Goal: Task Accomplishment & Management: Manage account settings

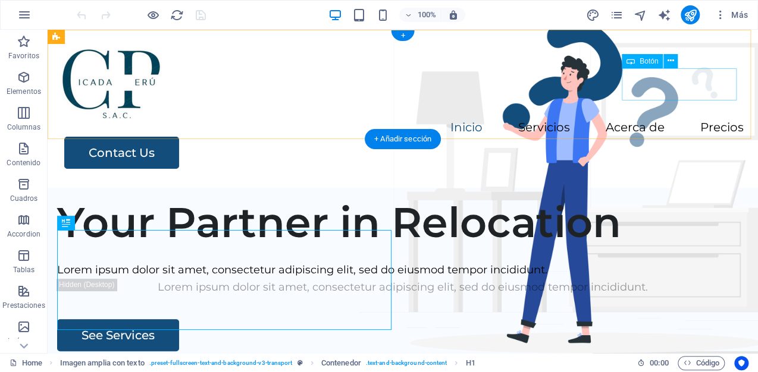
click at [678, 137] on div "Contact Us" at bounding box center [403, 153] width 679 height 32
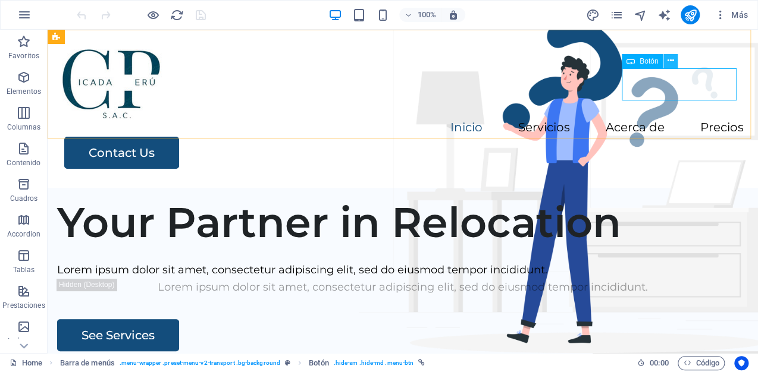
click at [670, 59] on icon at bounding box center [670, 61] width 7 height 12
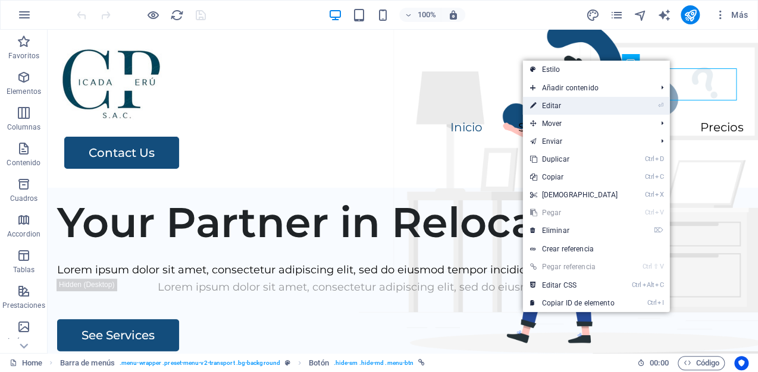
click at [598, 104] on link "⏎ Editar" at bounding box center [573, 106] width 102 height 18
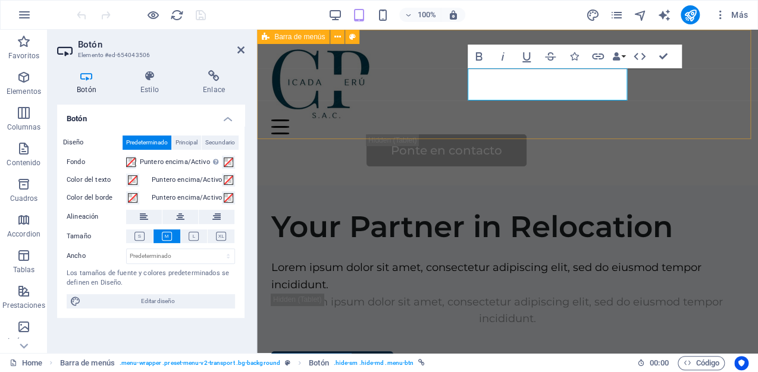
click at [642, 115] on div "Inicio Servicios Acerca de Precios Ponte en contacto" at bounding box center [507, 108] width 501 height 156
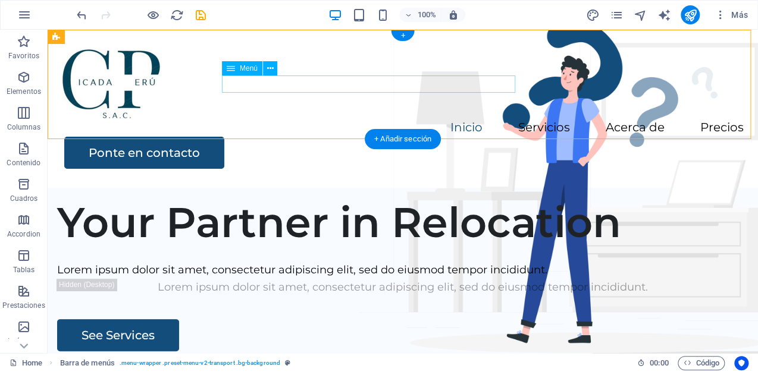
click at [490, 120] on nav "Inicio Servicios Acerca de Precios" at bounding box center [402, 128] width 681 height 17
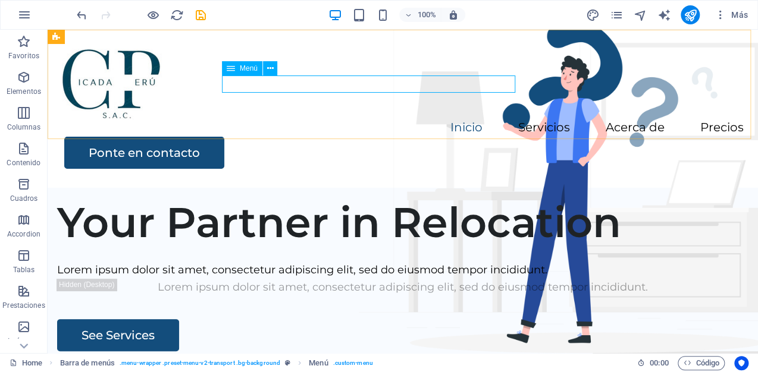
click at [231, 67] on icon at bounding box center [231, 68] width 8 height 14
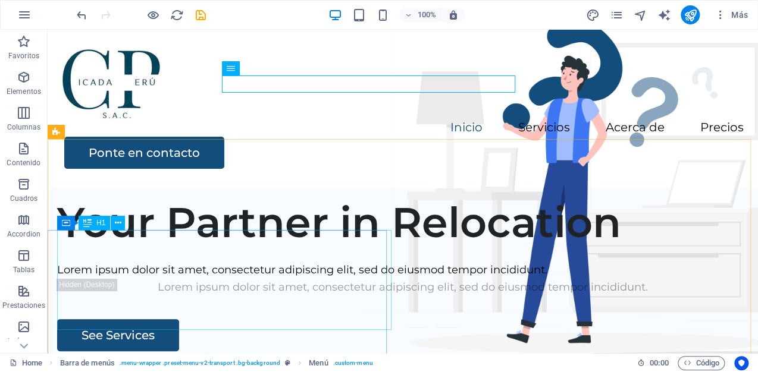
click at [98, 227] on span "H1" at bounding box center [100, 222] width 9 height 7
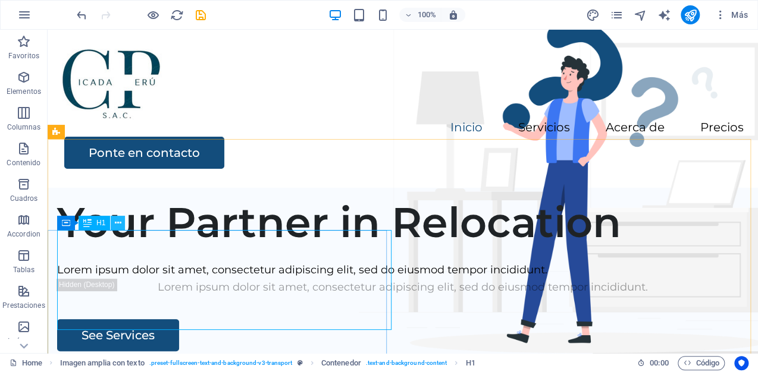
click at [117, 225] on icon at bounding box center [118, 223] width 7 height 12
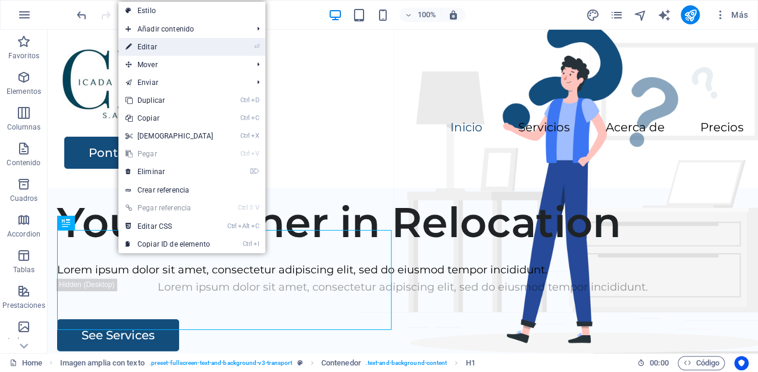
click at [158, 48] on link "⏎ Editar" at bounding box center [169, 47] width 102 height 18
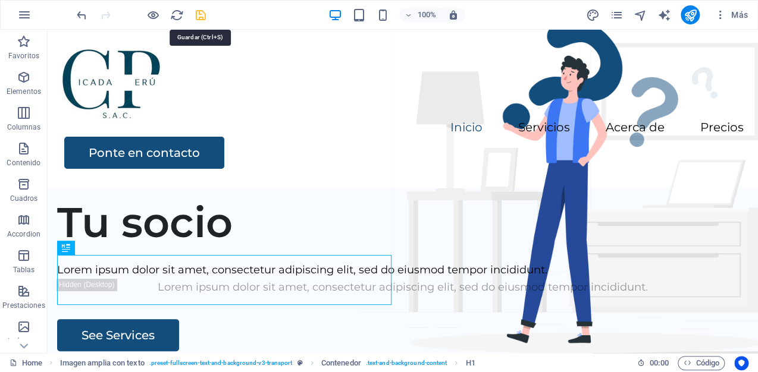
click at [205, 18] on icon "save" at bounding box center [201, 15] width 14 height 14
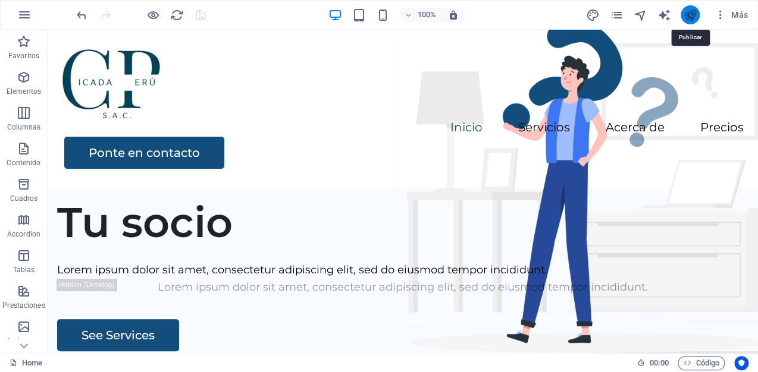
click at [693, 15] on icon "publish" at bounding box center [690, 15] width 14 height 14
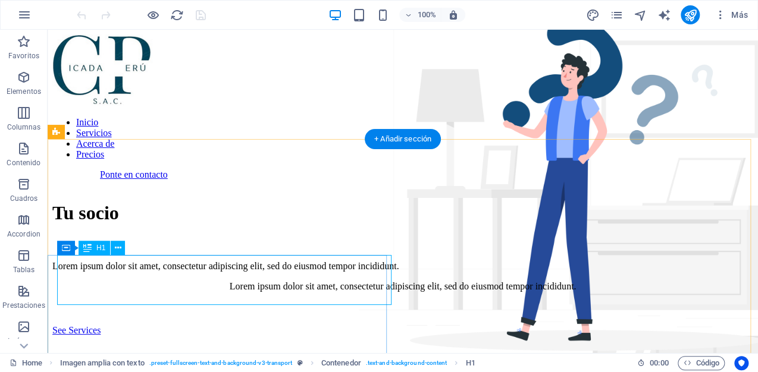
click at [262, 224] on div "Tu socio" at bounding box center [402, 213] width 700 height 22
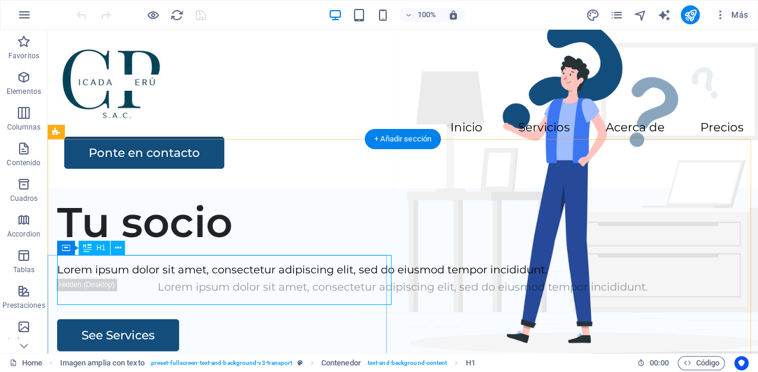
click at [109, 247] on div "Tu socio" at bounding box center [402, 222] width 691 height 50
click at [121, 249] on button at bounding box center [118, 248] width 14 height 14
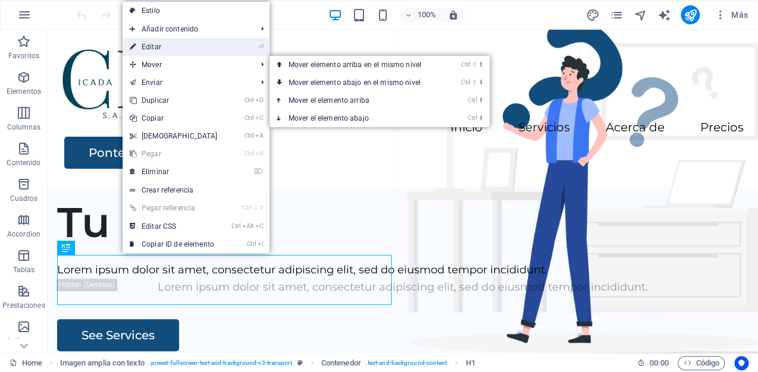
click at [162, 48] on link "⏎ Editar" at bounding box center [173, 47] width 102 height 18
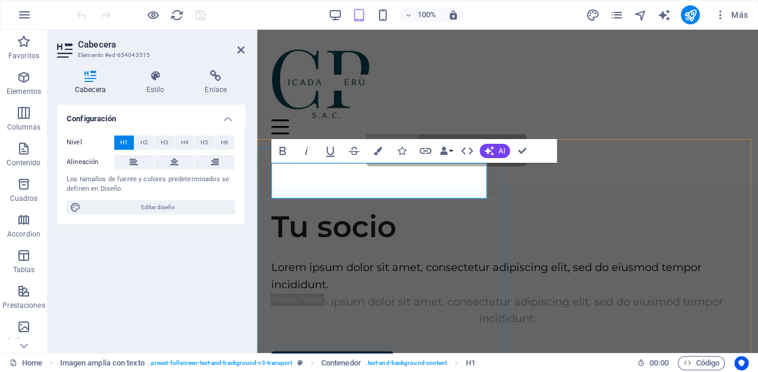
click at [453, 209] on h1 "Tu socio" at bounding box center [507, 227] width 472 height 36
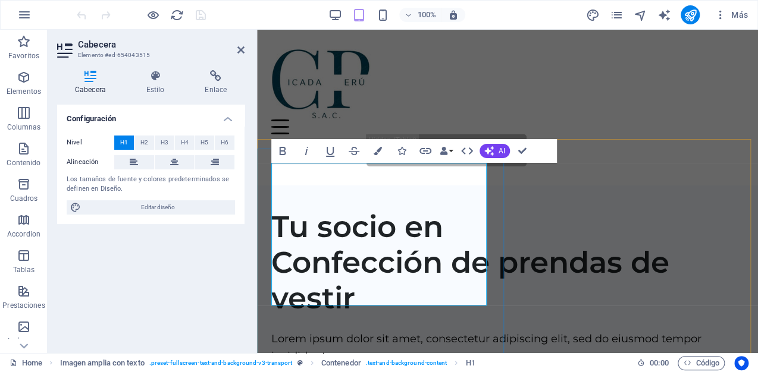
click at [452, 209] on h1 "Tu socio en Confección de prendas de vestir" at bounding box center [507, 262] width 472 height 107
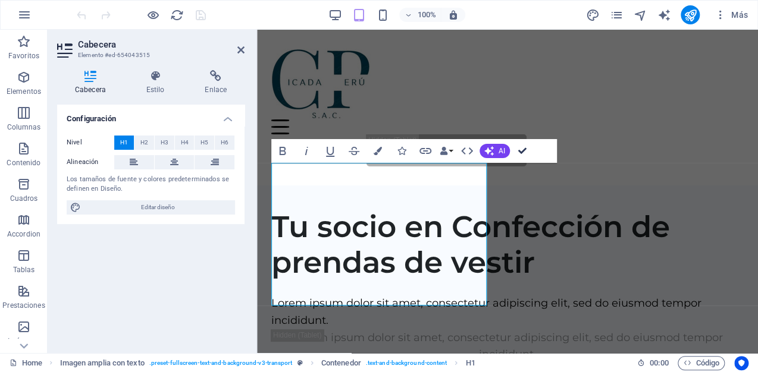
drag, startPoint x: 521, startPoint y: 150, endPoint x: 479, endPoint y: 127, distance: 47.4
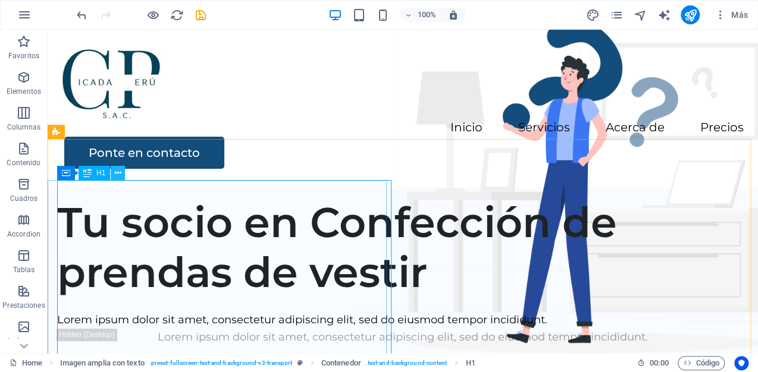
click at [118, 175] on icon at bounding box center [118, 173] width 7 height 12
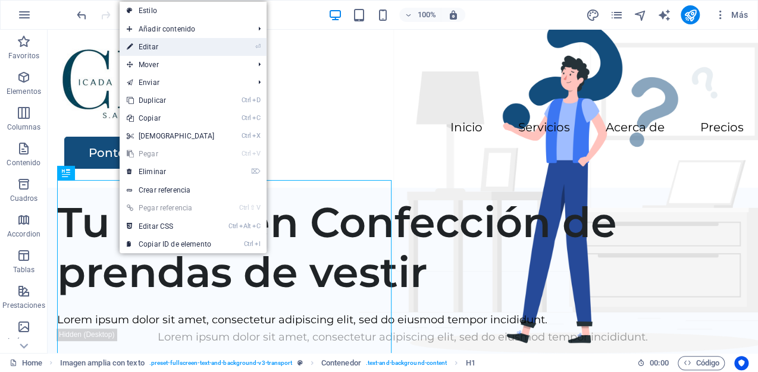
click at [157, 47] on link "⏎ Editar" at bounding box center [171, 47] width 102 height 18
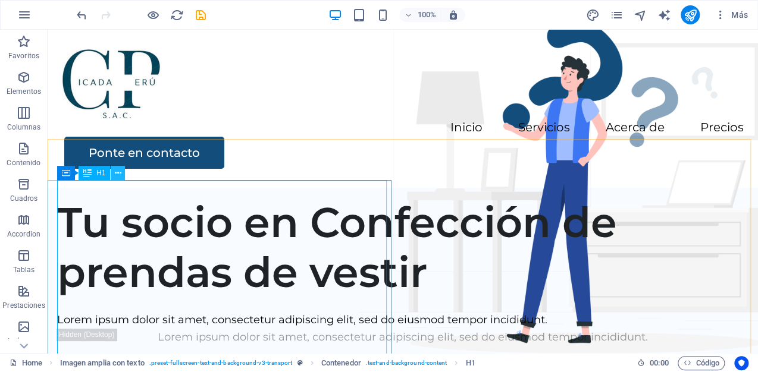
click at [117, 175] on icon at bounding box center [118, 173] width 7 height 12
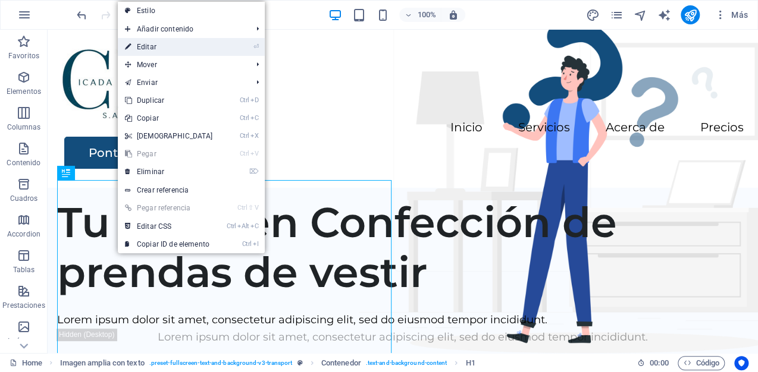
click at [177, 52] on link "⏎ Editar" at bounding box center [169, 47] width 102 height 18
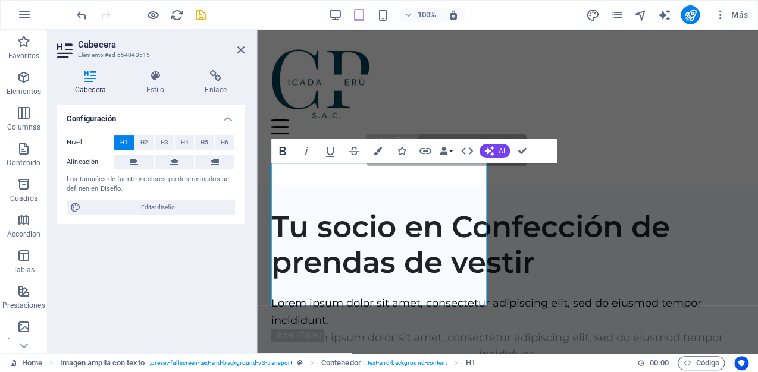
click at [279, 156] on icon "button" at bounding box center [282, 151] width 14 height 14
click at [282, 155] on icon "button" at bounding box center [282, 151] width 14 height 14
click at [156, 86] on h4 "Estilo" at bounding box center [157, 82] width 59 height 25
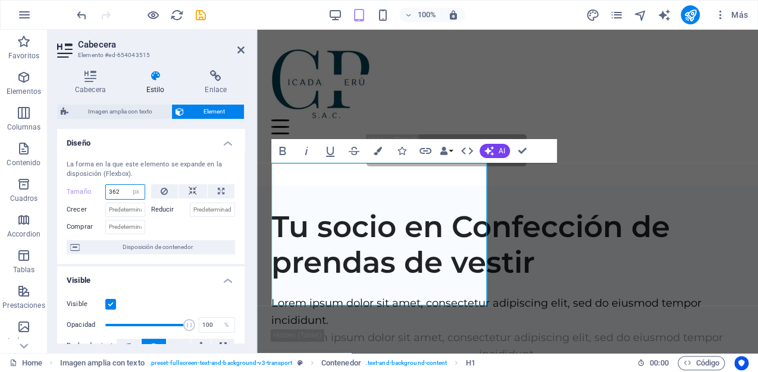
drag, startPoint x: 121, startPoint y: 192, endPoint x: 96, endPoint y: 189, distance: 24.6
click at [96, 189] on div "Tamaño 362 Predeterminado automático px % 1/1 1/2 1/3 1/4 1/5 1/6 1/7 1/8 1/9 1…" at bounding box center [106, 191] width 78 height 15
type input "340"
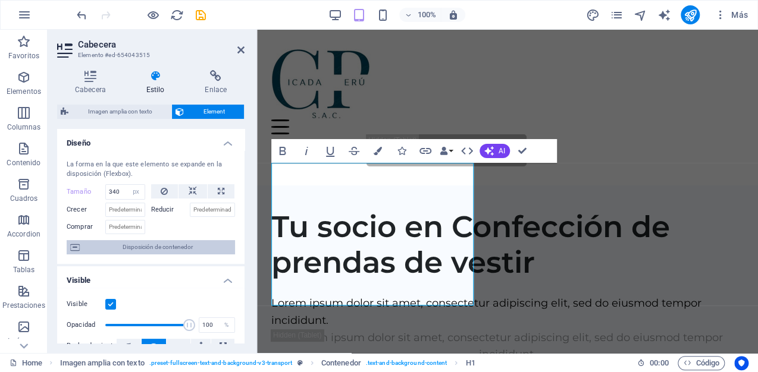
click at [208, 244] on span "Disposición de contenedor" at bounding box center [157, 247] width 148 height 14
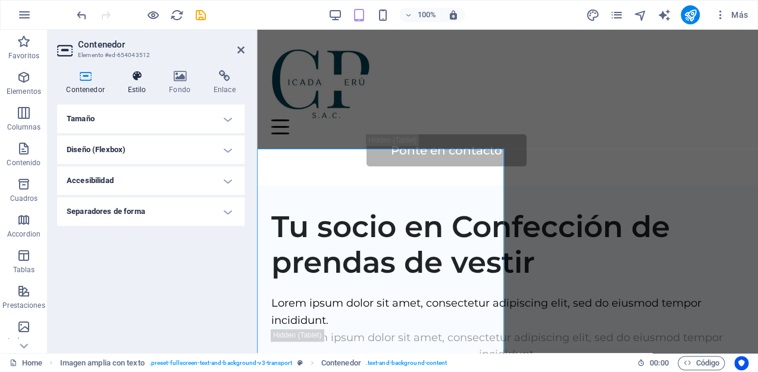
click at [140, 83] on h4 "Estilo" at bounding box center [139, 82] width 42 height 25
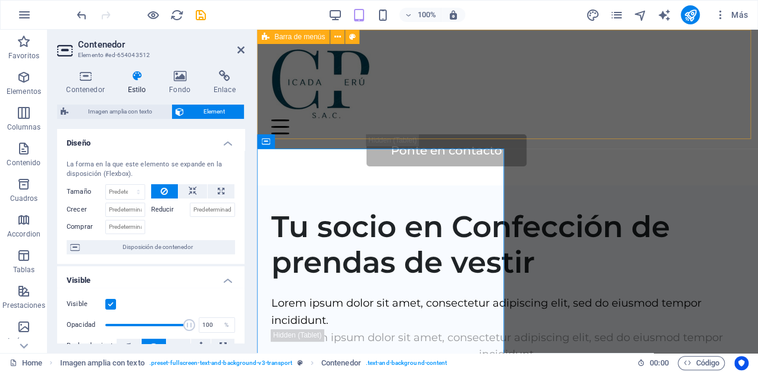
click at [405, 126] on div "Inicio Servicios Acerca de Precios Ponte en contacto" at bounding box center [507, 108] width 501 height 156
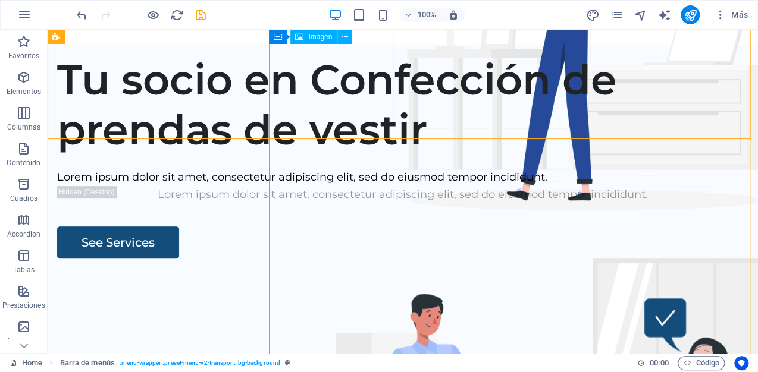
scroll to position [48, 0]
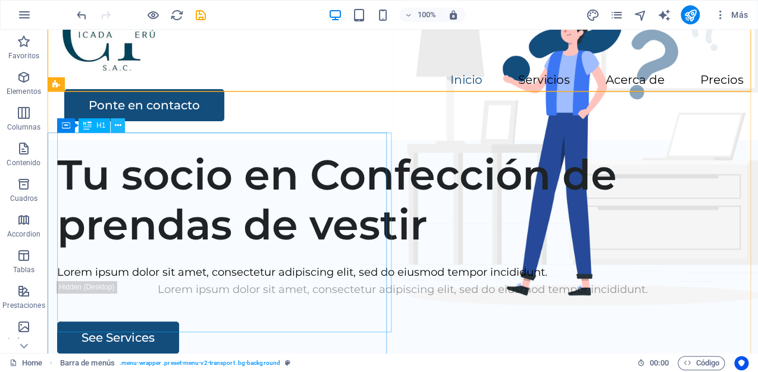
click at [118, 125] on icon at bounding box center [118, 126] width 7 height 12
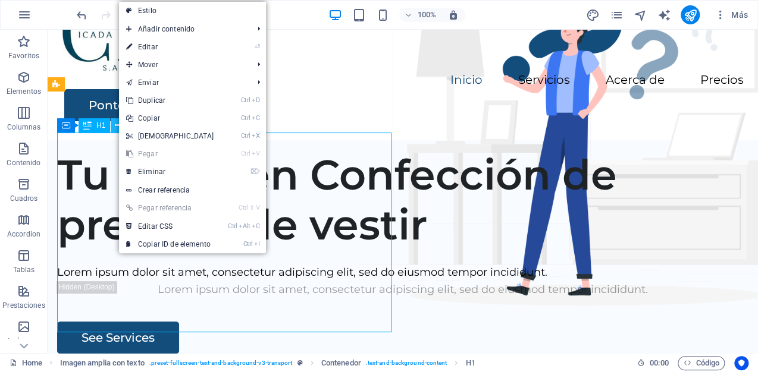
click at [118, 125] on icon at bounding box center [118, 126] width 7 height 12
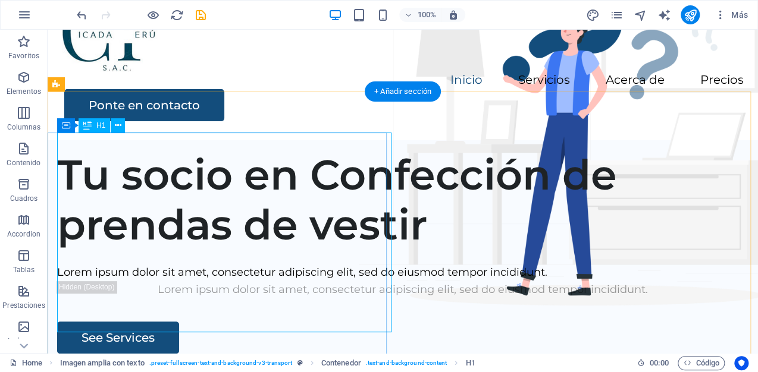
click at [335, 165] on div "Tu socio en Confección de prendas de vestir" at bounding box center [402, 200] width 691 height 100
click at [370, 150] on div "Tu socio en Confección de prendas de vestir" at bounding box center [402, 200] width 691 height 100
click at [378, 150] on div "Tu socio en Confección de prendas de vestir" at bounding box center [402, 200] width 691 height 100
click at [364, 150] on div "Tu socio en Confección de prendas de vestir" at bounding box center [402, 200] width 691 height 100
click at [118, 122] on icon at bounding box center [115, 126] width 7 height 12
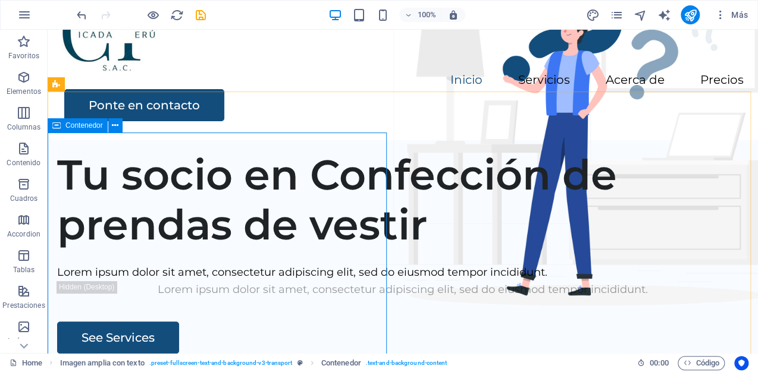
click at [53, 125] on icon at bounding box center [56, 125] width 8 height 14
click at [116, 124] on icon at bounding box center [115, 126] width 7 height 12
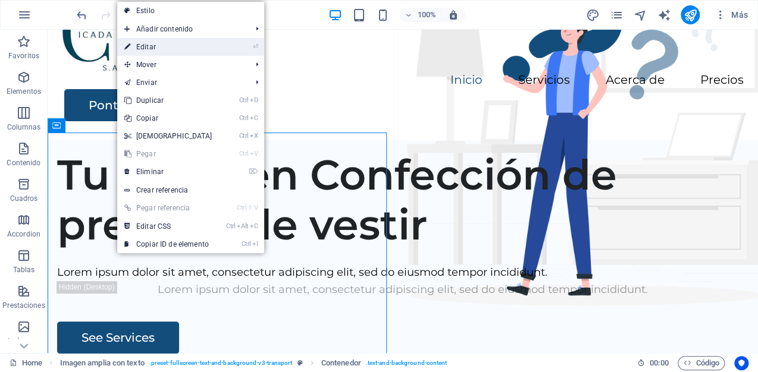
click at [156, 45] on link "⏎ Editar" at bounding box center [168, 47] width 102 height 18
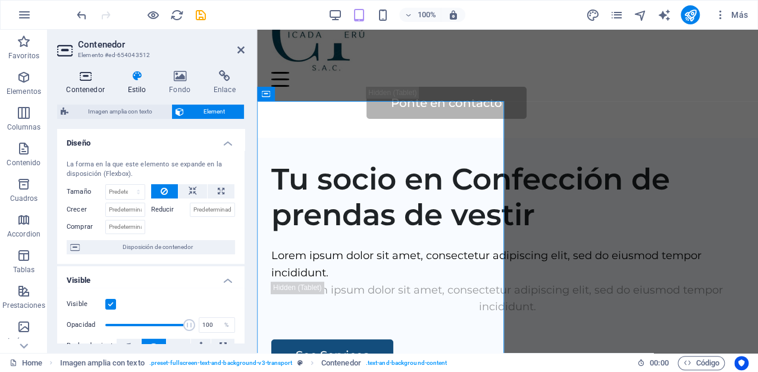
click at [90, 81] on icon at bounding box center [85, 76] width 56 height 12
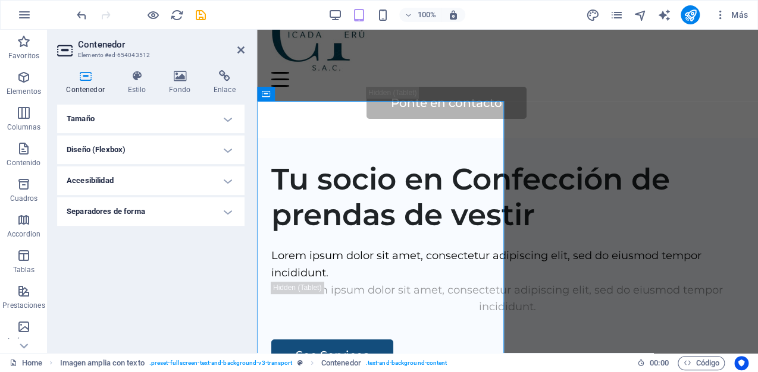
click at [108, 114] on h4 "Tamaño" at bounding box center [150, 119] width 187 height 29
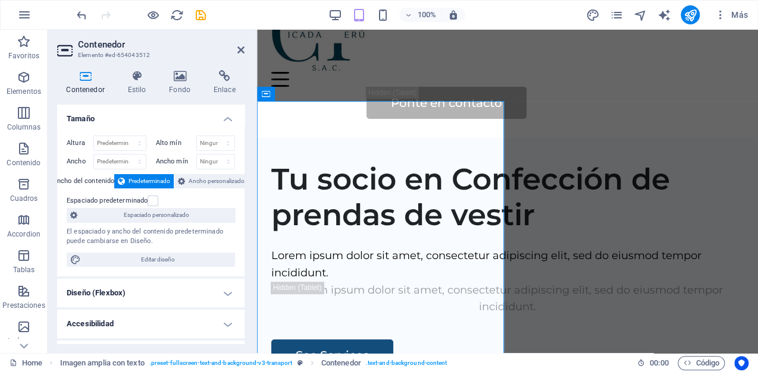
click at [225, 297] on h4 "Diseño (Flexbox)" at bounding box center [150, 293] width 187 height 29
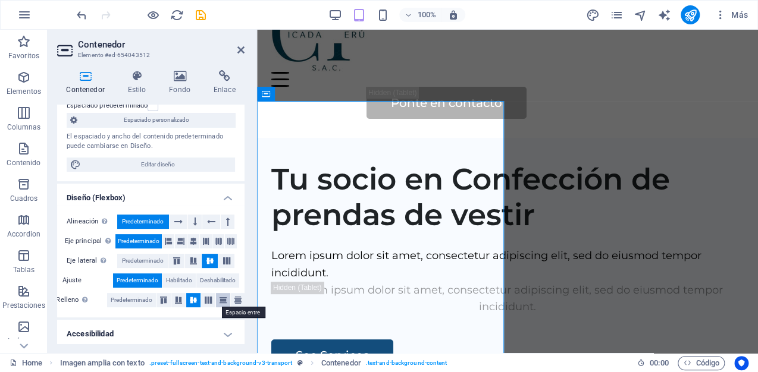
scroll to position [130, 0]
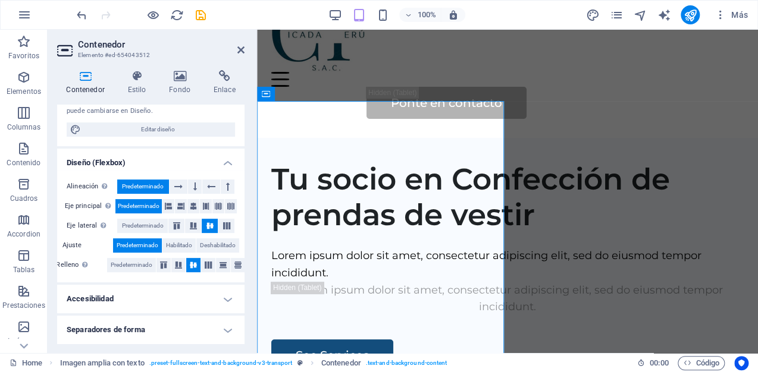
click at [224, 300] on h4 "Accesibilidad" at bounding box center [150, 299] width 187 height 29
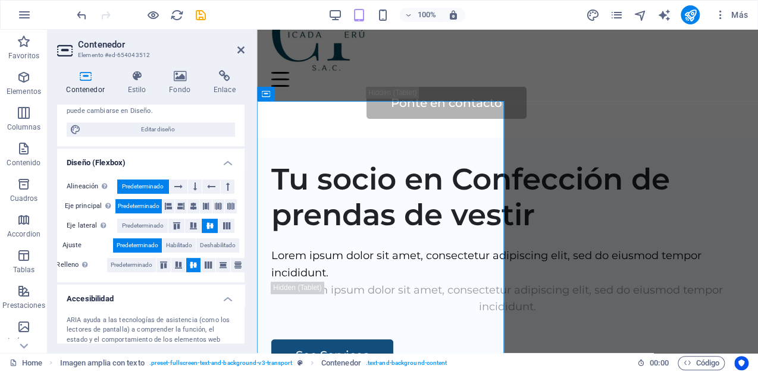
scroll to position [209, 0]
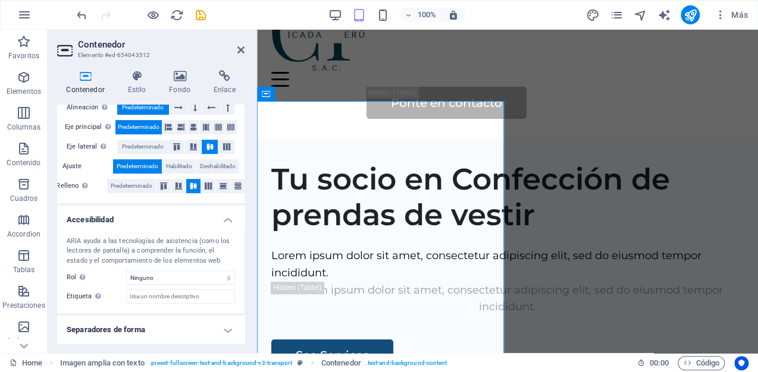
click at [231, 334] on h4 "Separadores de forma" at bounding box center [150, 330] width 187 height 29
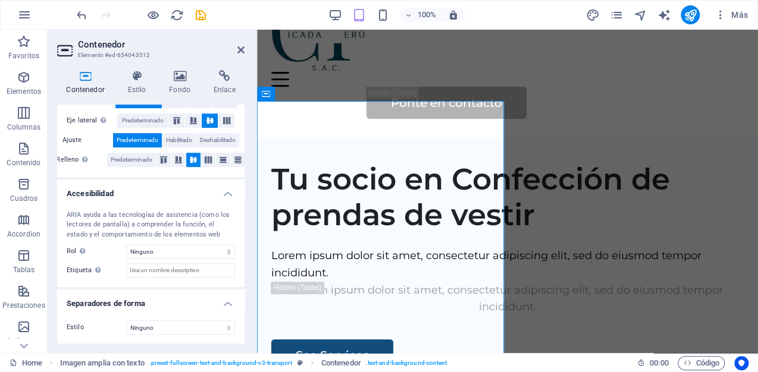
scroll to position [0, 0]
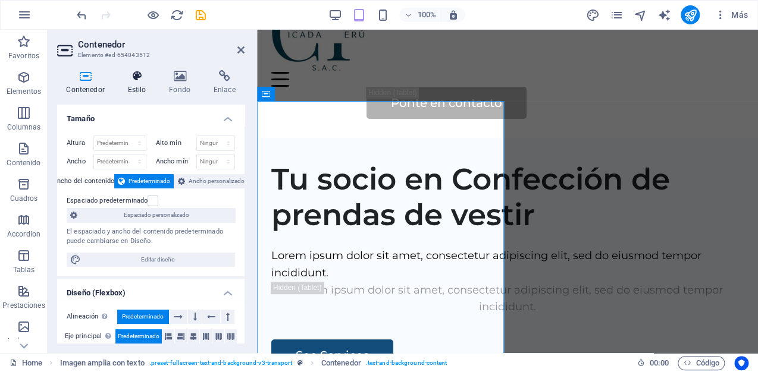
click at [140, 83] on h4 "Estilo" at bounding box center [139, 82] width 42 height 25
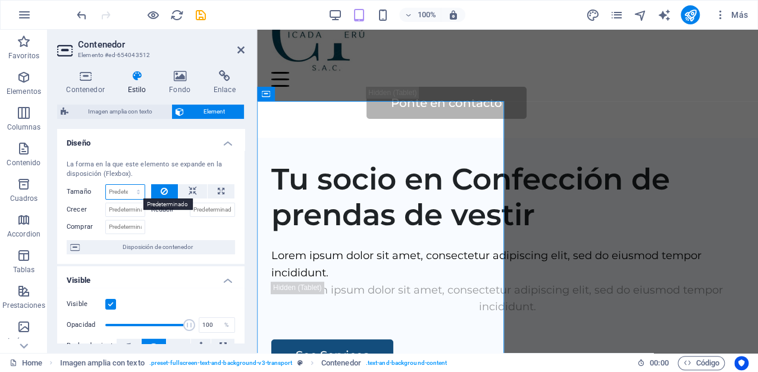
click at [124, 191] on select "Predeterminado automático px % 1/1 1/2 1/3 1/4 1/5 1/6 1/7 1/8 1/9 1/10" at bounding box center [125, 192] width 39 height 14
select select "1/1"
click at [126, 185] on select "Predeterminado automático px % 1/1 1/2 1/3 1/4 1/5 1/6 1/7 1/8 1/9 1/10" at bounding box center [125, 192] width 39 height 14
type input "100"
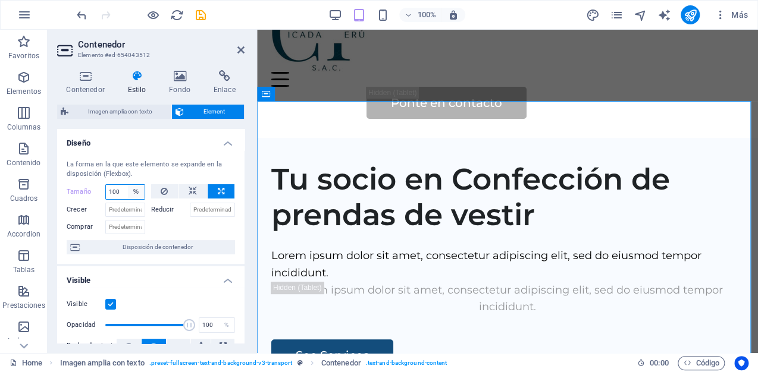
click at [134, 190] on select "Predeterminado automático px % 1/1 1/2 1/3 1/4 1/5 1/6 1/7 1/8 1/9 1/10" at bounding box center [136, 192] width 17 height 14
select select "81m6ds7t52c"
click at [128, 185] on select "Predeterminado automático px % 1/1 1/2 1/3 1/4 1/5 1/6 1/7 1/8 1/9 1/10" at bounding box center [136, 192] width 17 height 14
select select "DISABLED_OPTION_VALUE"
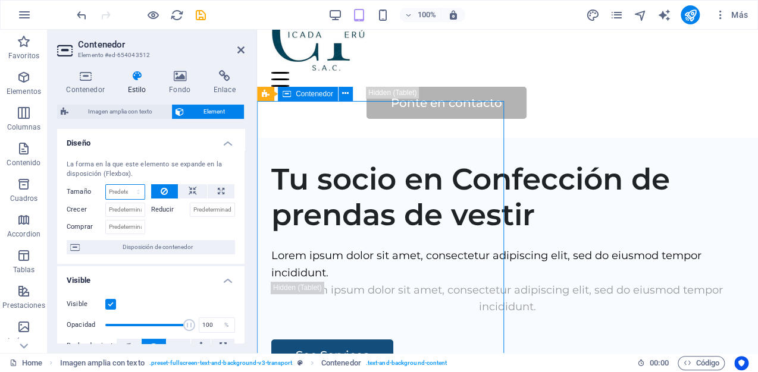
drag, startPoint x: 288, startPoint y: 95, endPoint x: 319, endPoint y: 97, distance: 30.4
click at [319, 97] on div "Contenedor" at bounding box center [308, 94] width 60 height 14
drag, startPoint x: 297, startPoint y: 95, endPoint x: 352, endPoint y: 94, distance: 55.3
click at [352, 94] on div "Imagen amplia con texto Contenedor" at bounding box center [308, 94] width 103 height 15
click at [475, 147] on div "Tu socio en Confección de prendas de vestir Lorem ipsum dolor sit amet, consect…" at bounding box center [507, 266] width 501 height 238
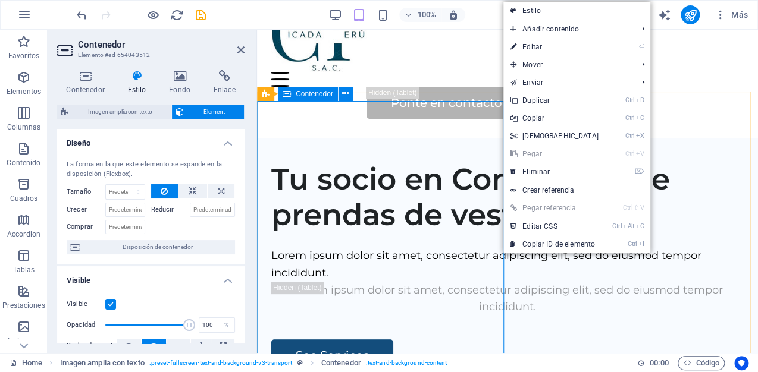
click at [481, 147] on div "Tu socio en Confección de prendas de vestir Lorem ipsum dolor sit amet, consect…" at bounding box center [507, 266] width 501 height 238
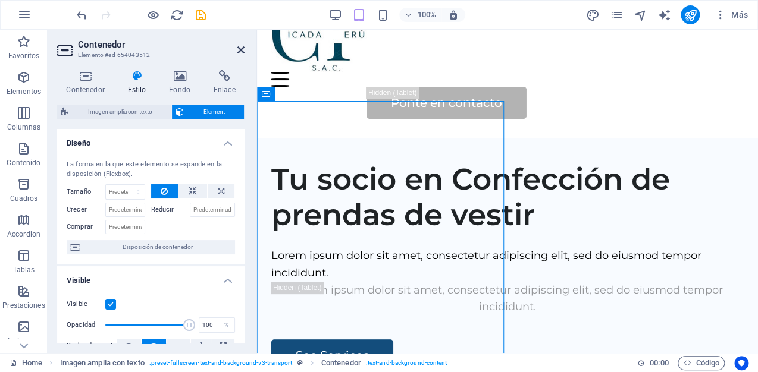
click at [238, 50] on icon at bounding box center [240, 50] width 7 height 10
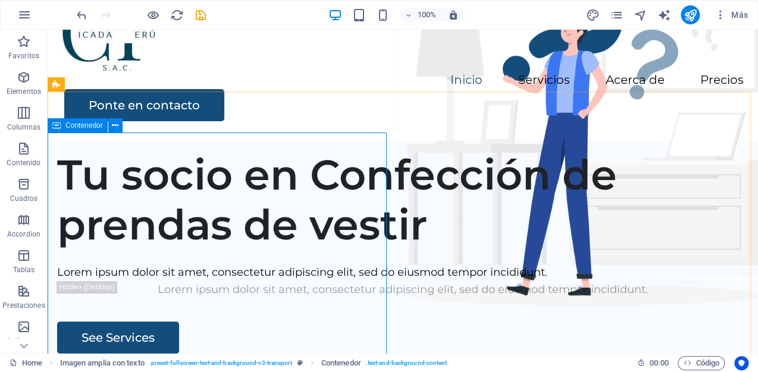
click at [55, 126] on icon at bounding box center [56, 125] width 8 height 14
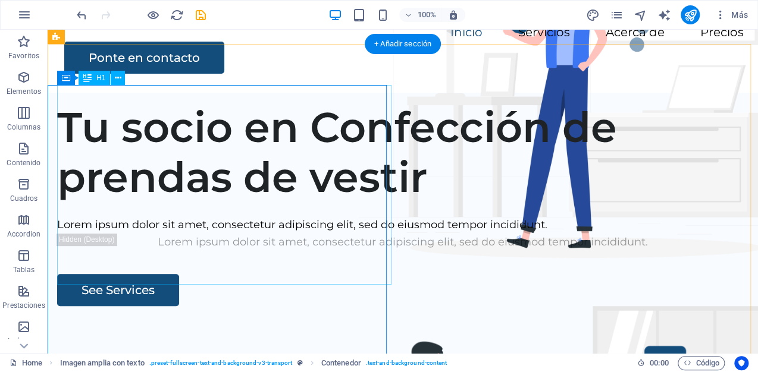
scroll to position [48, 0]
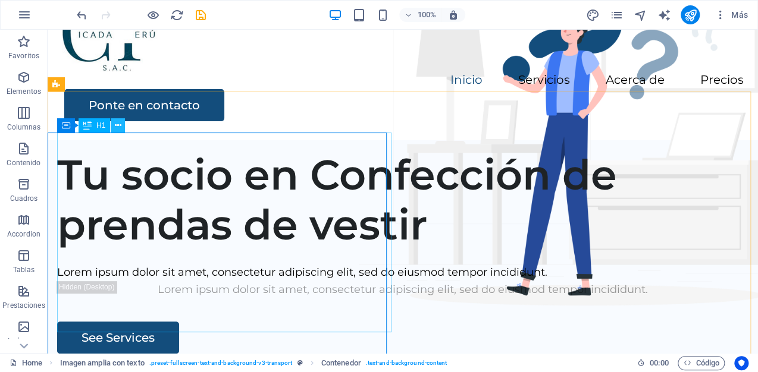
click at [120, 128] on icon at bounding box center [118, 126] width 7 height 12
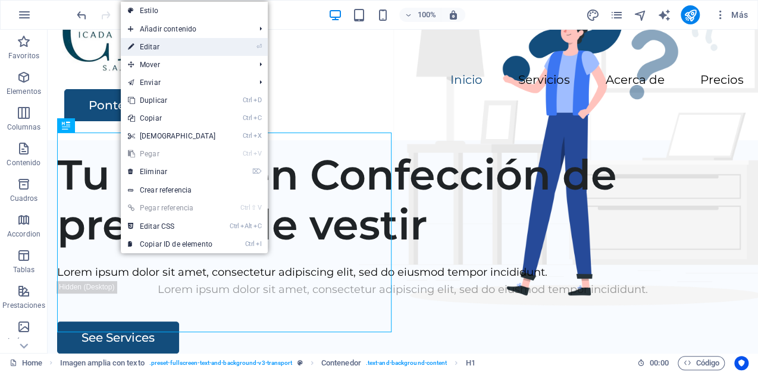
click at [210, 43] on link "⏎ Editar" at bounding box center [172, 47] width 102 height 18
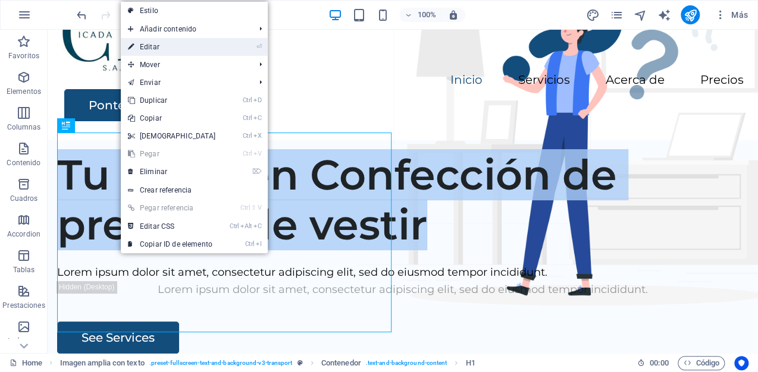
select select "px"
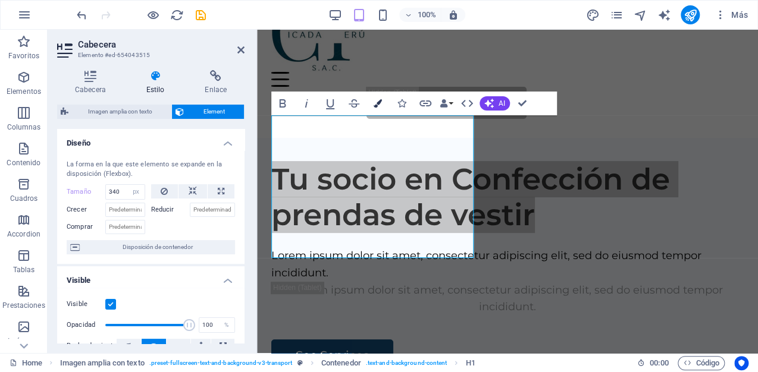
click at [376, 104] on icon "button" at bounding box center [377, 103] width 8 height 8
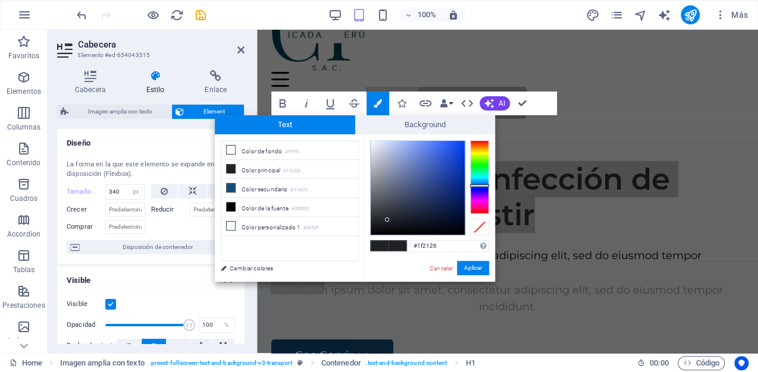
click at [483, 186] on div at bounding box center [479, 177] width 19 height 74
type input "#0744fb"
drag, startPoint x: 385, startPoint y: 219, endPoint x: 461, endPoint y: 142, distance: 108.5
click at [461, 142] on div at bounding box center [461, 141] width 4 height 4
click at [469, 269] on button "Aplicar" at bounding box center [473, 268] width 32 height 14
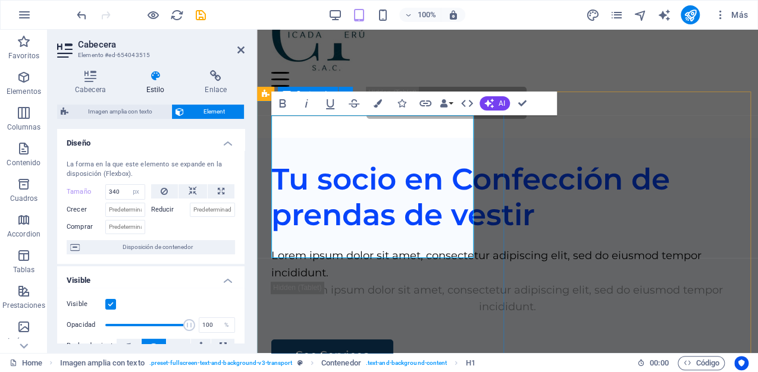
click at [500, 208] on div "Tu socio en Confección de prendas de vestir Lorem ipsum dolor sit amet, consect…" at bounding box center [507, 266] width 501 height 238
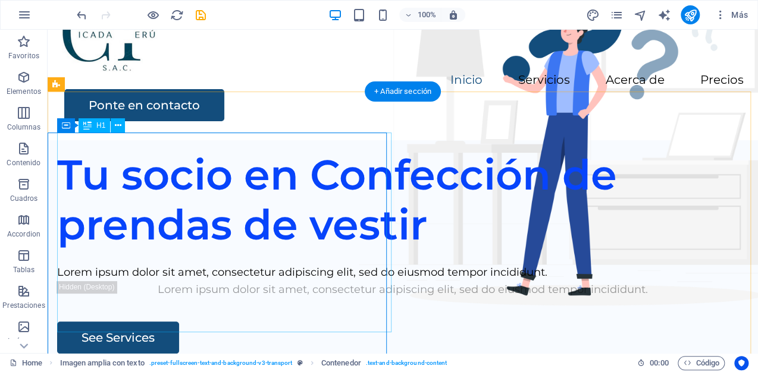
click at [387, 161] on div "Tu socio en Confección de prendas de vestir" at bounding box center [402, 200] width 691 height 100
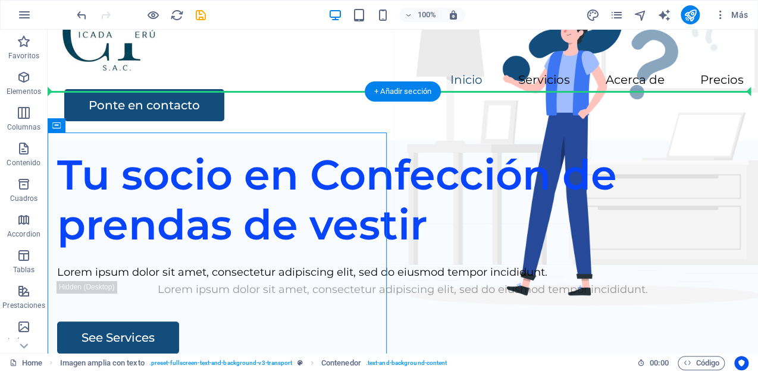
drag, startPoint x: 111, startPoint y: 158, endPoint x: 106, endPoint y: 104, distance: 54.3
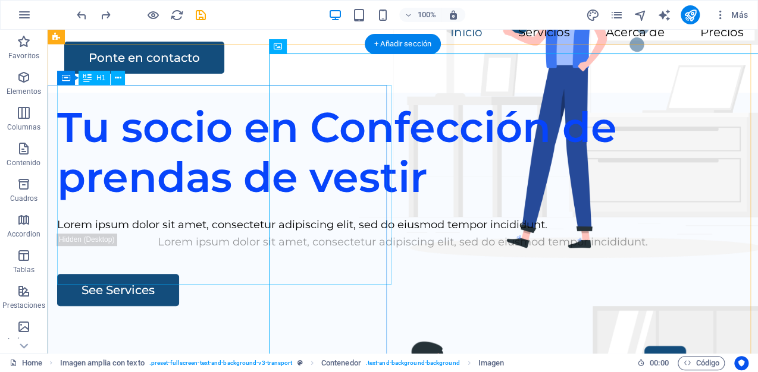
scroll to position [0, 0]
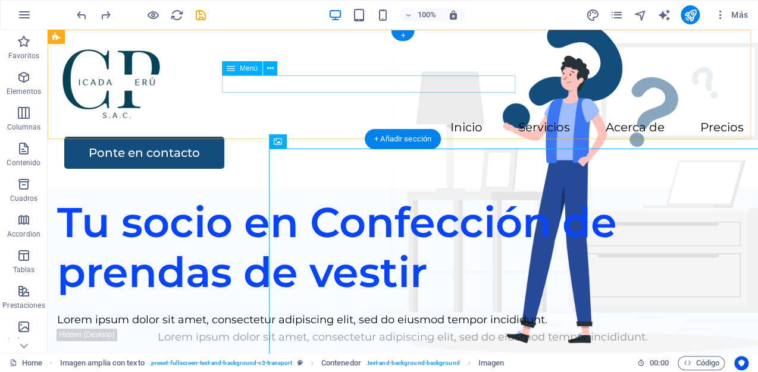
click at [402, 120] on nav "Inicio Servicios Acerca de Precios" at bounding box center [402, 128] width 681 height 17
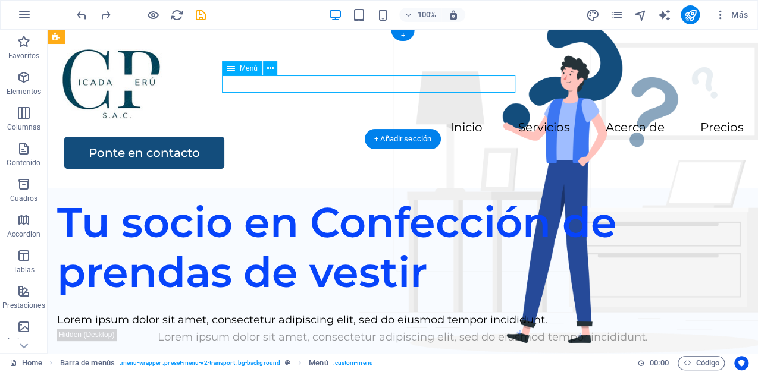
click at [402, 120] on nav "Inicio Servicios Acerca de Precios" at bounding box center [402, 128] width 681 height 17
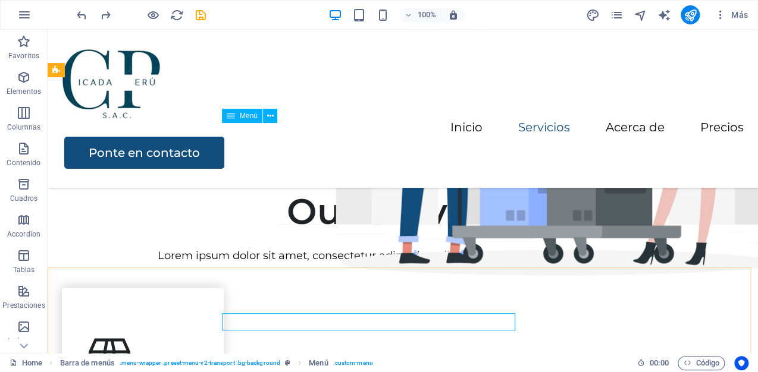
scroll to position [428, 0]
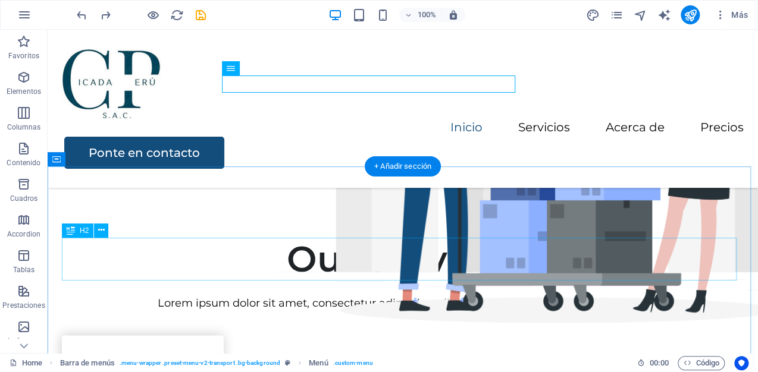
click at [361, 262] on div "Our Services" at bounding box center [402, 259] width 681 height 43
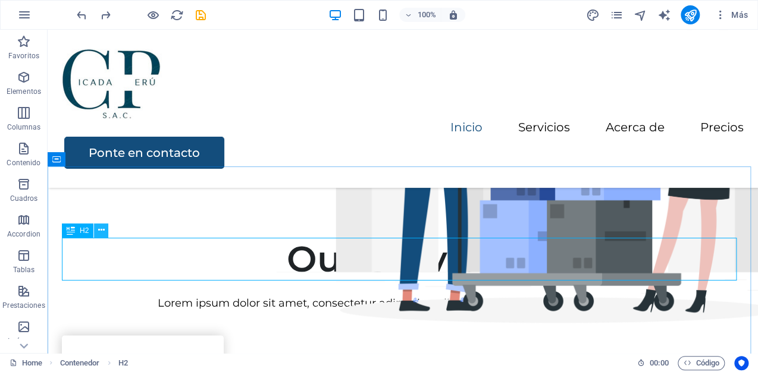
click at [98, 233] on icon at bounding box center [101, 230] width 7 height 12
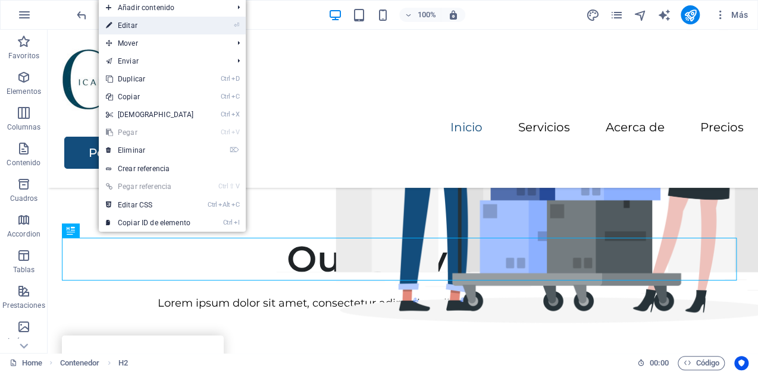
click at [155, 28] on link "⏎ Editar" at bounding box center [150, 26] width 102 height 18
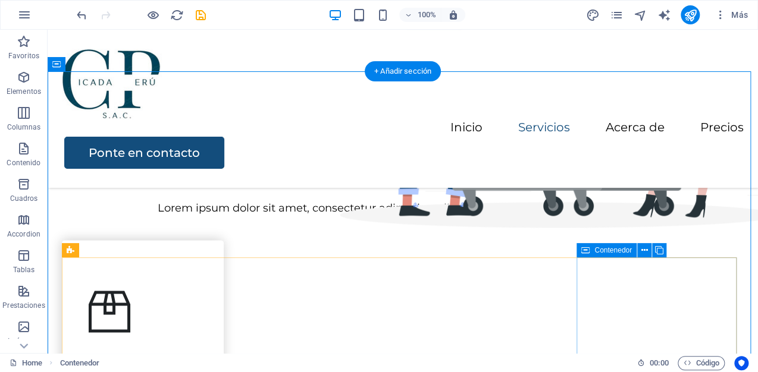
scroll to position [571, 0]
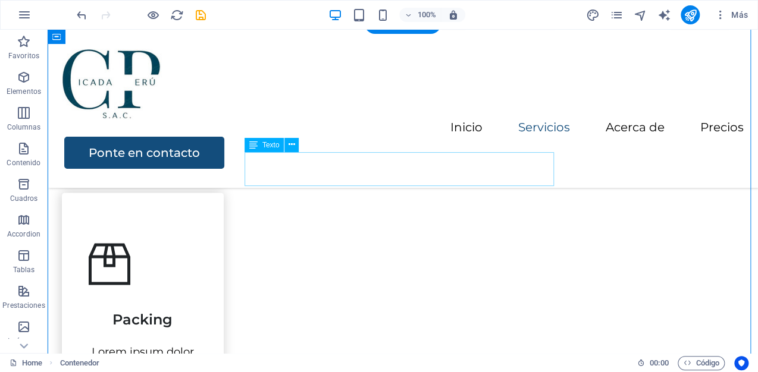
click at [494, 169] on div "Lorem ipsum dolor sit amet, consectetur adipiscing elit, sed do eiusmod tempor …" at bounding box center [402, 160] width 681 height 17
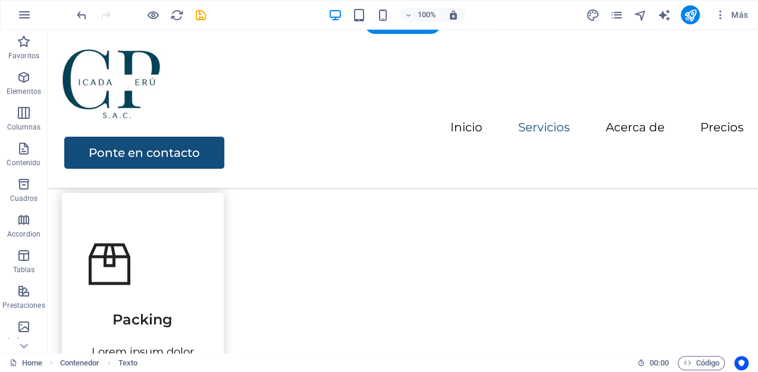
drag, startPoint x: 492, startPoint y: 177, endPoint x: 290, endPoint y: 155, distance: 203.4
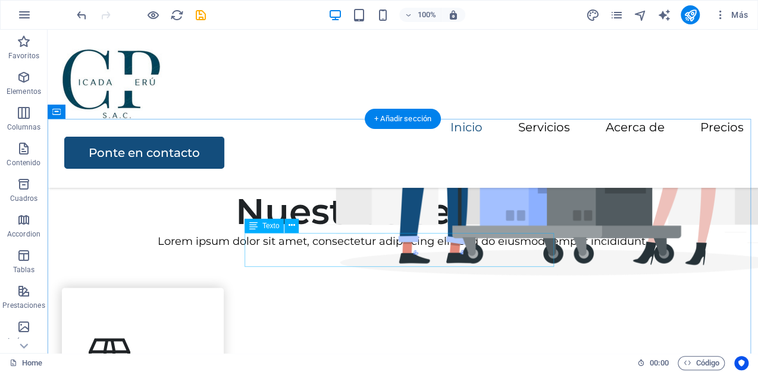
scroll to position [523, 0]
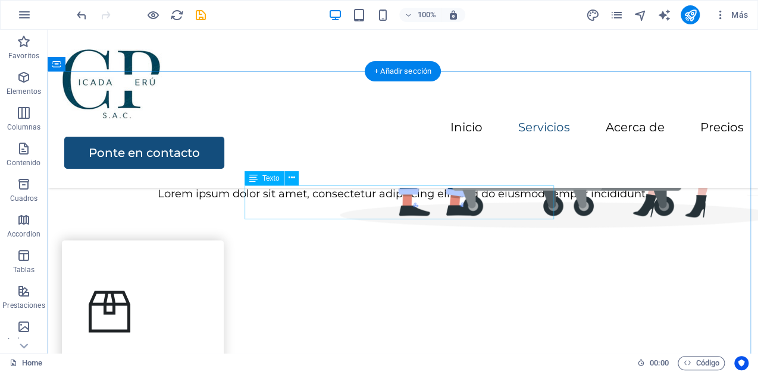
click at [259, 194] on div "Lorem ipsum dolor sit amet, consectetur adipiscing elit, sed do eiusmod tempor …" at bounding box center [402, 194] width 681 height 17
click at [260, 197] on div "Lorem ipsum dolor sit amet, consectetur adipiscing elit, sed do eiusmod tempor …" at bounding box center [402, 194] width 681 height 17
click at [260, 194] on div "Lorem ipsum dolor sit amet, consectetur adipiscing elit, sed do eiusmod tempor …" at bounding box center [402, 194] width 681 height 17
click at [290, 181] on icon at bounding box center [291, 178] width 7 height 12
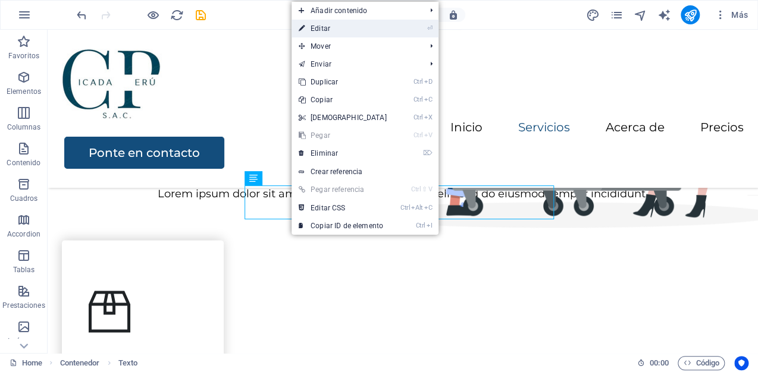
click at [327, 28] on link "⏎ Editar" at bounding box center [342, 29] width 102 height 18
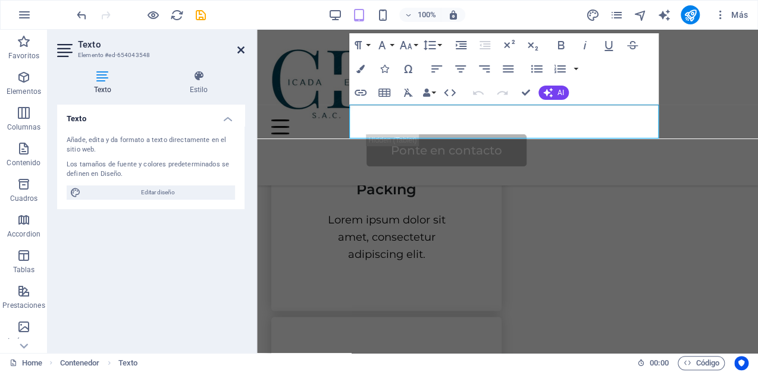
click at [242, 50] on icon at bounding box center [240, 50] width 7 height 10
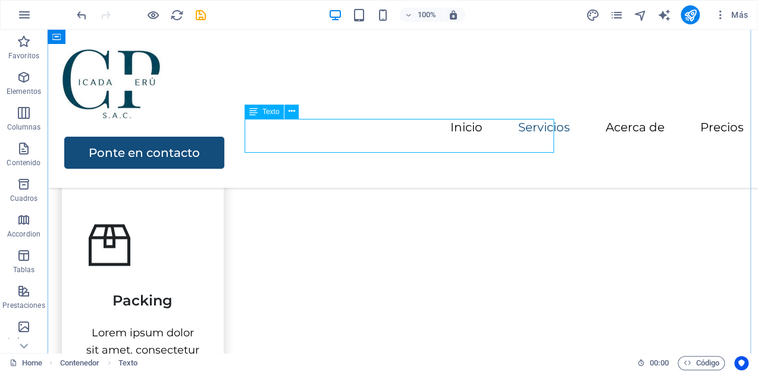
click at [312, 136] on div "Lorem ipsum dolor sit amet, consectetur adipiscing elit, sed do eiusmod tempor …" at bounding box center [402, 127] width 681 height 17
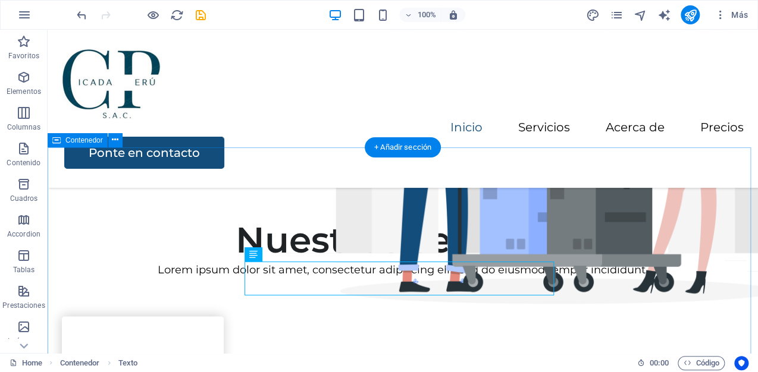
scroll to position [495, 0]
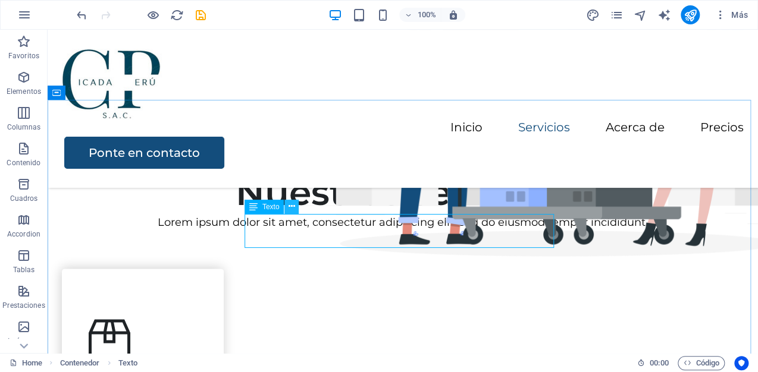
click at [291, 205] on icon at bounding box center [291, 206] width 7 height 12
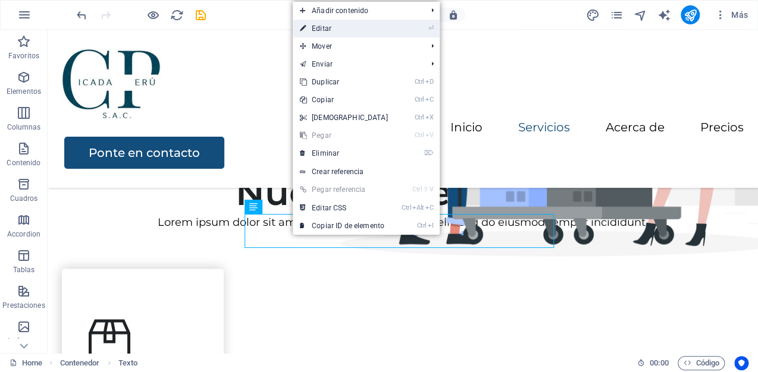
click at [332, 27] on link "⏎ Editar" at bounding box center [344, 29] width 102 height 18
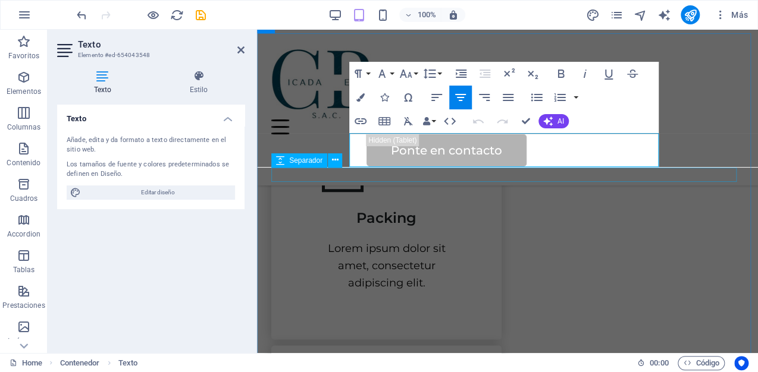
drag, startPoint x: 356, startPoint y: 142, endPoint x: 633, endPoint y: 175, distance: 279.0
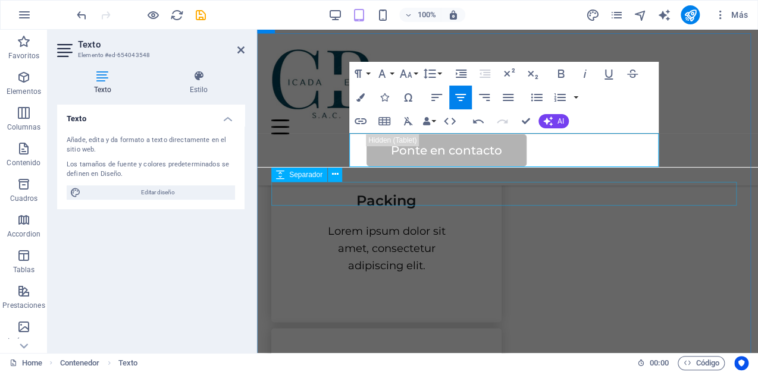
click at [702, 83] on div at bounding box center [507, 71] width 472 height 24
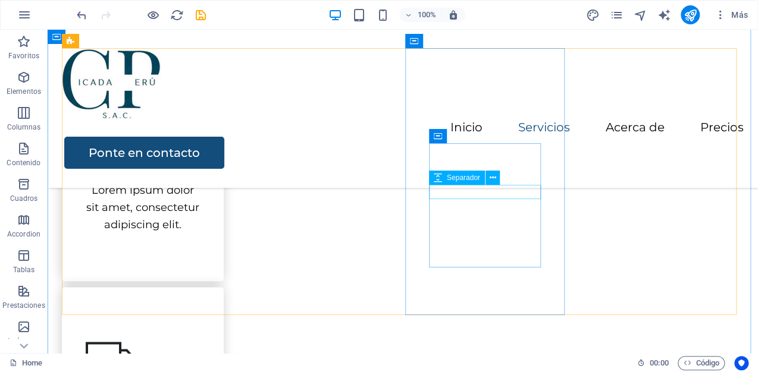
scroll to position [637, 0]
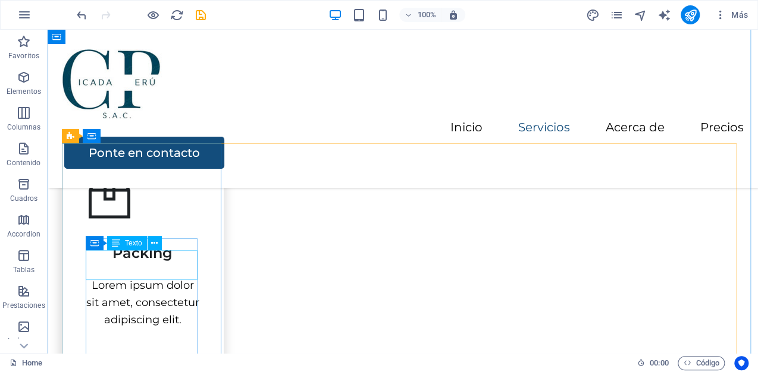
click at [145, 263] on div "Packing" at bounding box center [143, 248] width 114 height 30
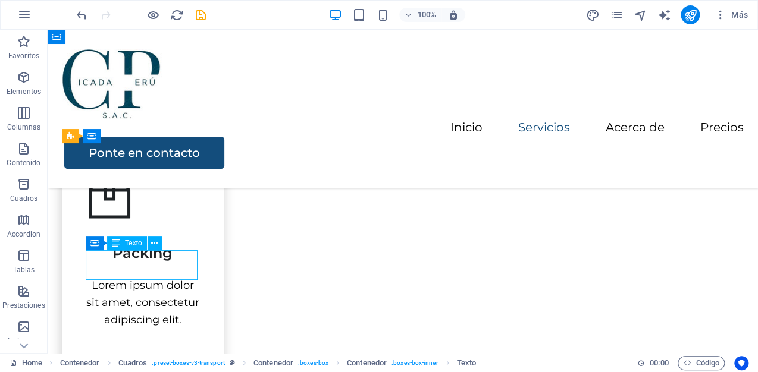
drag, startPoint x: 174, startPoint y: 270, endPoint x: 90, endPoint y: 266, distance: 83.9
click at [95, 263] on div "Packing" at bounding box center [143, 248] width 114 height 30
click at [155, 248] on icon at bounding box center [154, 243] width 7 height 12
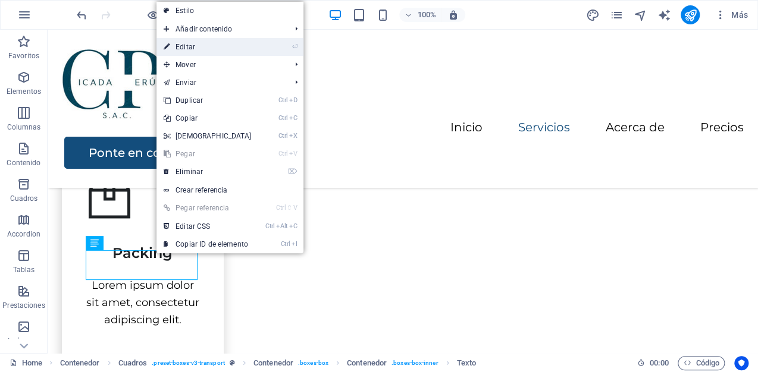
click at [212, 49] on link "⏎ Editar" at bounding box center [207, 47] width 102 height 18
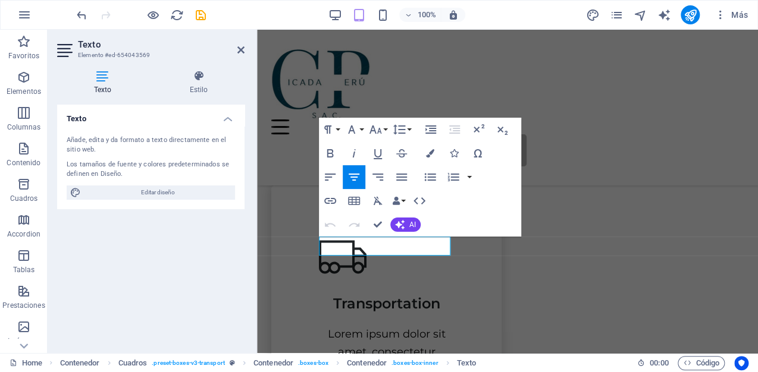
scroll to position [571, 0]
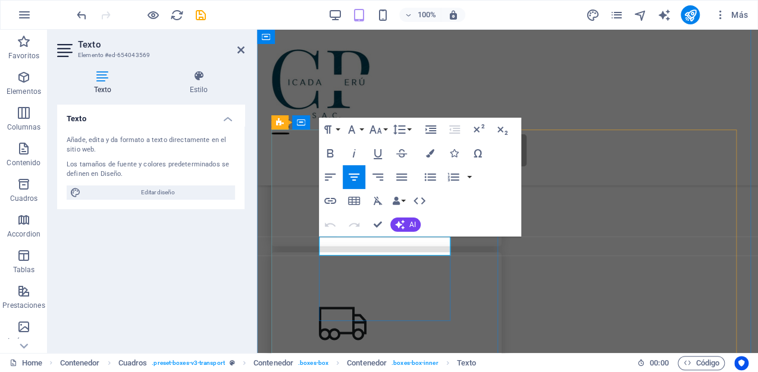
drag, startPoint x: 421, startPoint y: 247, endPoint x: 343, endPoint y: 248, distance: 78.5
click at [343, 133] on h3 "Packing" at bounding box center [386, 123] width 135 height 19
click at [481, 244] on div "Diseño Lorem ipsum dolor sit amet, consectetur adipiscing elit." at bounding box center [386, 125] width 230 height 237
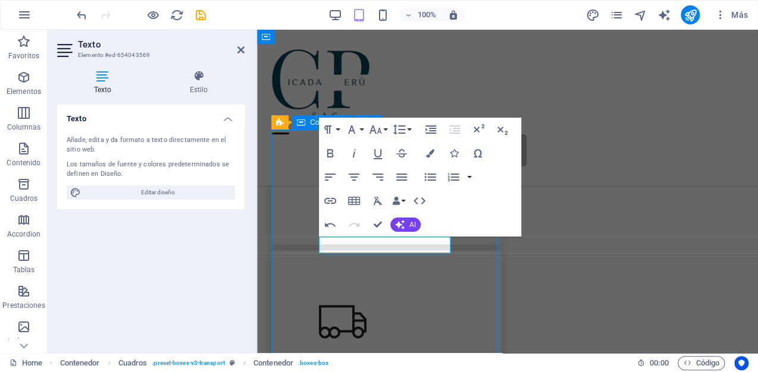
scroll to position [637, 0]
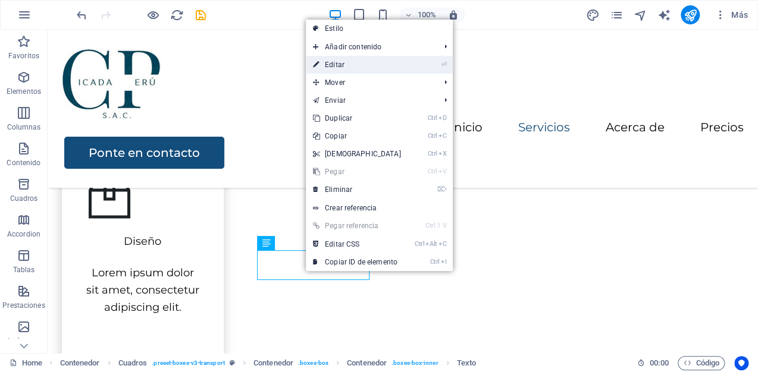
click at [332, 58] on link "⏎ Editar" at bounding box center [357, 65] width 102 height 18
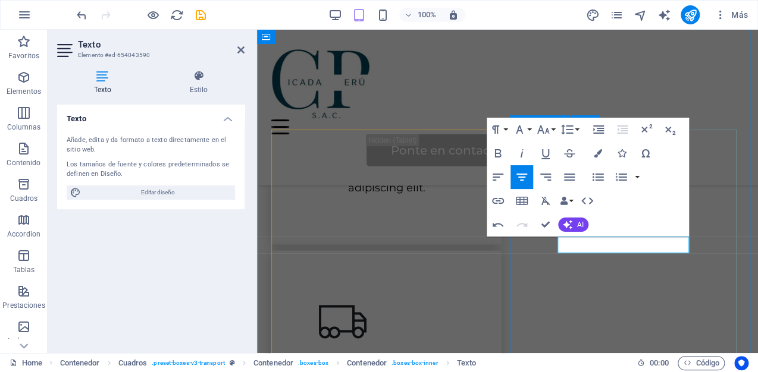
click at [501, 250] on div "Personalización Lorem ipsum dolor sit amet, consectetur adipiscing elit." at bounding box center [386, 368] width 230 height 237
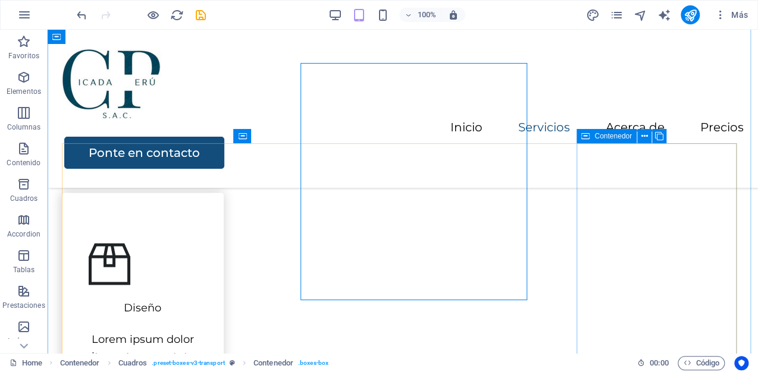
scroll to position [637, 0]
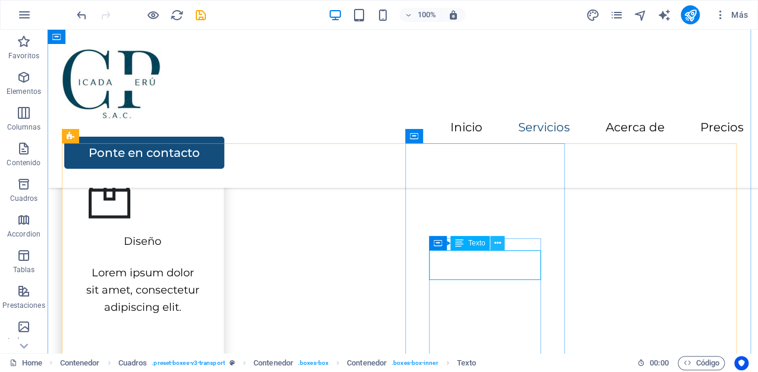
click at [500, 246] on icon at bounding box center [497, 243] width 7 height 12
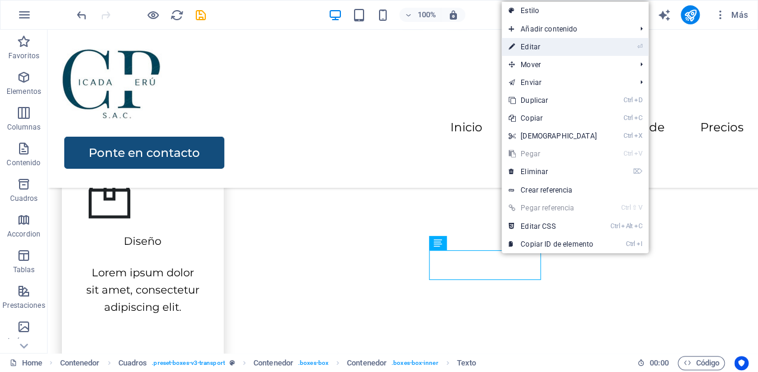
drag, startPoint x: 532, startPoint y: 49, endPoint x: 277, endPoint y: 26, distance: 255.6
click at [532, 49] on link "⏎ Editar" at bounding box center [552, 47] width 102 height 18
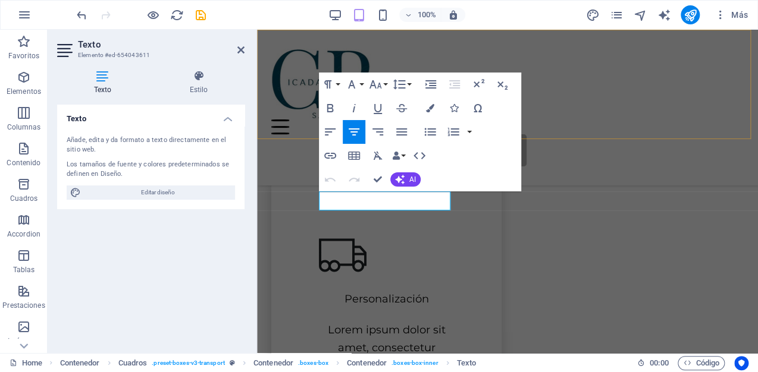
scroll to position [865, 0]
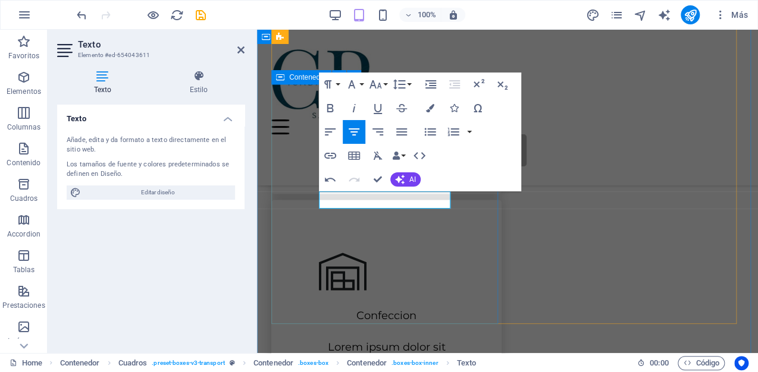
click at [485, 238] on div "Confeccion Lorem ipsum dolor sit amet, consectetur adipiscing elit." at bounding box center [386, 318] width 230 height 237
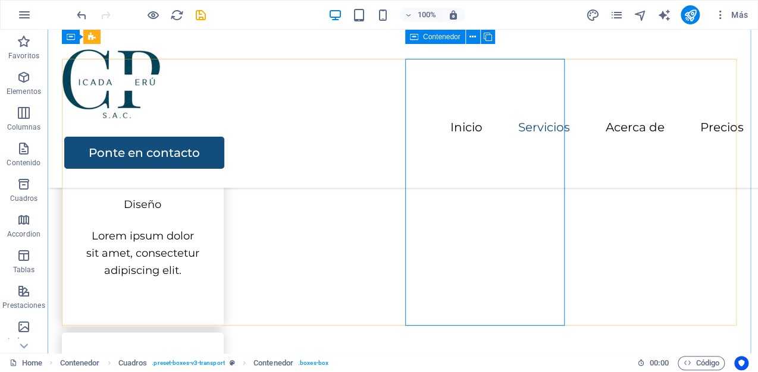
scroll to position [627, 0]
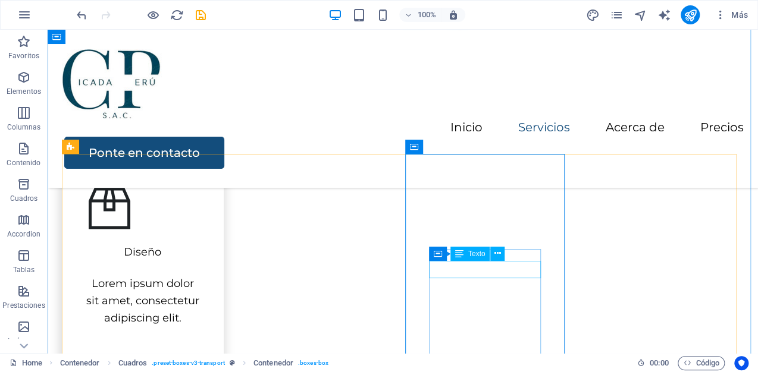
click at [494, 255] on icon at bounding box center [497, 253] width 7 height 12
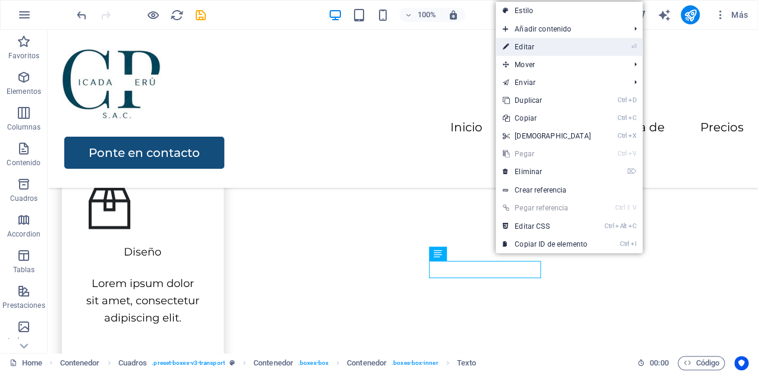
click at [557, 48] on link "⏎ Editar" at bounding box center [546, 47] width 102 height 18
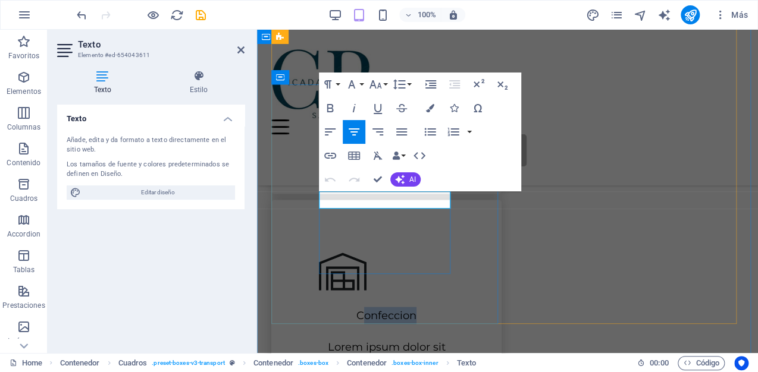
drag, startPoint x: 416, startPoint y: 202, endPoint x: 359, endPoint y: 199, distance: 57.8
click at [359, 307] on p "Confeccion" at bounding box center [386, 315] width 135 height 17
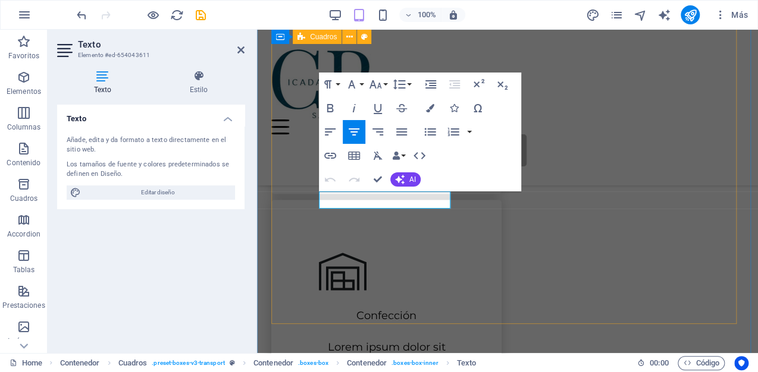
click at [500, 241] on div "Diseño Lorem ipsum dolor sit amet, consectetur adipiscing elit. Personalización…" at bounding box center [507, 197] width 472 height 969
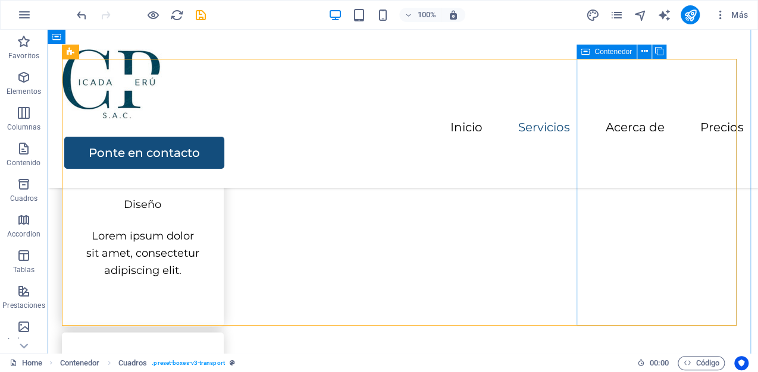
scroll to position [722, 0]
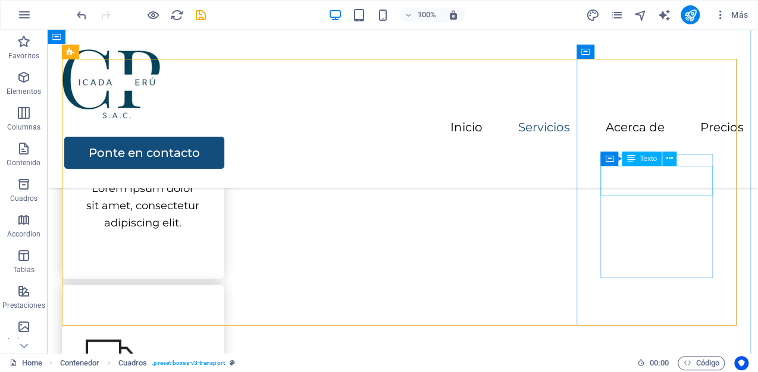
click at [668, 159] on icon at bounding box center [668, 158] width 7 height 12
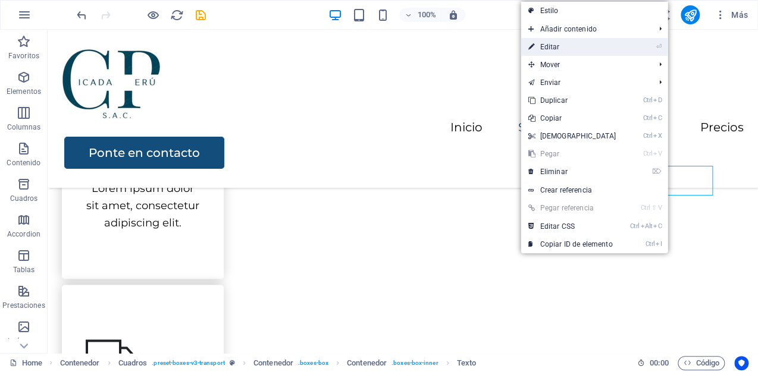
click at [580, 49] on link "⏎ Editar" at bounding box center [571, 47] width 102 height 18
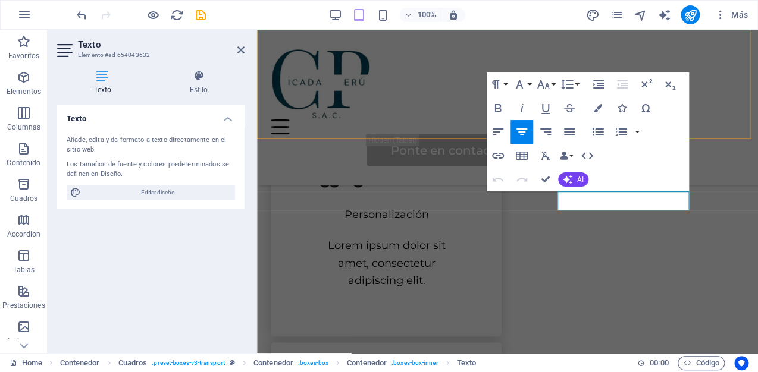
scroll to position [865, 0]
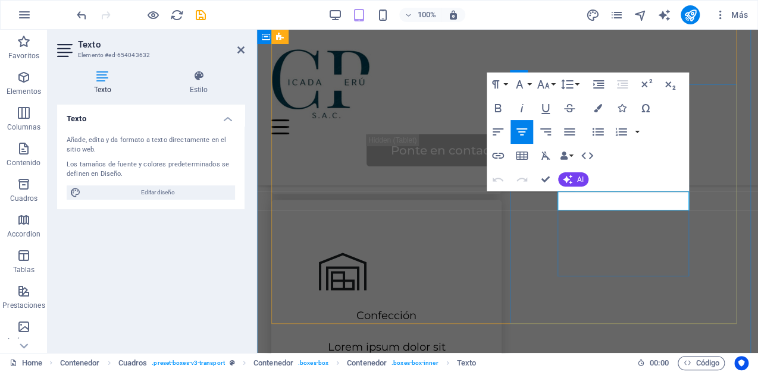
drag, startPoint x: 585, startPoint y: 206, endPoint x: 685, endPoint y: 207, distance: 99.9
click at [653, 167] on div "Paragraph Format Normal Heading 1 Heading 2 Heading 3 Heading 4 Heading 5 Headi…" at bounding box center [587, 132] width 202 height 119
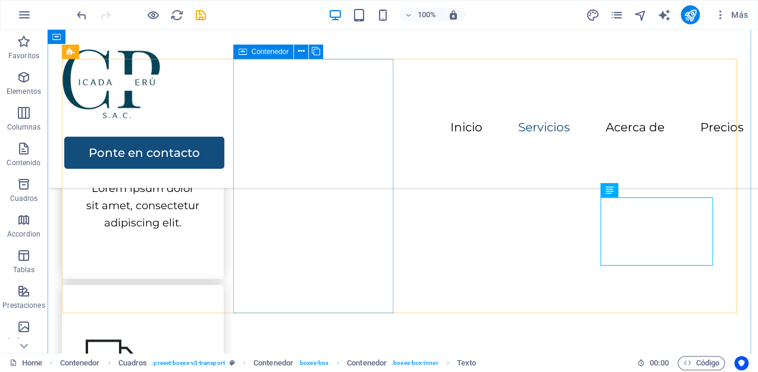
scroll to position [674, 0]
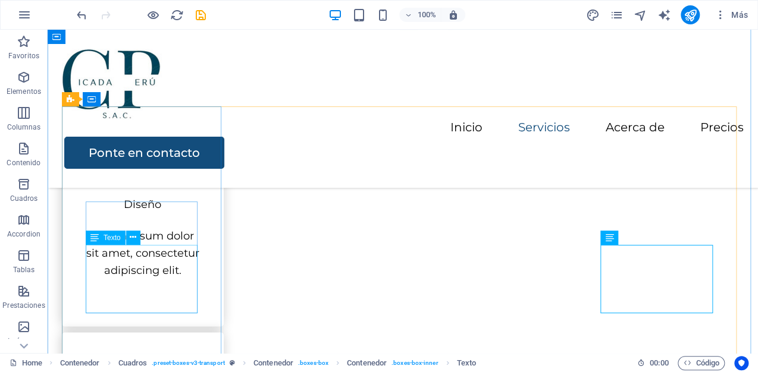
click at [176, 279] on div "Lorem ipsum dolor sit amet, consectetur adipiscing elit." at bounding box center [143, 253] width 114 height 51
click at [133, 240] on icon at bounding box center [133, 237] width 7 height 12
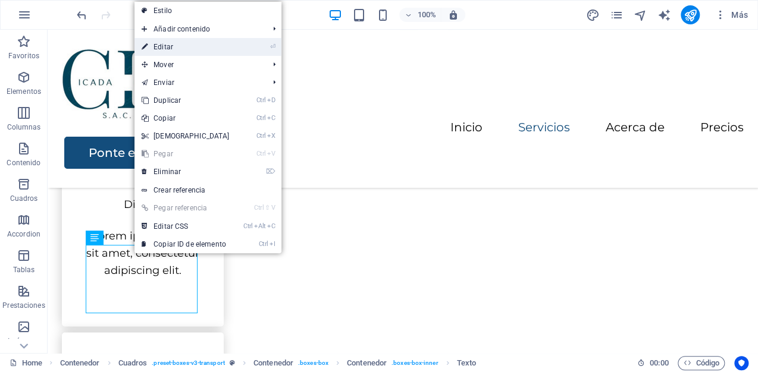
click at [183, 49] on link "⏎ Editar" at bounding box center [185, 47] width 102 height 18
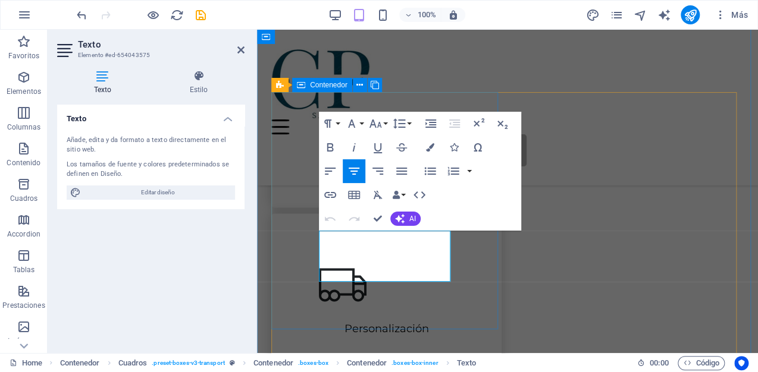
drag, startPoint x: 328, startPoint y: 240, endPoint x: 476, endPoint y: 281, distance: 153.5
click at [476, 207] on div "Diseño Lorem ipsum dolor sit amet, consectetur adipiscing elit." at bounding box center [386, 88] width 230 height 237
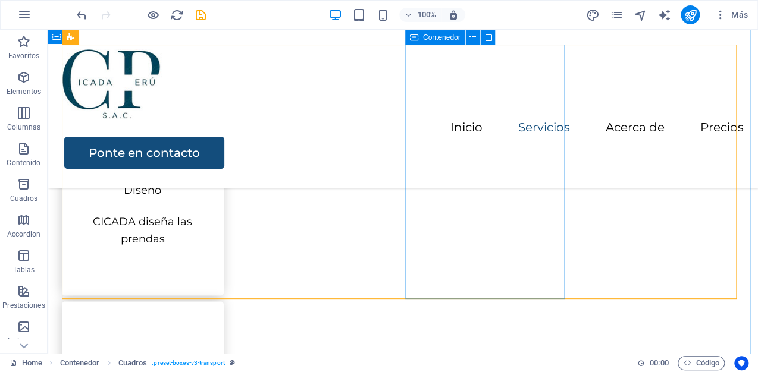
scroll to position [736, 0]
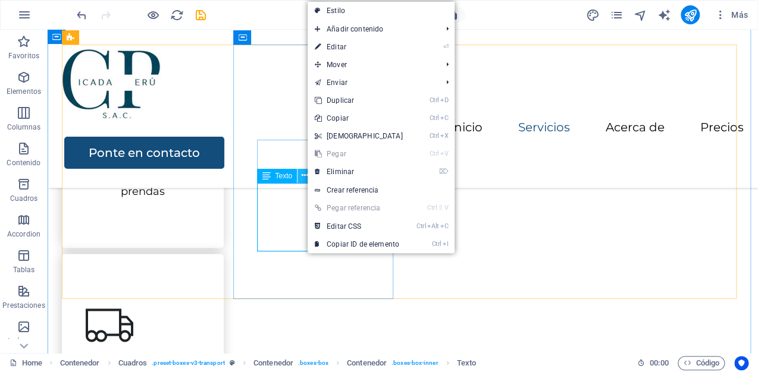
click at [299, 179] on button at bounding box center [304, 176] width 14 height 14
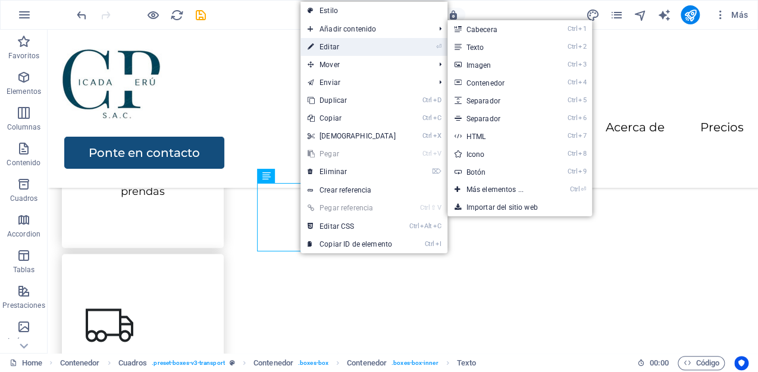
click at [357, 50] on link "⏎ Editar" at bounding box center [351, 47] width 102 height 18
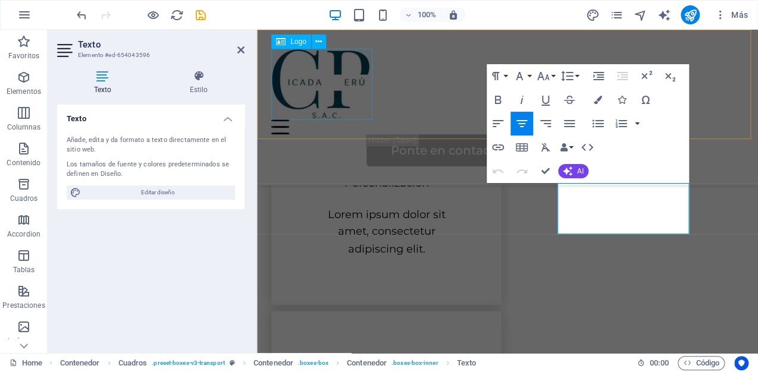
scroll to position [655, 0]
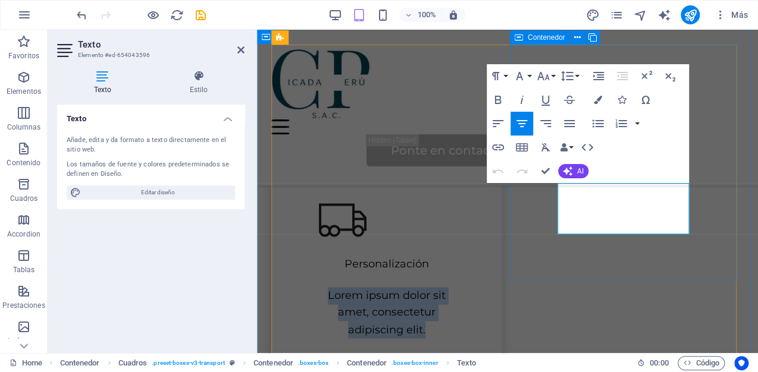
drag, startPoint x: 565, startPoint y: 194, endPoint x: 725, endPoint y: 257, distance: 172.5
click at [501, 257] on div "Personalización Lorem ipsum dolor sit amet, consectetur adipiscing elit." at bounding box center [386, 267] width 230 height 237
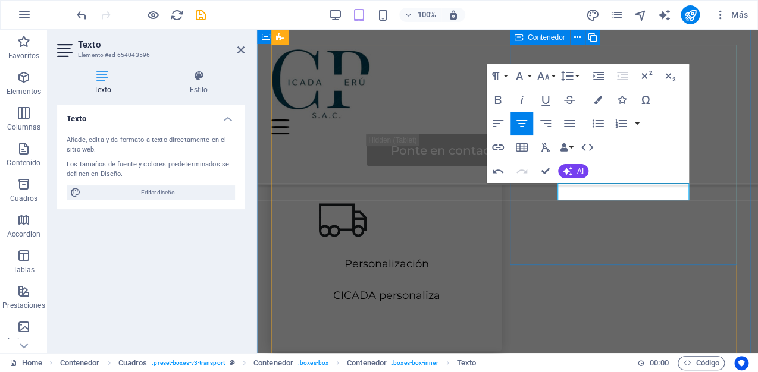
click at [501, 243] on div "Personalización CICADA personaliza" at bounding box center [386, 250] width 230 height 203
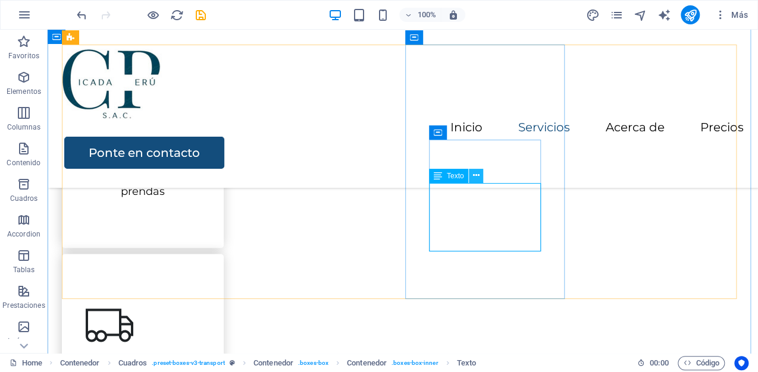
click at [475, 172] on icon at bounding box center [476, 175] width 7 height 12
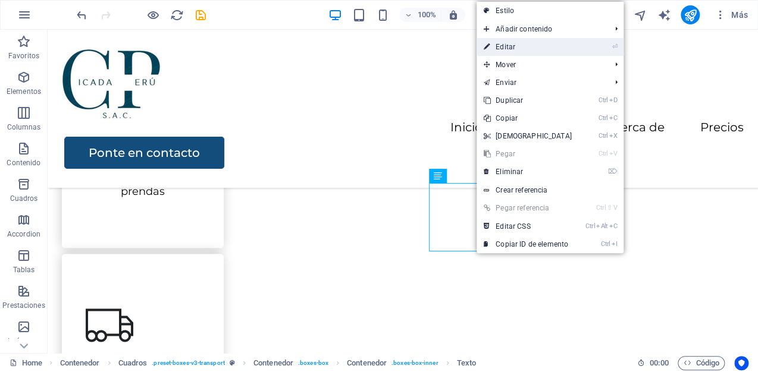
click at [508, 40] on link "⏎ Editar" at bounding box center [527, 47] width 102 height 18
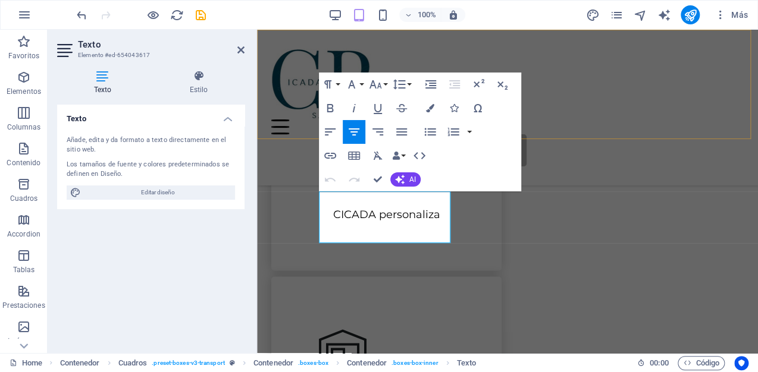
scroll to position [879, 0]
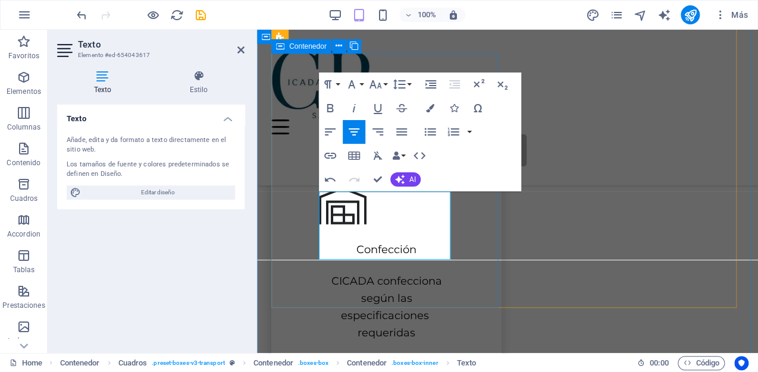
click at [484, 255] on div "Confección CICADA confecciona según las especificaciones requeridas" at bounding box center [386, 261] width 230 height 255
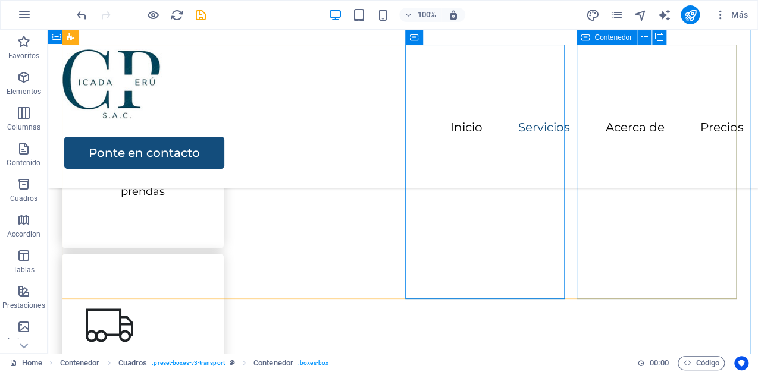
scroll to position [689, 0]
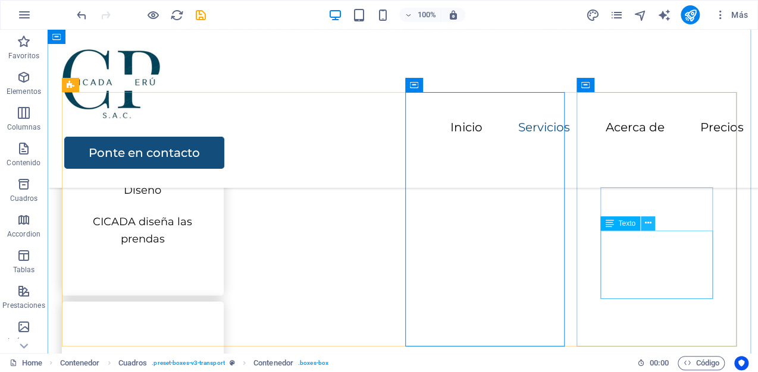
click at [648, 217] on icon at bounding box center [647, 223] width 7 height 12
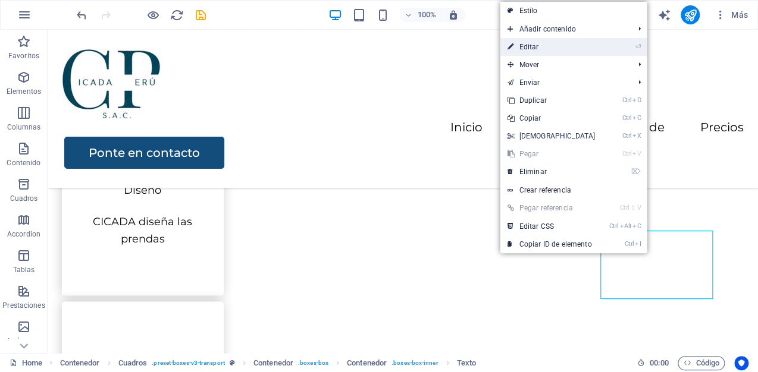
click at [568, 46] on link "⏎ Editar" at bounding box center [551, 47] width 102 height 18
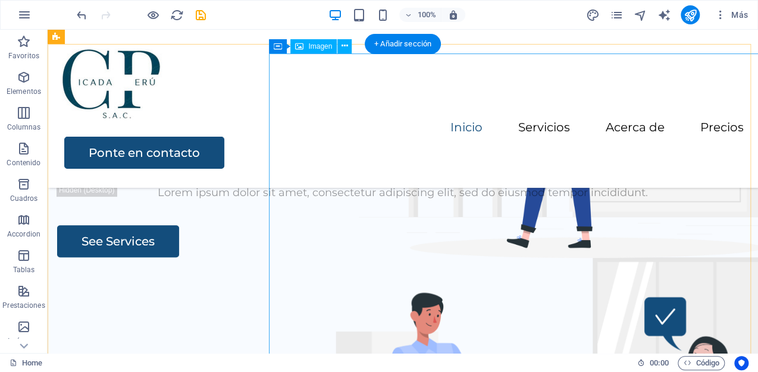
scroll to position [143, 0]
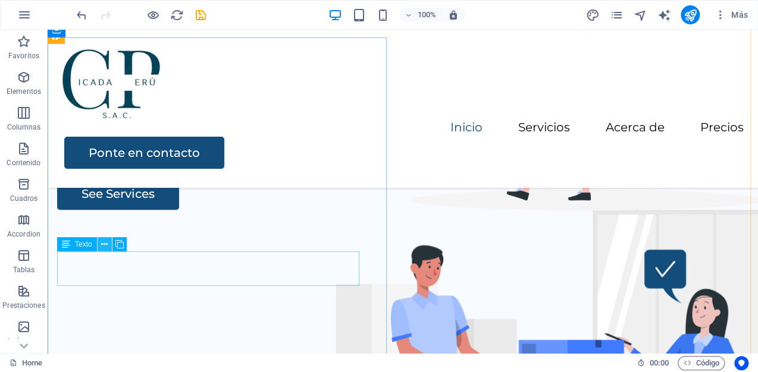
click at [102, 246] on icon at bounding box center [104, 244] width 7 height 12
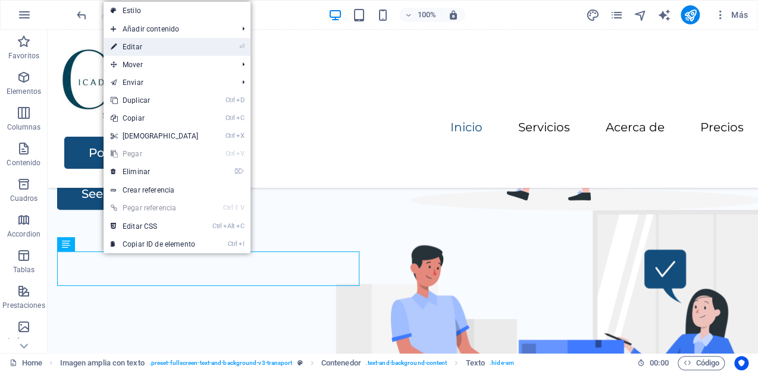
click at [159, 48] on link "⏎ Editar" at bounding box center [154, 47] width 102 height 18
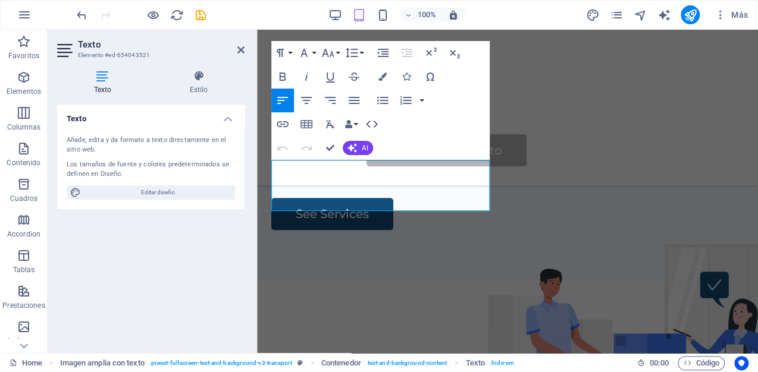
scroll to position [159, 0]
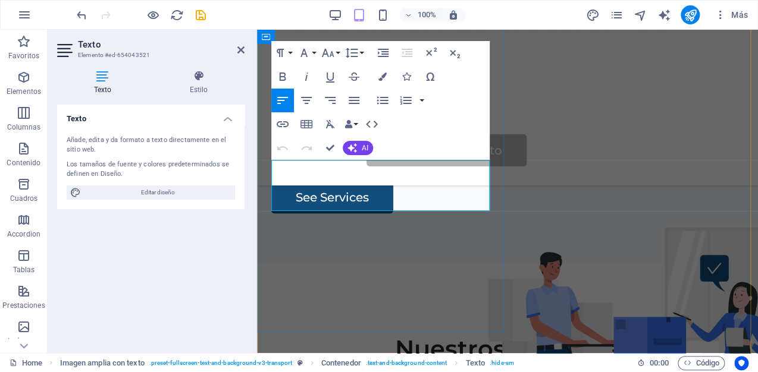
click at [359, 124] on p "Lorem ipsum dolor sit amet, consectetur adipiscing elit, sed do eiusmod tempor …" at bounding box center [507, 106] width 472 height 34
drag, startPoint x: 359, startPoint y: 200, endPoint x: 257, endPoint y: 164, distance: 108.7
click at [257, 164] on div "Tu socio en Confección de prendas de vestir Lorem ipsum dolor sit amet, consect…" at bounding box center [507, 108] width 501 height 238
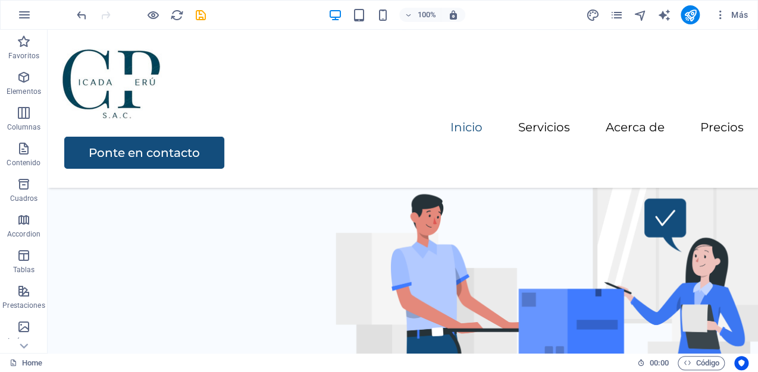
drag, startPoint x: 140, startPoint y: 203, endPoint x: 283, endPoint y: 178, distance: 144.9
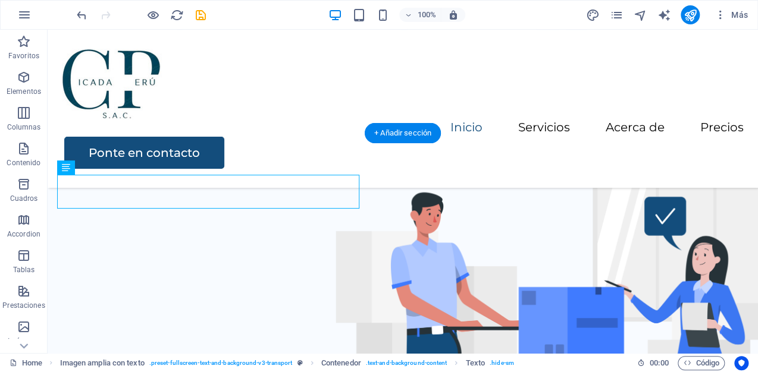
scroll to position [243, 0]
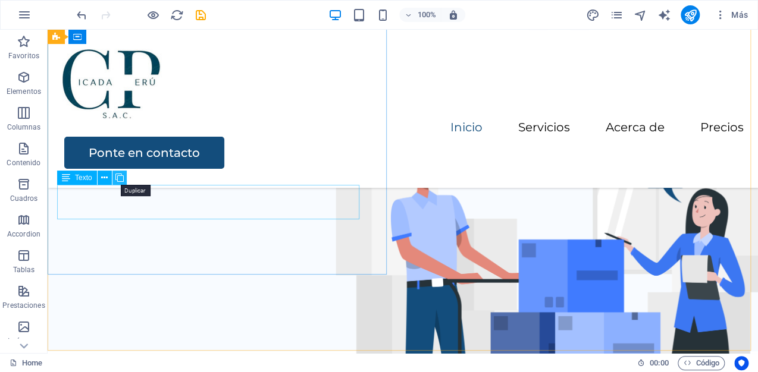
click at [121, 177] on icon at bounding box center [119, 178] width 8 height 12
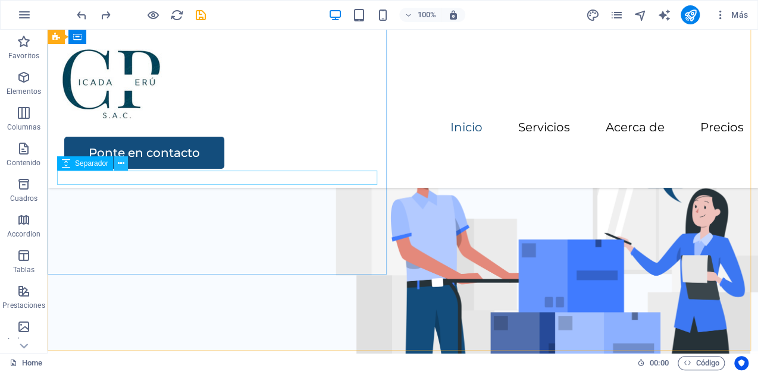
click at [119, 162] on icon at bounding box center [121, 164] width 7 height 12
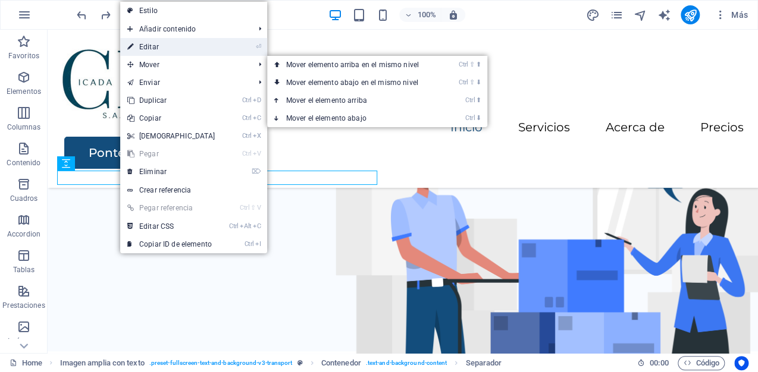
click at [177, 51] on link "⏎ Editar" at bounding box center [171, 47] width 102 height 18
select select "px"
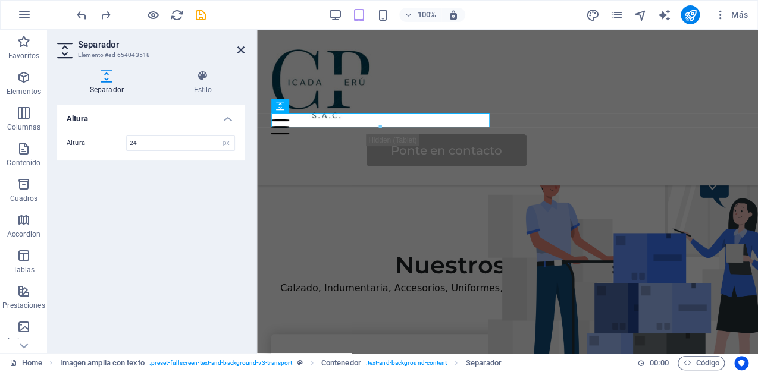
click at [238, 51] on icon at bounding box center [240, 50] width 7 height 10
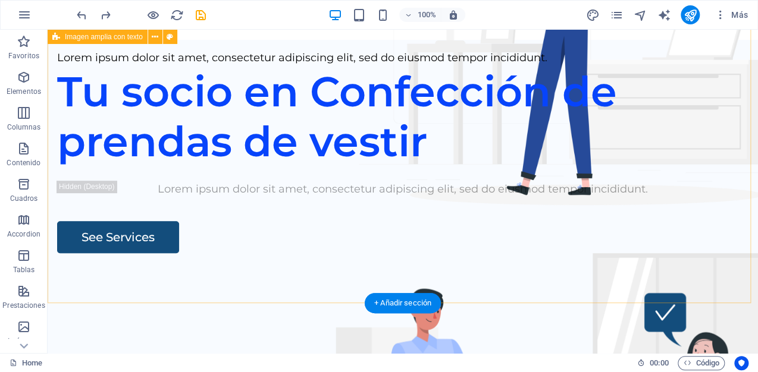
scroll to position [100, 0]
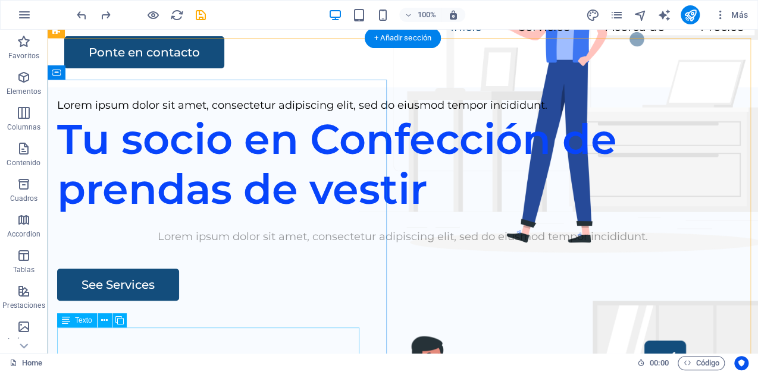
click at [96, 246] on div "Lorem ipsum dolor sit amet, consectetur adipiscing elit, sed do eiusmod tempor …" at bounding box center [402, 236] width 691 height 17
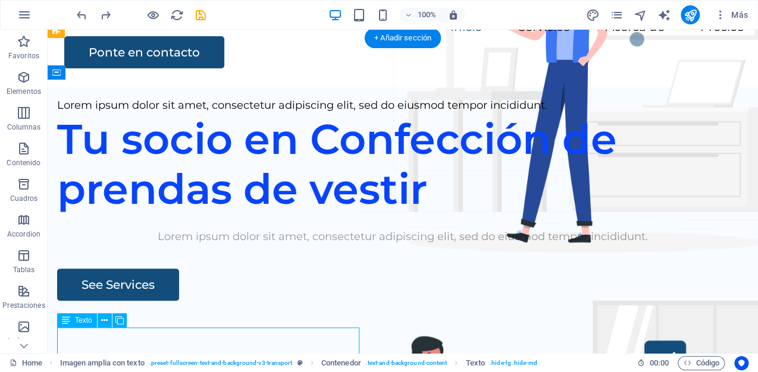
scroll to position [148, 0]
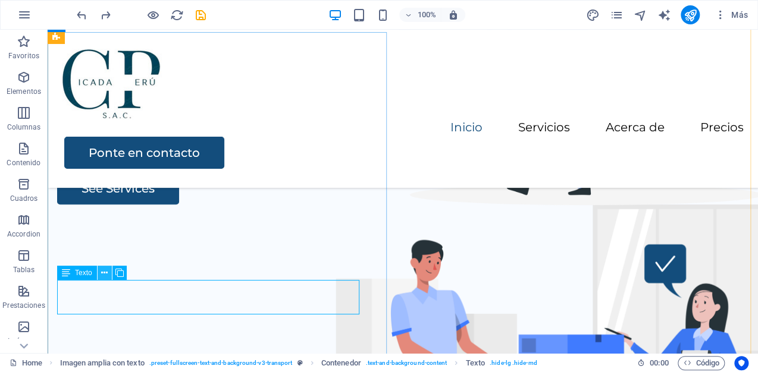
click at [105, 273] on icon at bounding box center [104, 273] width 7 height 12
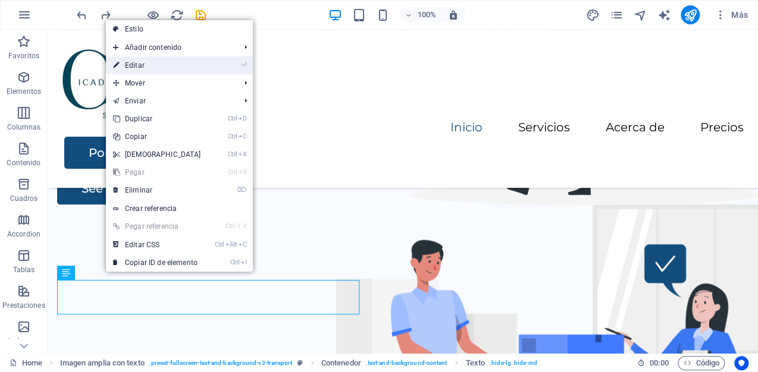
click at [142, 68] on link "⏎ Editar" at bounding box center [157, 65] width 102 height 18
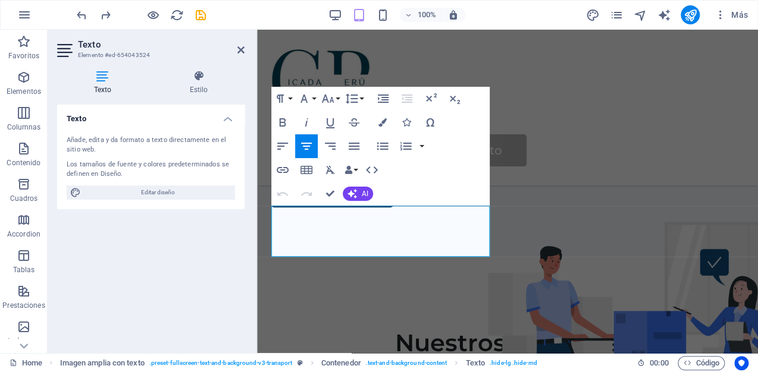
drag, startPoint x: 435, startPoint y: 254, endPoint x: 224, endPoint y: 196, distance: 218.8
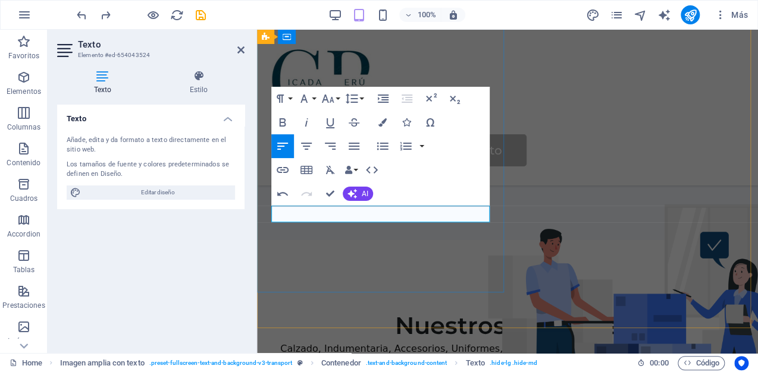
click at [369, 134] on p "CICADA" at bounding box center [507, 125] width 472 height 17
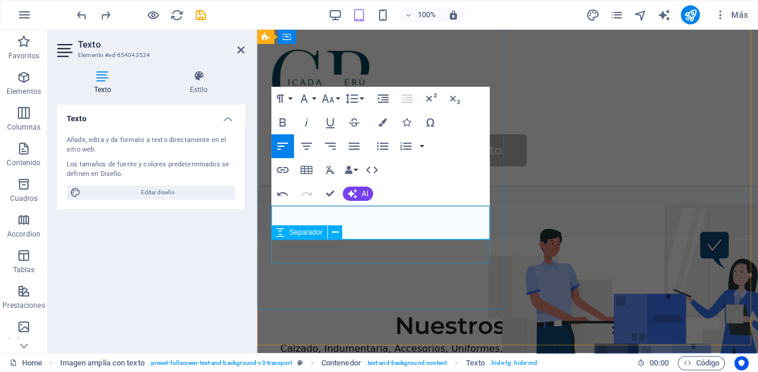
click at [404, 158] on div at bounding box center [507, 146] width 472 height 24
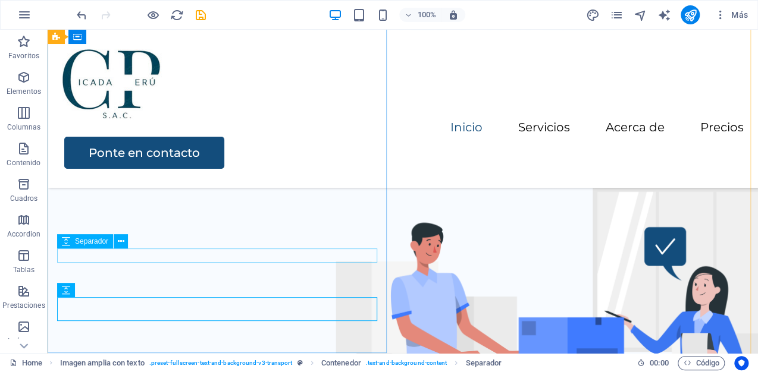
scroll to position [260, 0]
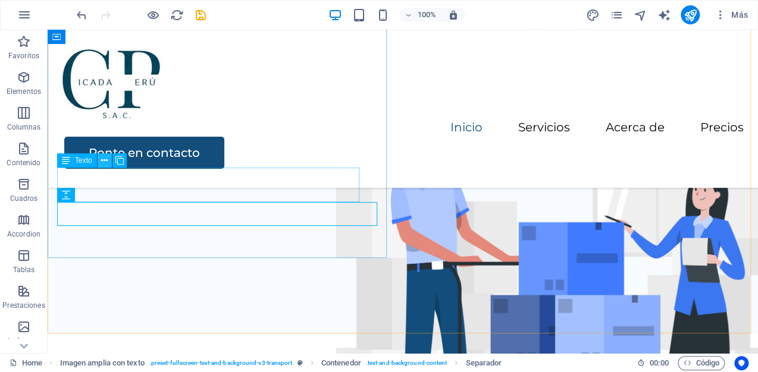
click at [103, 159] on icon at bounding box center [104, 161] width 7 height 12
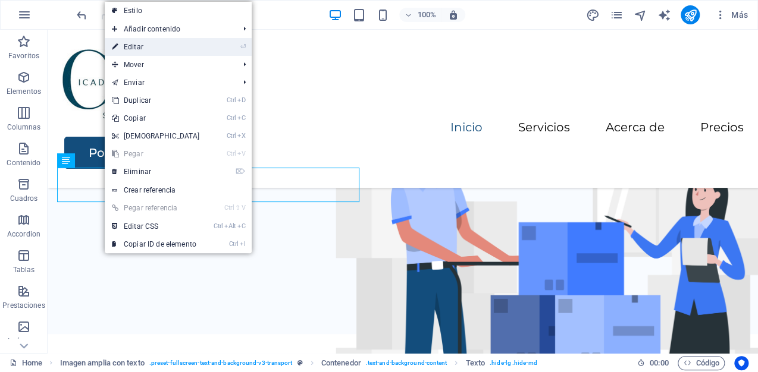
click at [149, 43] on link "⏎ Editar" at bounding box center [156, 47] width 102 height 18
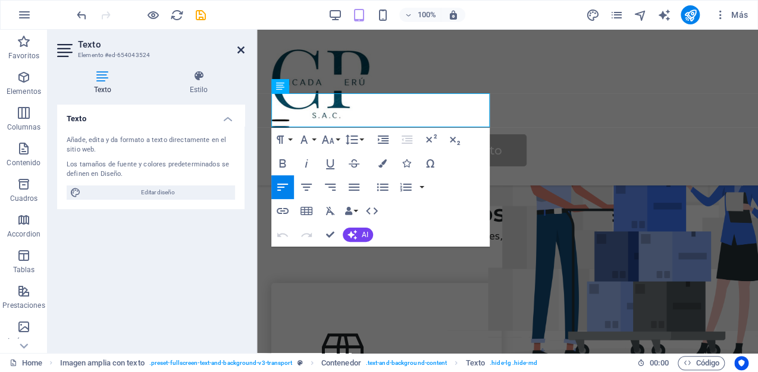
click at [239, 49] on icon at bounding box center [240, 50] width 7 height 10
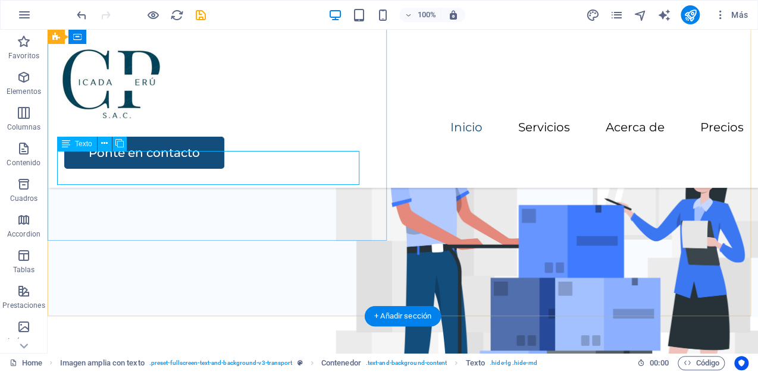
click at [161, 19] on div "CICADA elbora diseña y personaliza las prendas de vestir que necesites" at bounding box center [402, 10] width 691 height 17
click at [106, 145] on icon at bounding box center [104, 143] width 7 height 12
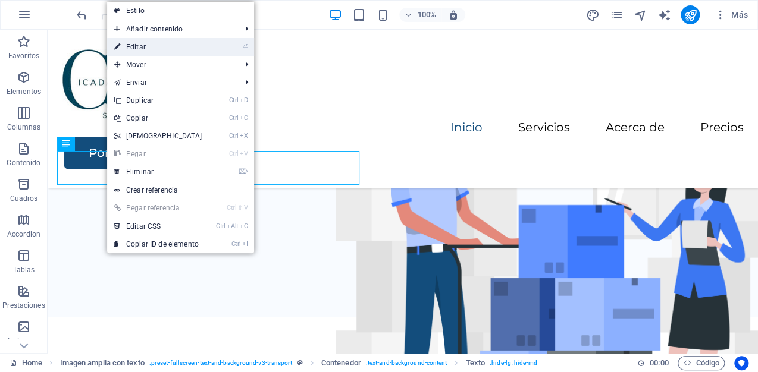
click at [146, 49] on link "⏎ Editar" at bounding box center [158, 47] width 102 height 18
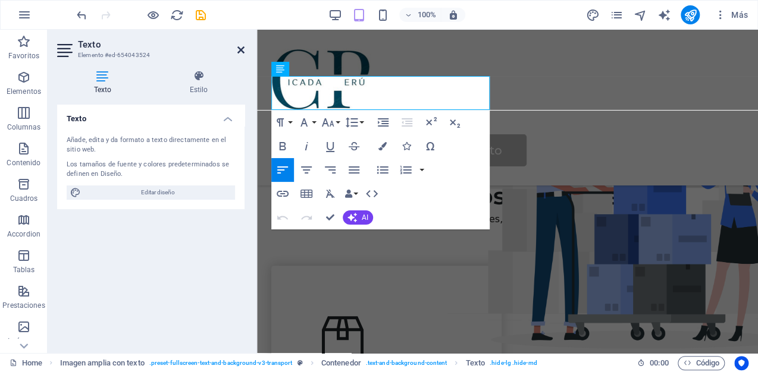
click at [239, 51] on icon at bounding box center [240, 50] width 7 height 10
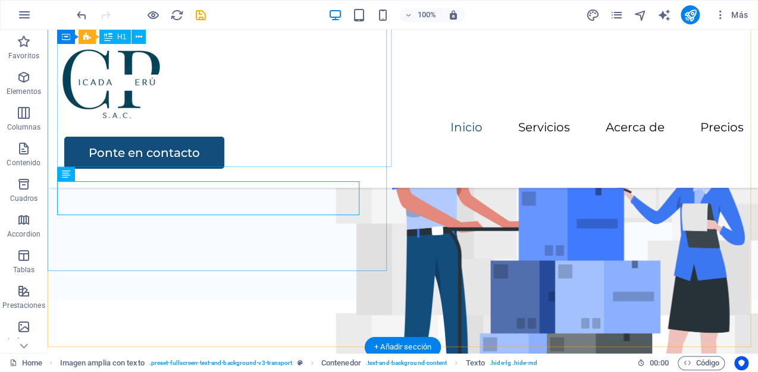
scroll to position [247, 0]
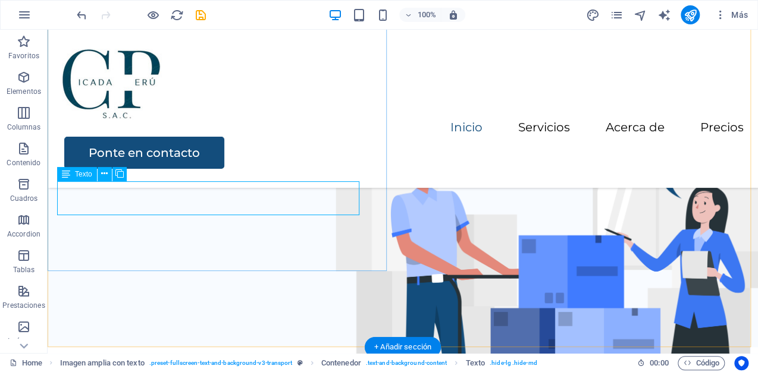
click at [84, 49] on div "CICADA elbora diseña y personaliza las prendas de vestir que necesites" at bounding box center [402, 40] width 691 height 17
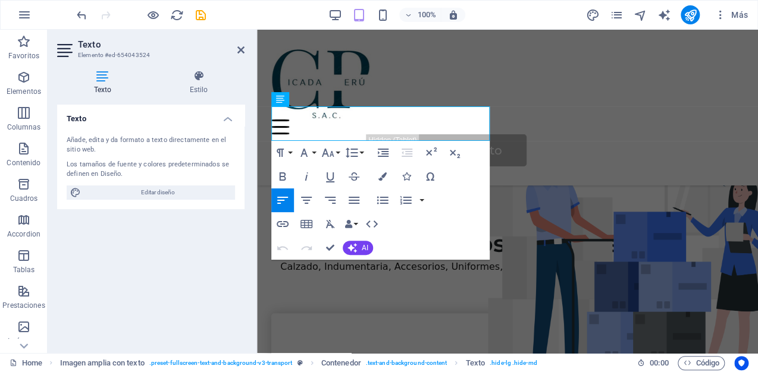
scroll to position [264, 0]
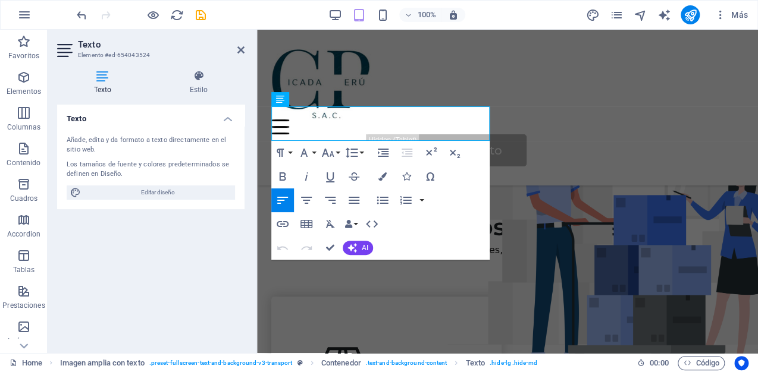
click at [84, 193] on span "Editar diseño" at bounding box center [157, 193] width 147 height 14
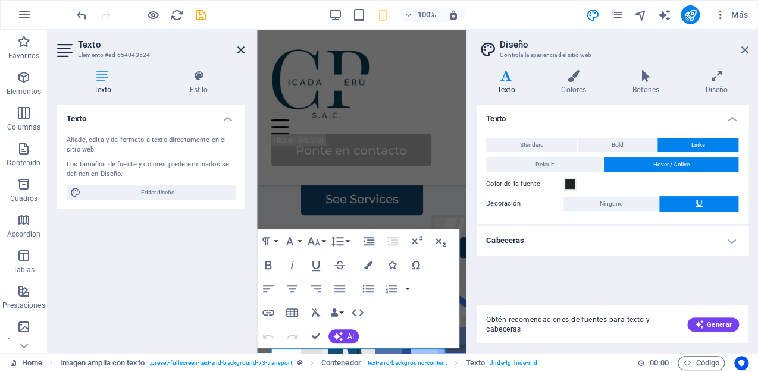
click at [240, 48] on icon at bounding box center [240, 50] width 7 height 10
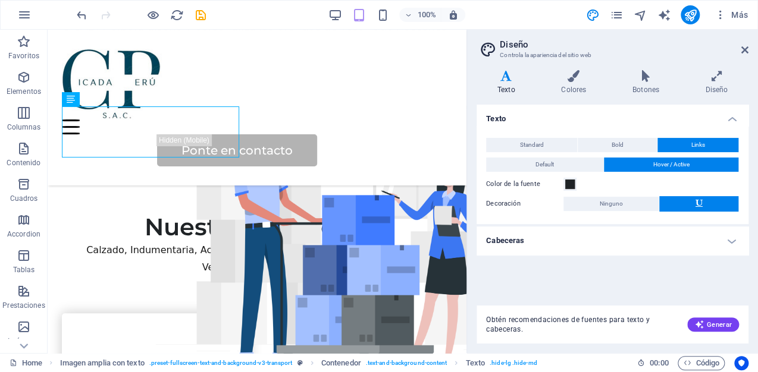
click at [748, 51] on aside "Diseño Controla la apariencia del sitio web Variantes Texto Colores Botones Dis…" at bounding box center [611, 191] width 291 height 323
drag, startPoint x: 742, startPoint y: 51, endPoint x: 695, endPoint y: 21, distance: 56.1
click at [742, 51] on icon at bounding box center [744, 50] width 7 height 10
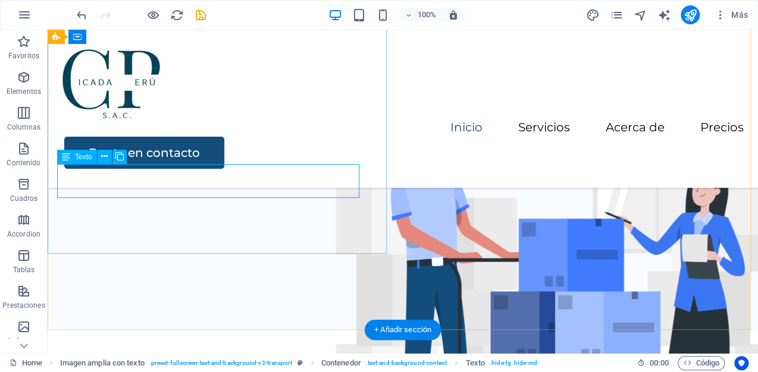
click at [187, 33] on div "CICADA elbora diseña y personaliza las prendas de vestir que necesites" at bounding box center [402, 23] width 691 height 17
click at [186, 33] on div "CICADA elbora diseña y personaliza las prendas de vestir que necesites" at bounding box center [402, 23] width 691 height 17
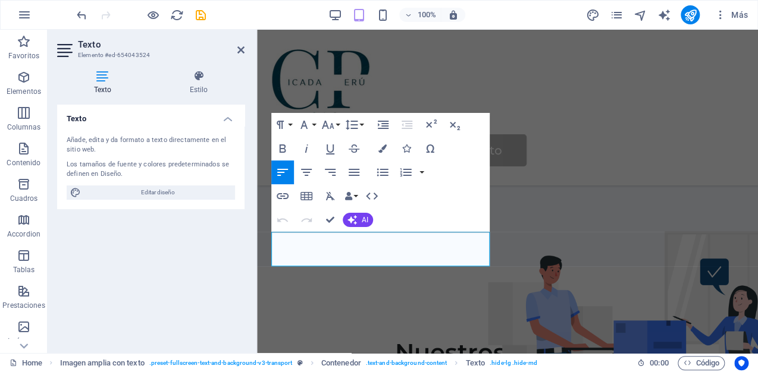
scroll to position [186, 0]
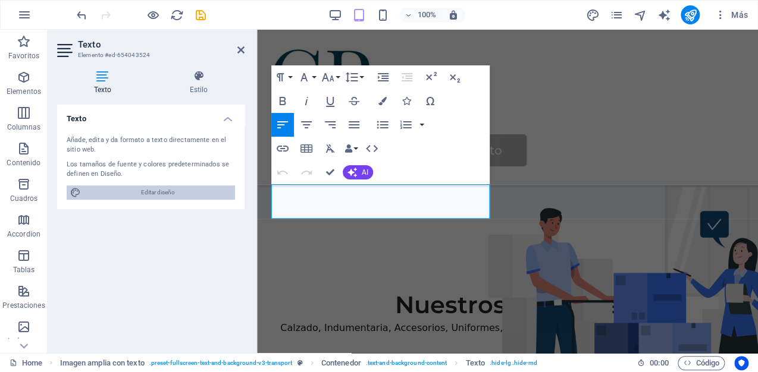
click at [165, 193] on span "Editar diseño" at bounding box center [157, 193] width 147 height 14
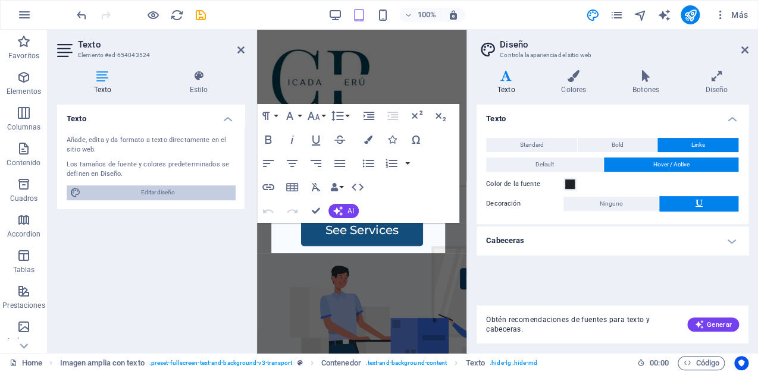
scroll to position [390, 0]
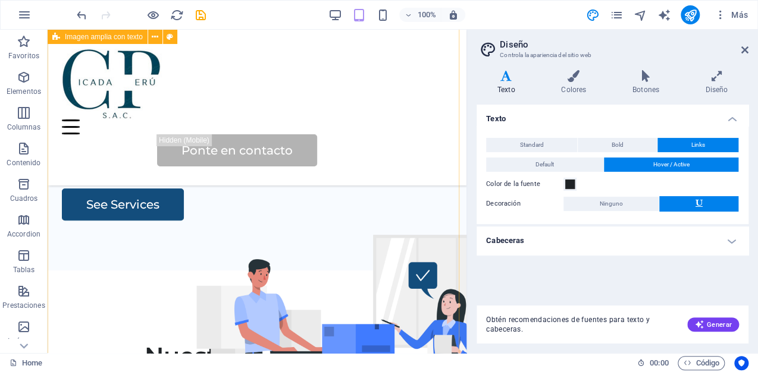
scroll to position [105, 0]
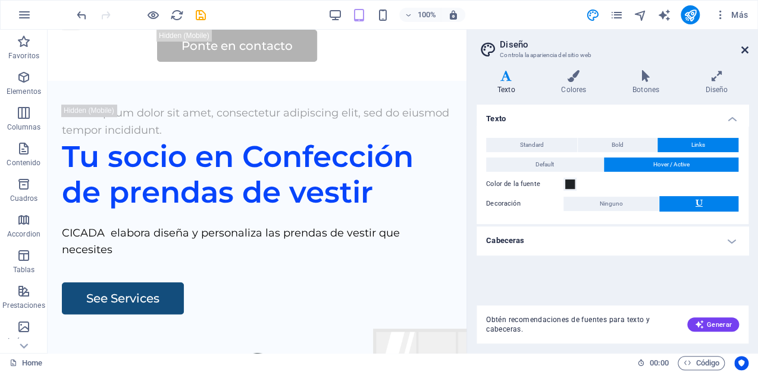
click at [742, 45] on icon at bounding box center [744, 50] width 7 height 10
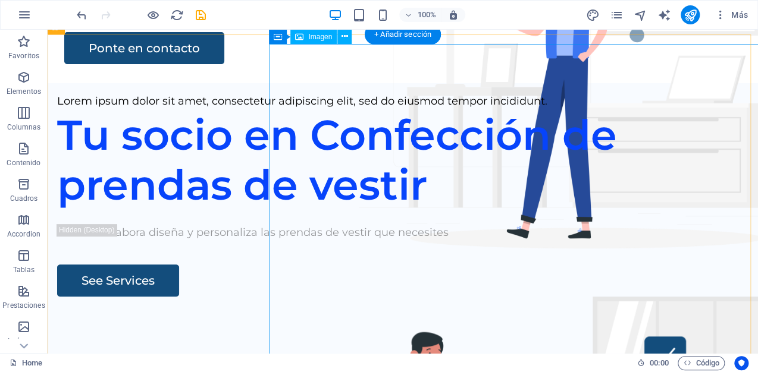
scroll to position [0, 0]
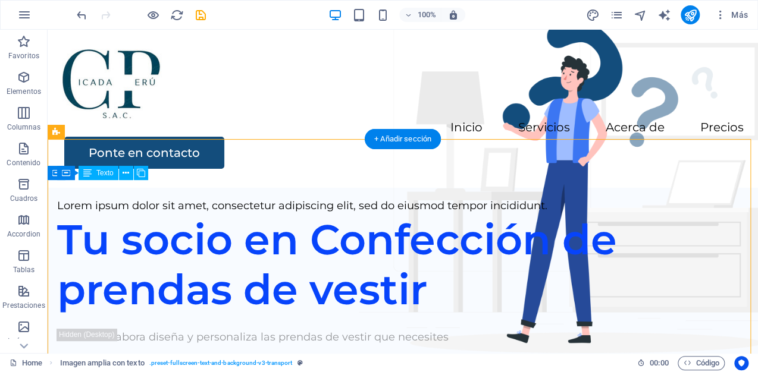
drag, startPoint x: 257, startPoint y: 209, endPoint x: 75, endPoint y: 191, distance: 182.8
click at [77, 197] on div "Lorem ipsum dolor sit amet, consectetur adipiscing elit, sed do eiusmod tempor …" at bounding box center [402, 205] width 691 height 17
click at [59, 197] on div "Lorem ipsum dolor sit amet, consectetur adipiscing elit, sed do eiusmod tempor …" at bounding box center [402, 205] width 691 height 17
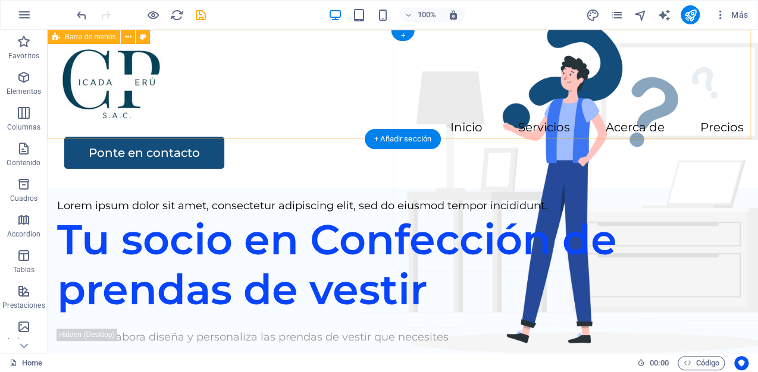
click at [167, 99] on div "Inicio Servicios Acerca de Precios Ponte en contacto" at bounding box center [403, 109] width 710 height 158
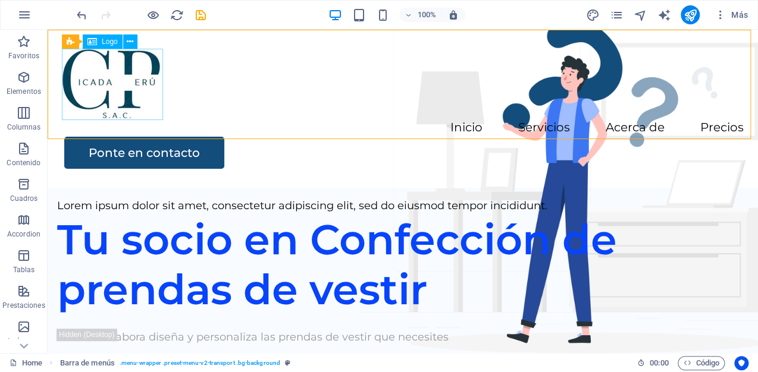
click at [115, 42] on span "Logo" at bounding box center [110, 41] width 16 height 7
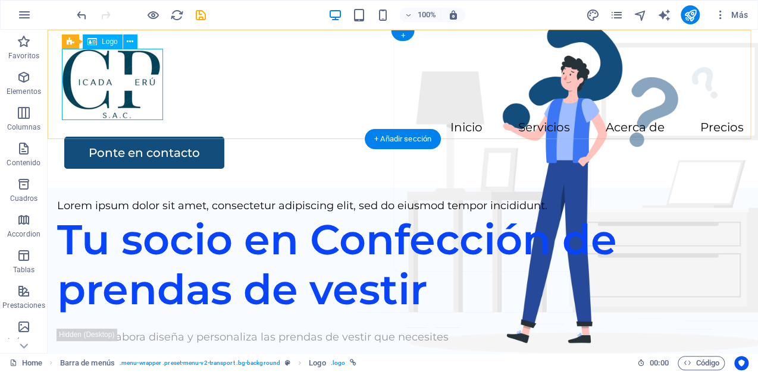
click at [152, 71] on div at bounding box center [402, 84] width 681 height 71
click at [128, 42] on icon at bounding box center [130, 42] width 7 height 12
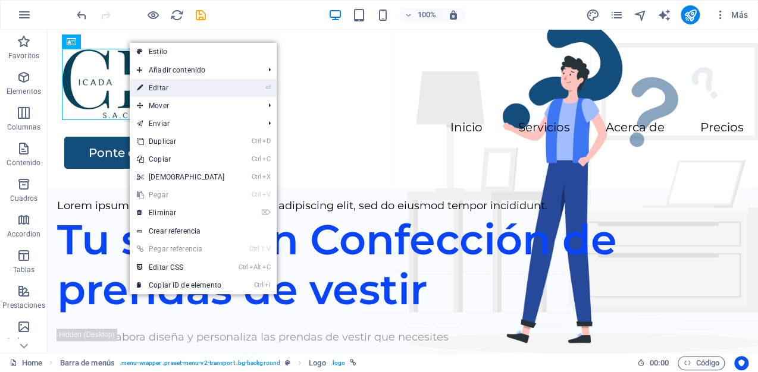
click at [200, 86] on link "⏎ Editar" at bounding box center [181, 88] width 102 height 18
select select "px"
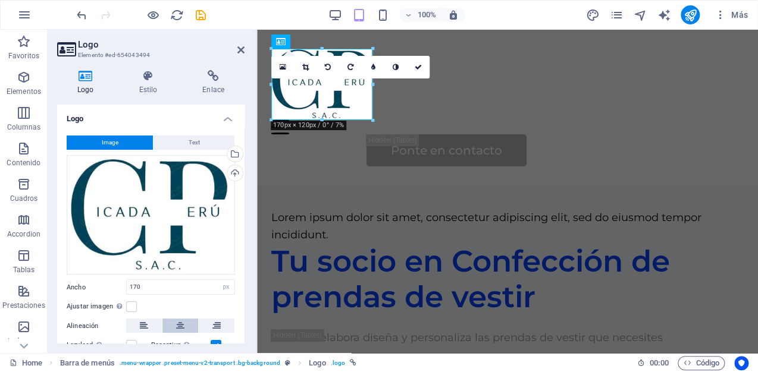
scroll to position [83, 0]
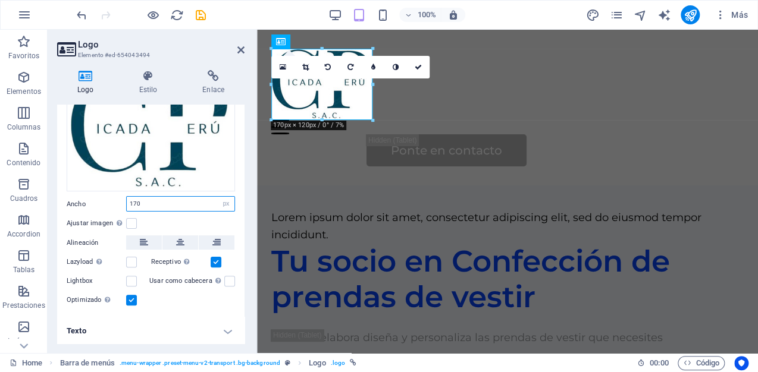
drag, startPoint x: 154, startPoint y: 203, endPoint x: 95, endPoint y: 196, distance: 59.3
click at [95, 196] on div "Ancho 170 Predeterminado automático px rem % em vh vw" at bounding box center [151, 203] width 168 height 15
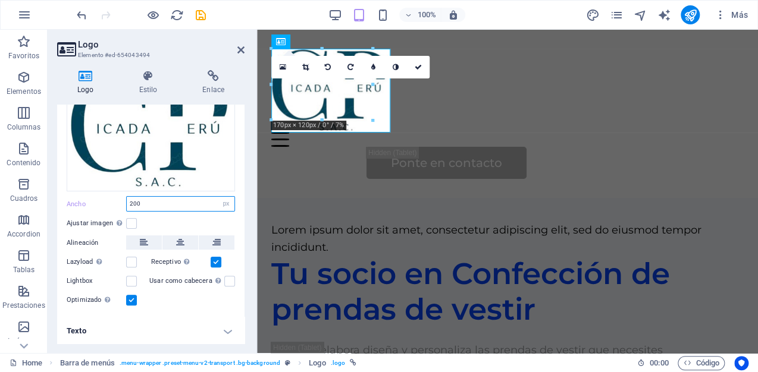
type input "200"
click at [231, 224] on div "Ajustar imagen Ajustar imagen automáticamente a un ancho y alto fijo" at bounding box center [151, 223] width 168 height 14
click at [237, 46] on icon at bounding box center [240, 50] width 7 height 10
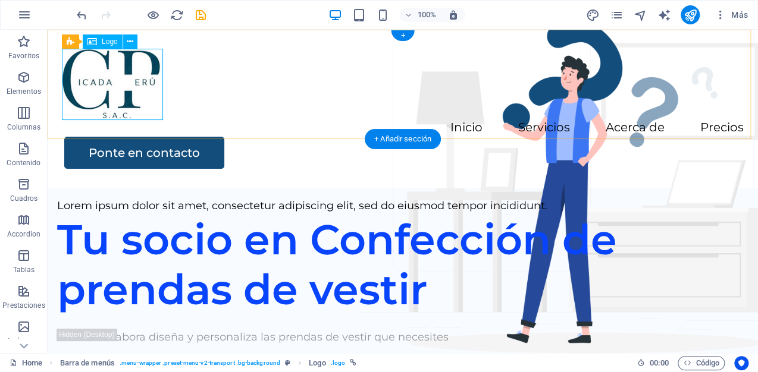
click at [136, 84] on div at bounding box center [402, 84] width 681 height 71
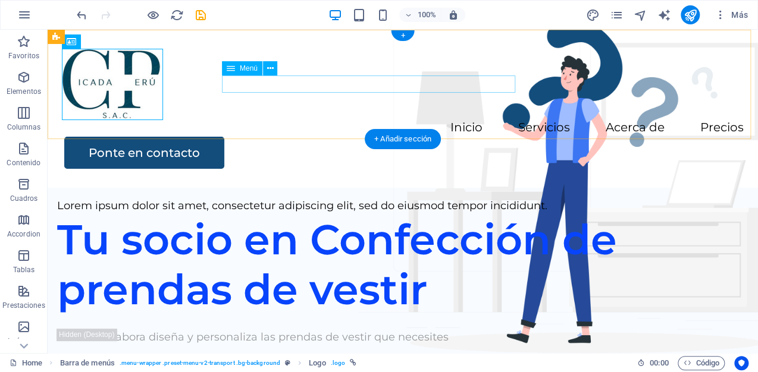
click at [245, 120] on nav "Inicio Servicios Acerca de Precios" at bounding box center [402, 128] width 681 height 17
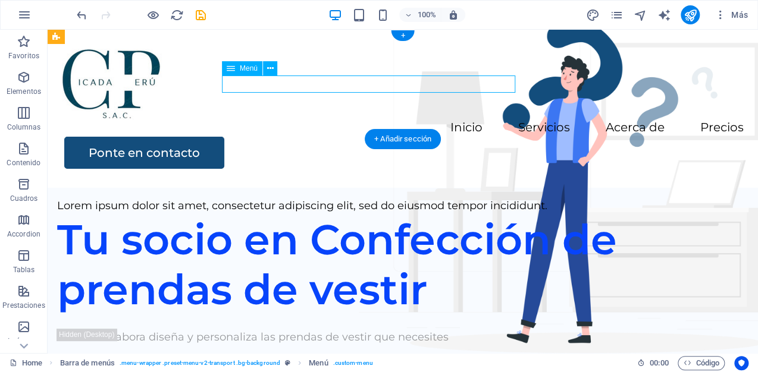
drag, startPoint x: 257, startPoint y: 84, endPoint x: 304, endPoint y: 86, distance: 47.0
click at [304, 120] on nav "Inicio Servicios Acerca de Precios" at bounding box center [402, 128] width 681 height 17
click at [231, 68] on icon at bounding box center [231, 68] width 8 height 14
drag, startPoint x: 231, startPoint y: 68, endPoint x: 267, endPoint y: 68, distance: 35.7
click at [267, 68] on div "Menú" at bounding box center [253, 68] width 63 height 15
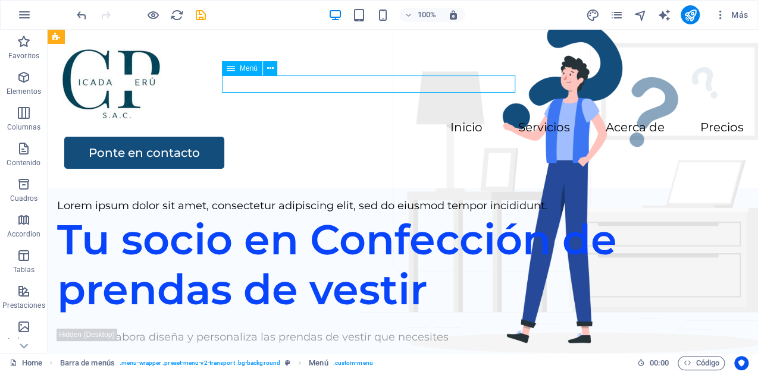
drag, startPoint x: 229, startPoint y: 70, endPoint x: 247, endPoint y: 68, distance: 18.5
click at [247, 68] on div "Menú" at bounding box center [242, 68] width 40 height 14
drag, startPoint x: 229, startPoint y: 68, endPoint x: 245, endPoint y: 67, distance: 16.2
click at [245, 67] on div "Menú" at bounding box center [242, 68] width 40 height 14
click at [233, 67] on icon at bounding box center [231, 68] width 8 height 14
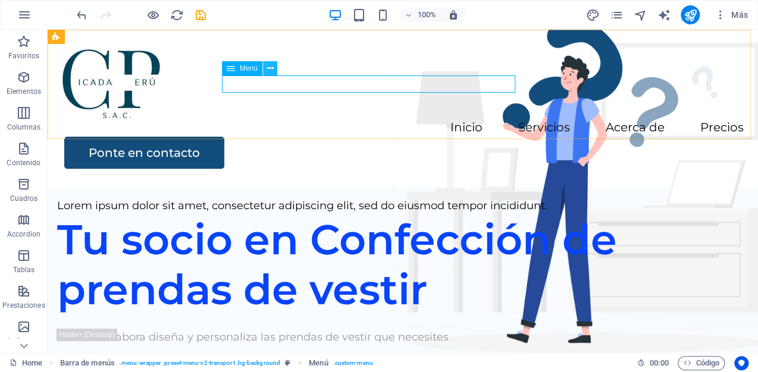
click at [265, 67] on button at bounding box center [270, 68] width 14 height 14
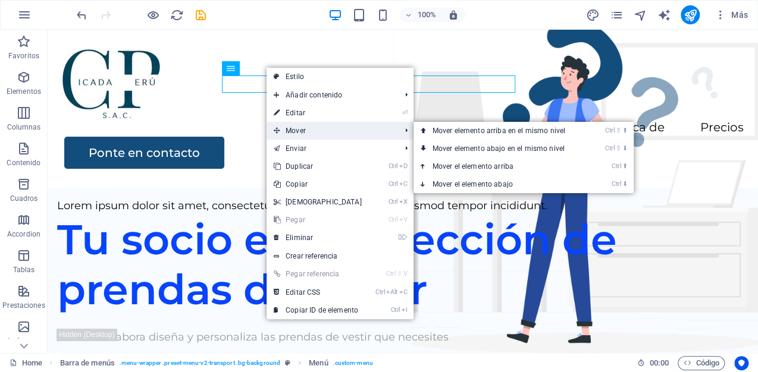
click at [299, 129] on span "Mover" at bounding box center [330, 131] width 129 height 18
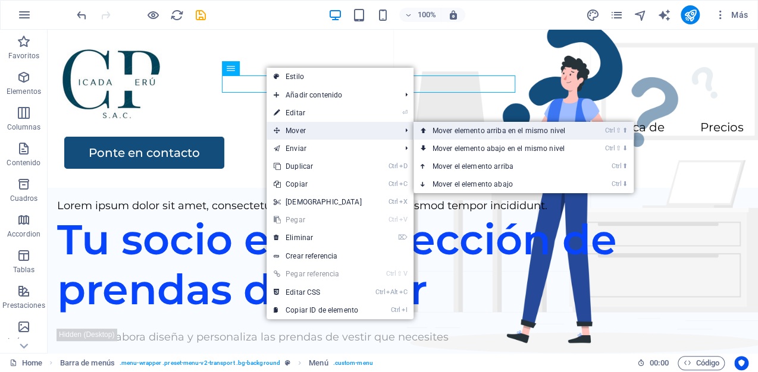
click at [433, 133] on link "Ctrl ⇧ ⬆ Mover elemento arriba en el mismo nivel" at bounding box center [500, 131] width 175 height 18
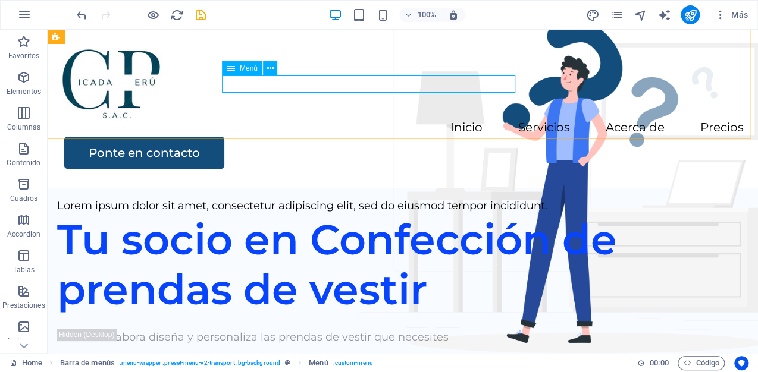
click at [230, 69] on icon at bounding box center [231, 68] width 8 height 14
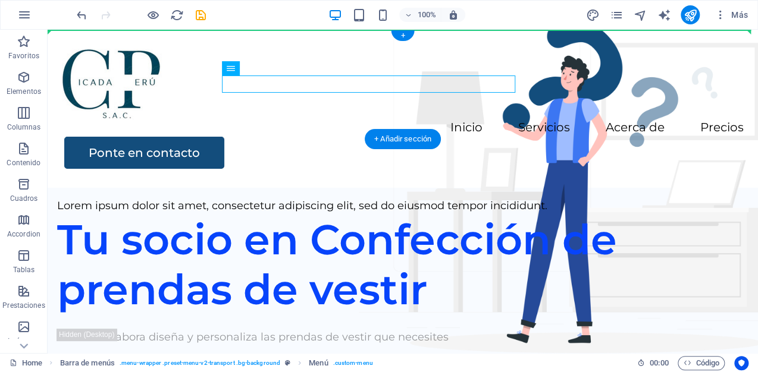
drag, startPoint x: 279, startPoint y: 98, endPoint x: 233, endPoint y: 59, distance: 60.0
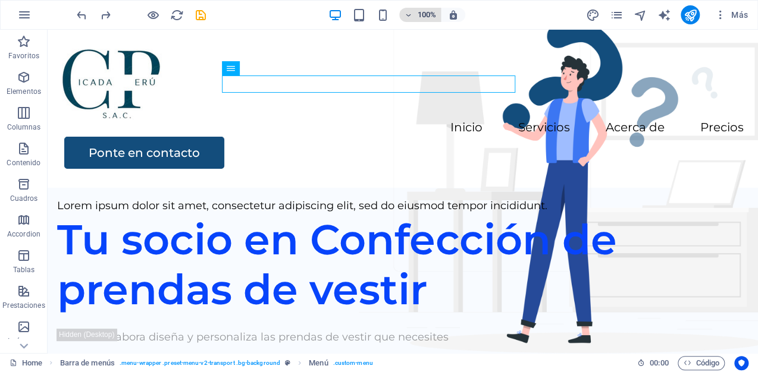
click at [406, 12] on icon "button" at bounding box center [408, 15] width 8 height 8
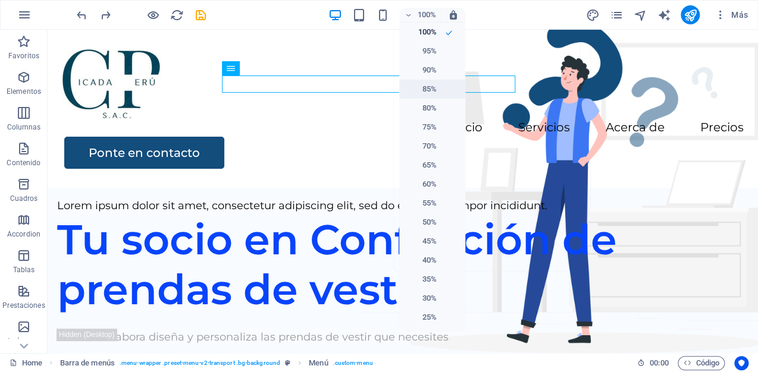
click at [419, 84] on h6 "85%" at bounding box center [421, 89] width 30 height 14
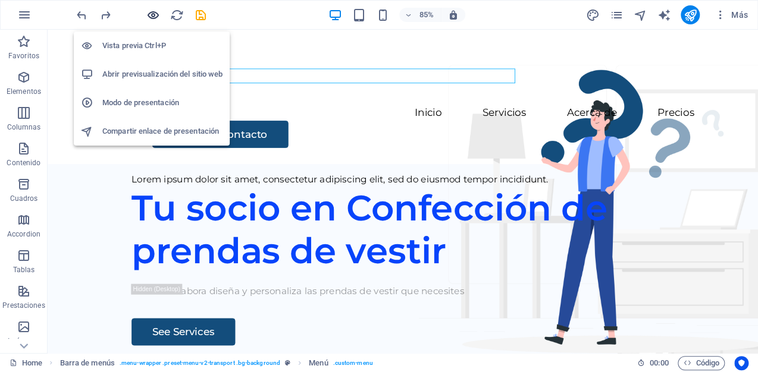
click at [149, 15] on icon "button" at bounding box center [153, 15] width 14 height 14
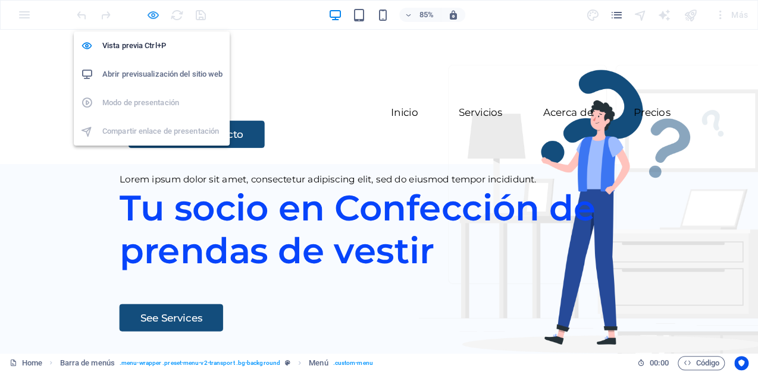
click at [152, 14] on icon "button" at bounding box center [153, 15] width 14 height 14
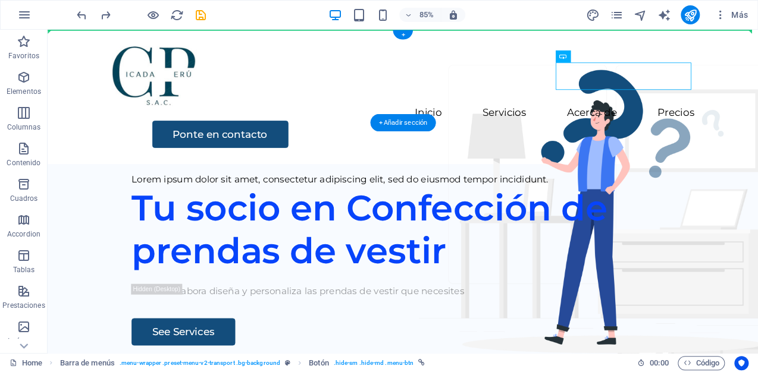
drag, startPoint x: 619, startPoint y: 87, endPoint x: 752, endPoint y: 57, distance: 136.5
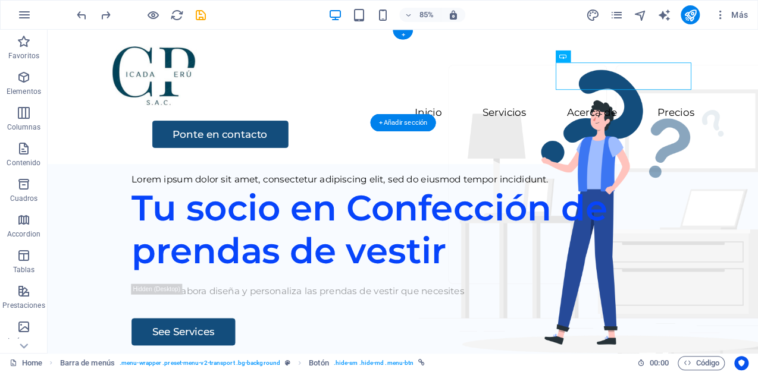
drag, startPoint x: 608, startPoint y: 85, endPoint x: 657, endPoint y: 81, distance: 48.9
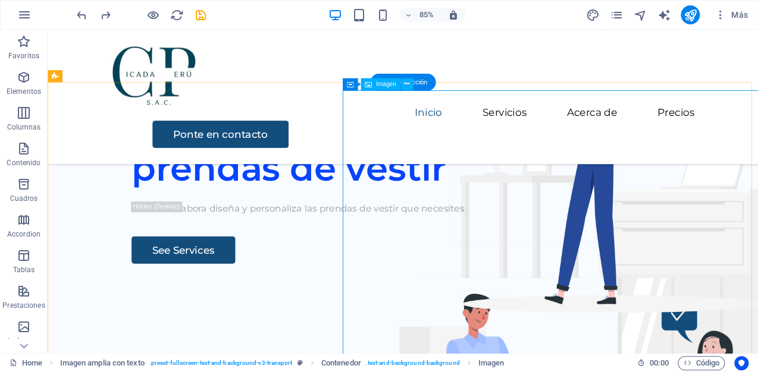
scroll to position [0, 0]
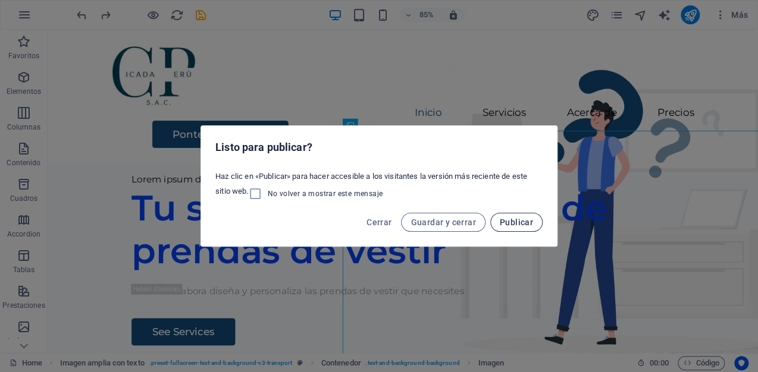
click at [505, 226] on span "Publicar" at bounding box center [516, 223] width 33 height 10
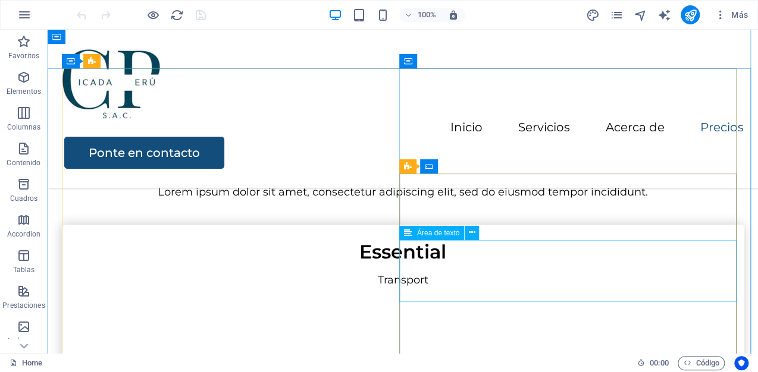
scroll to position [2093, 0]
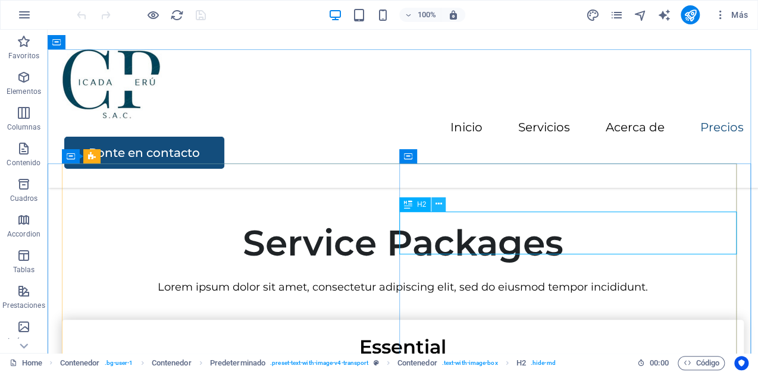
click at [438, 203] on icon at bounding box center [438, 204] width 7 height 12
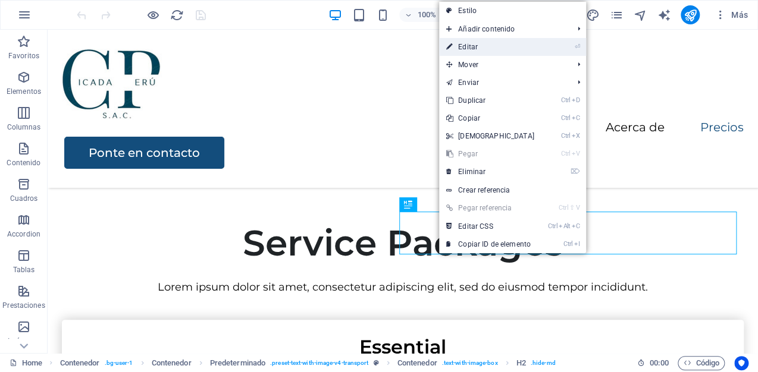
click at [473, 46] on link "⏎ Editar" at bounding box center [490, 47] width 102 height 18
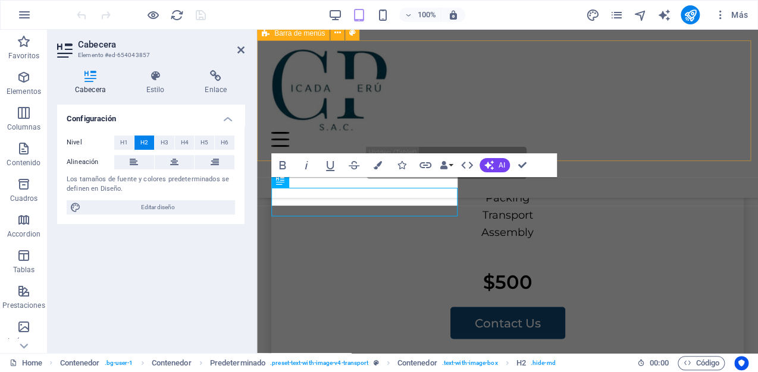
scroll to position [2571, 0]
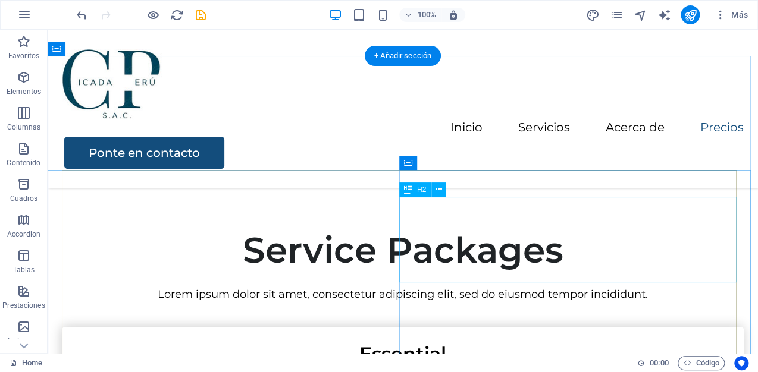
scroll to position [1991, 0]
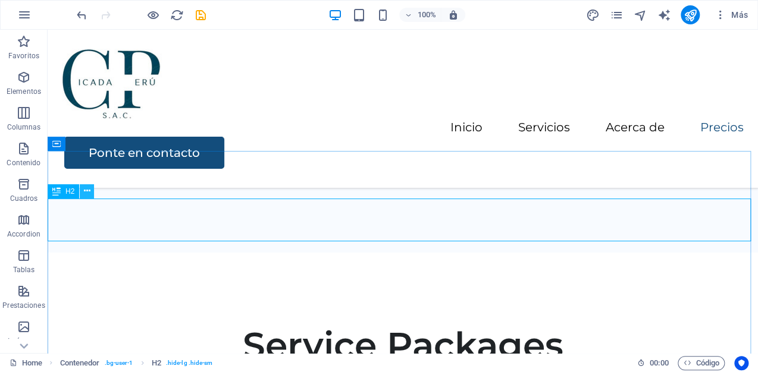
click at [90, 192] on button at bounding box center [87, 191] width 14 height 14
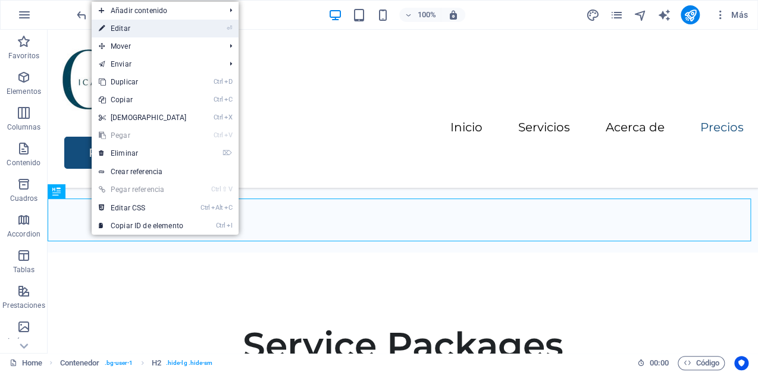
click at [143, 32] on link "⏎ Editar" at bounding box center [143, 29] width 102 height 18
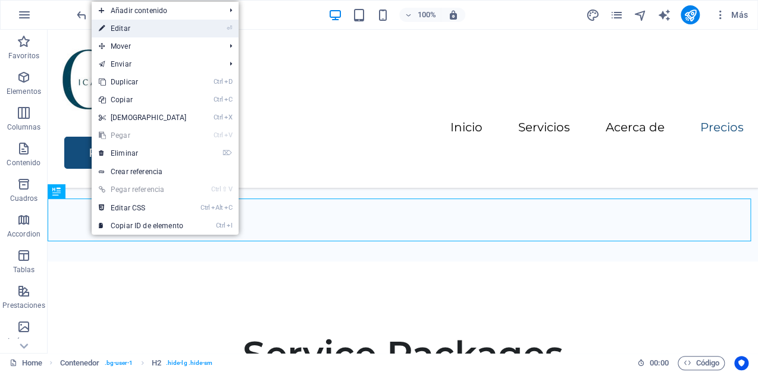
scroll to position [2519, 0]
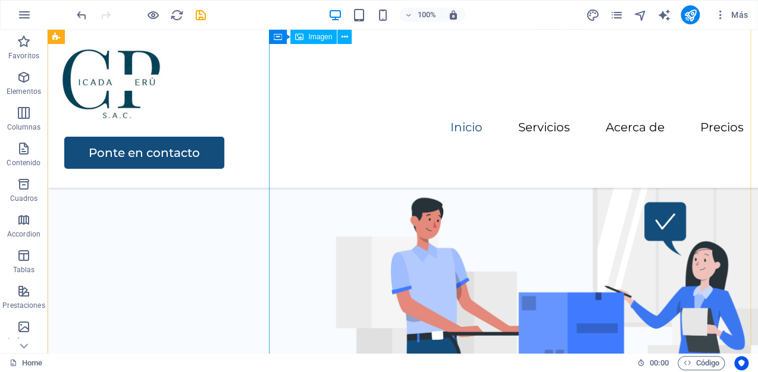
scroll to position [0, 0]
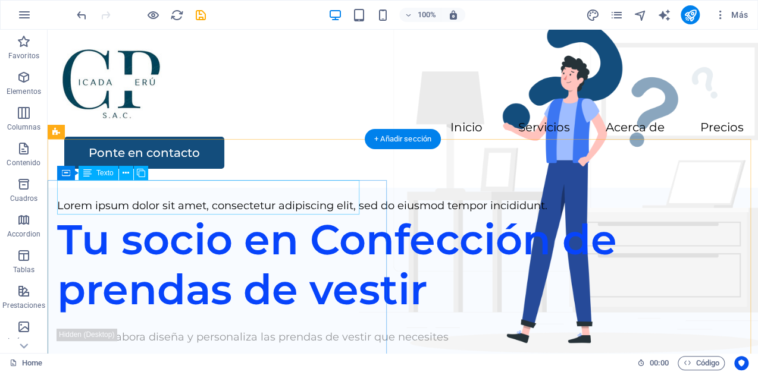
click at [235, 205] on div "Lorem ipsum dolor sit amet, consectetur adipiscing elit, sed do eiusmod tempor …" at bounding box center [402, 205] width 691 height 17
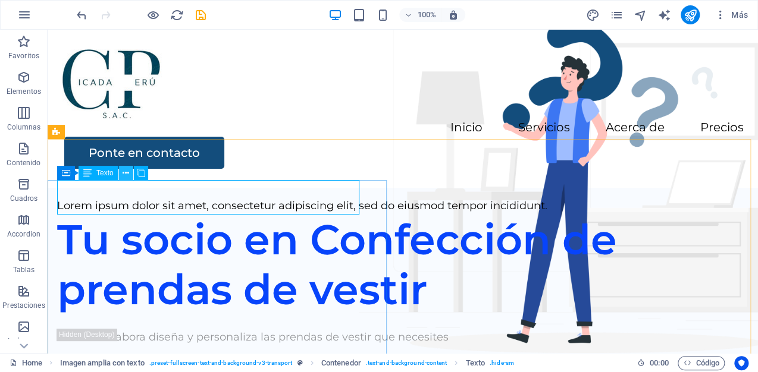
click at [125, 173] on icon at bounding box center [125, 173] width 7 height 12
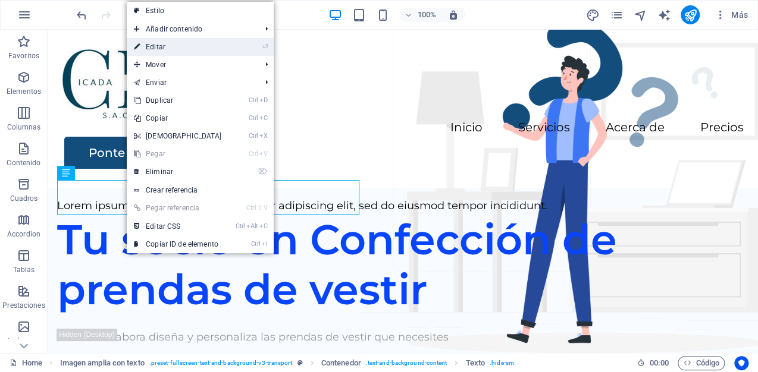
click at [184, 45] on link "⏎ Editar" at bounding box center [178, 47] width 102 height 18
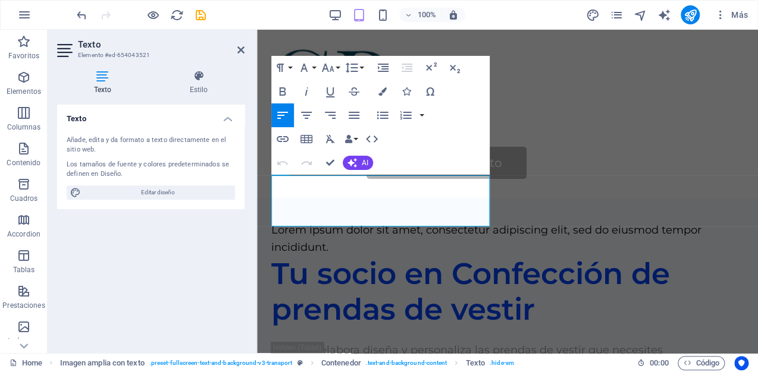
drag, startPoint x: 336, startPoint y: 221, endPoint x: 246, endPoint y: 177, distance: 100.3
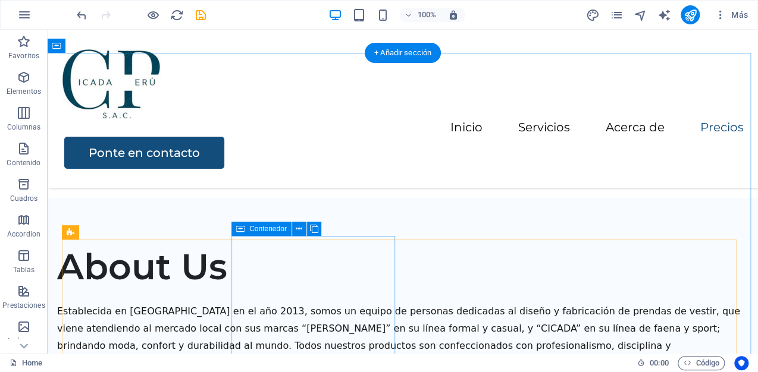
scroll to position [1522, 0]
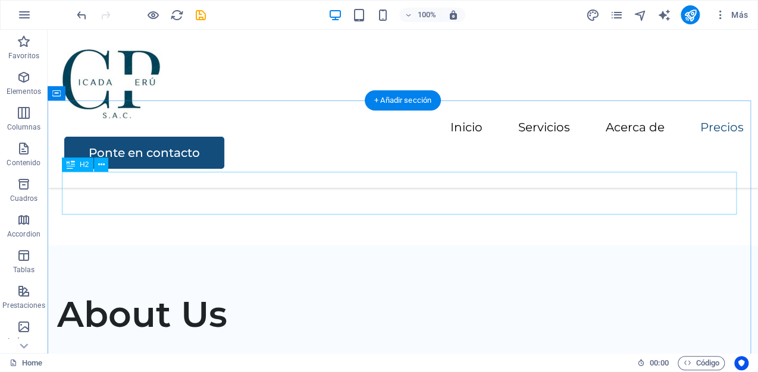
click at [102, 166] on icon at bounding box center [101, 165] width 7 height 12
click at [99, 165] on icon at bounding box center [101, 165] width 7 height 12
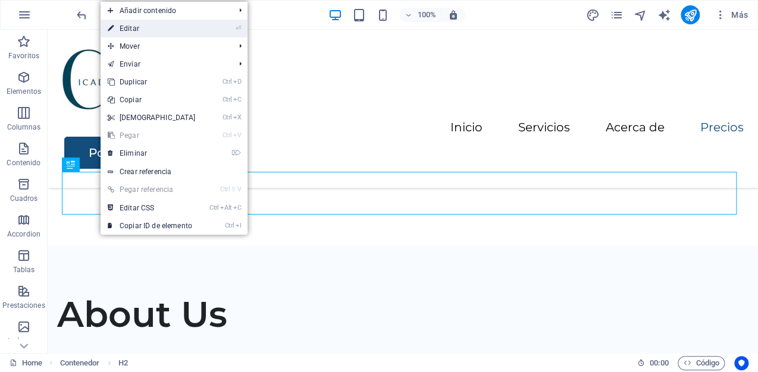
click at [135, 21] on link "⏎ Editar" at bounding box center [151, 29] width 102 height 18
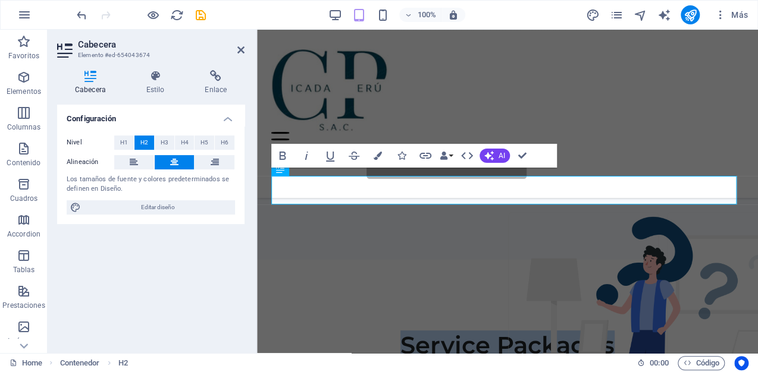
scroll to position [1729, 0]
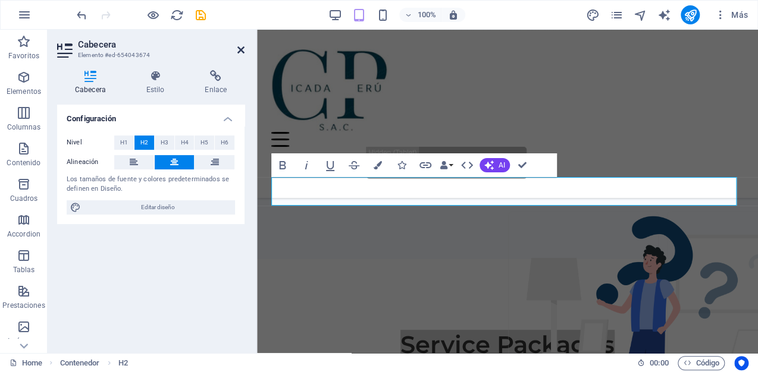
drag, startPoint x: 241, startPoint y: 52, endPoint x: 196, endPoint y: 32, distance: 50.3
click at [241, 52] on icon at bounding box center [240, 50] width 7 height 10
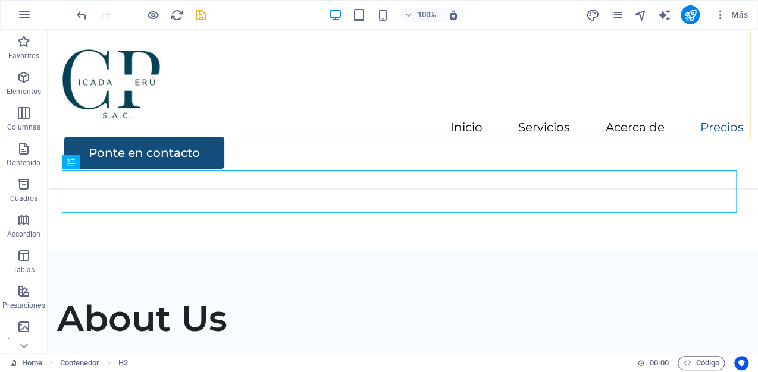
scroll to position [1524, 0]
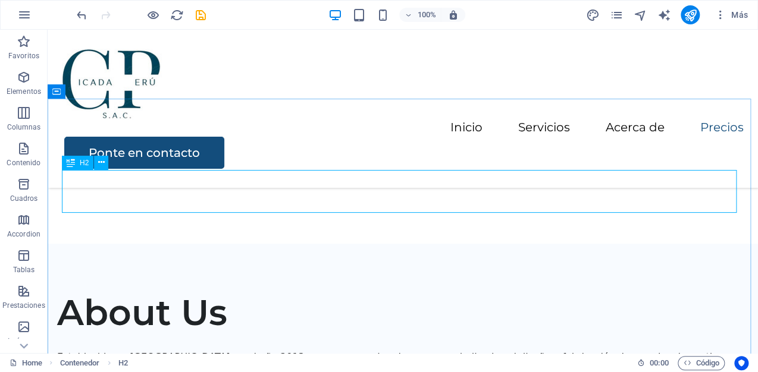
click at [70, 165] on icon at bounding box center [71, 163] width 8 height 14
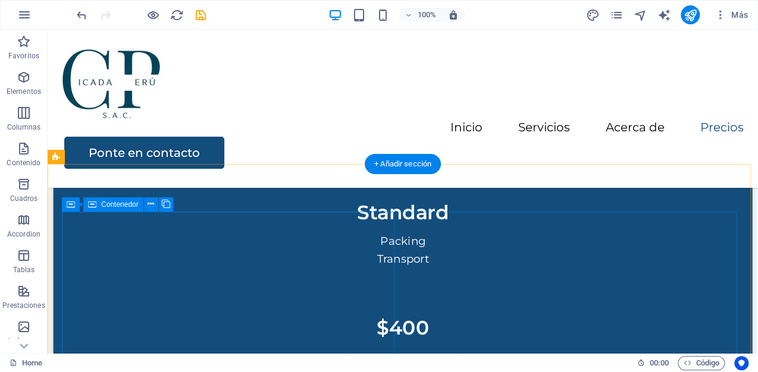
scroll to position [2540, 0]
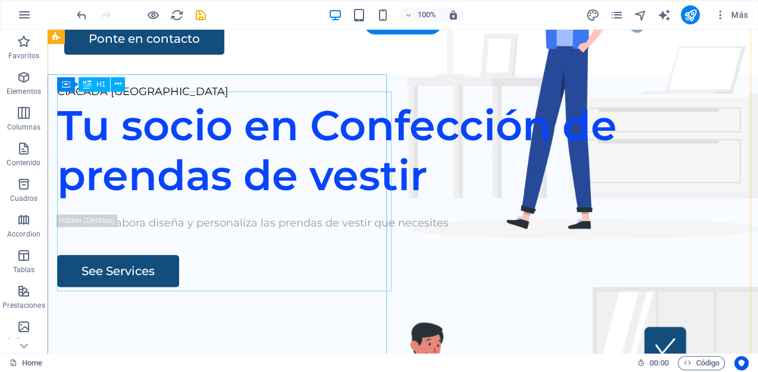
scroll to position [0, 0]
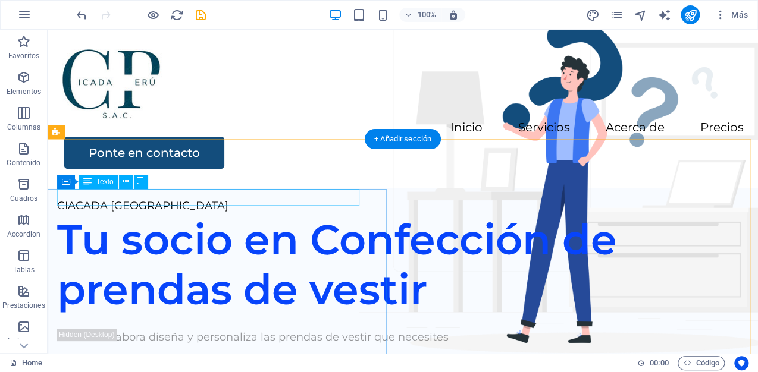
click at [145, 200] on div "CIACADA PERU" at bounding box center [402, 205] width 691 height 17
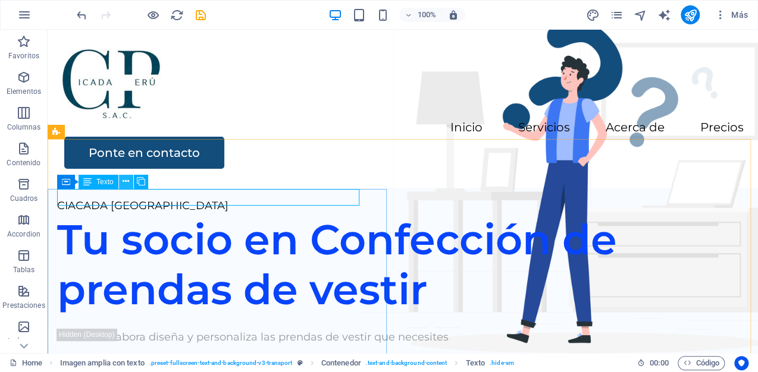
click at [124, 181] on icon at bounding box center [125, 181] width 7 height 12
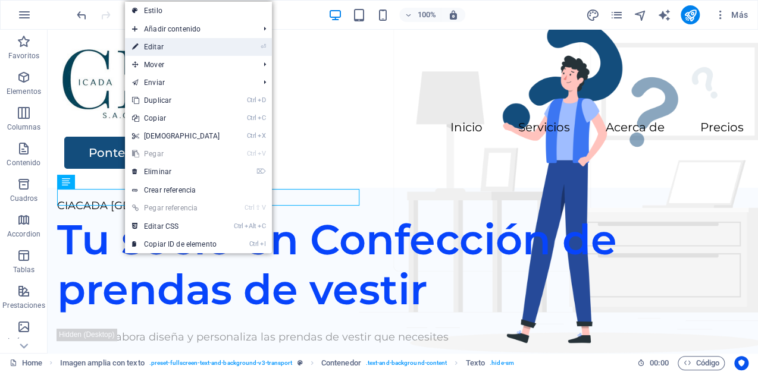
click at [180, 46] on link "⏎ Editar" at bounding box center [176, 47] width 102 height 18
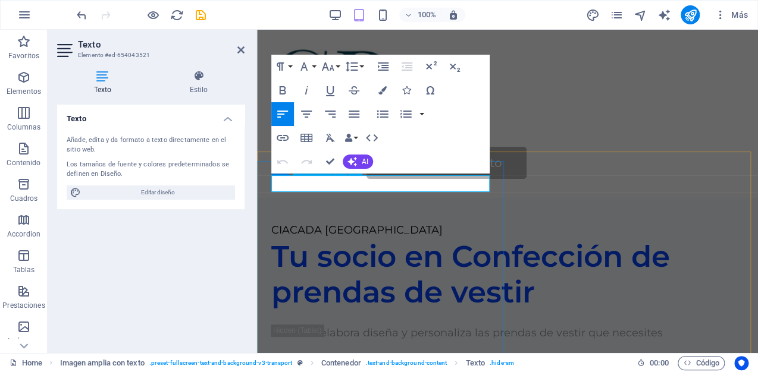
click at [363, 222] on p "CIACADA PERU" at bounding box center [507, 230] width 472 height 17
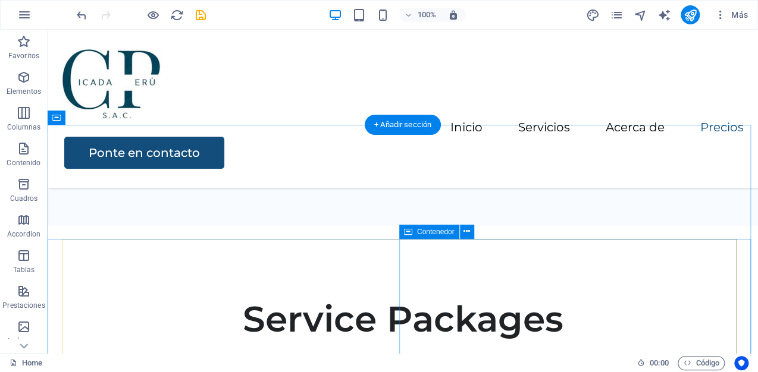
scroll to position [2255, 0]
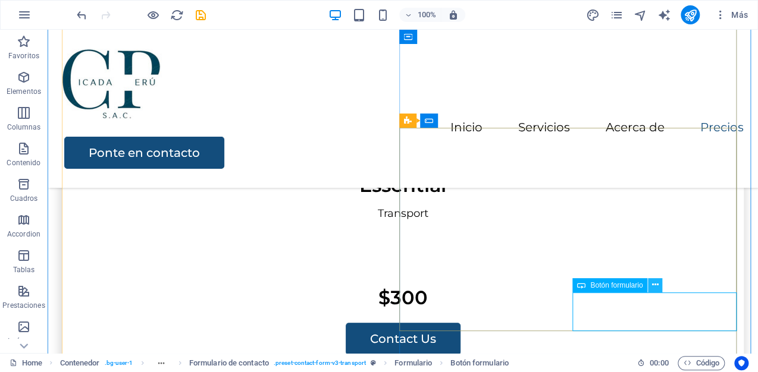
click at [655, 286] on icon at bounding box center [655, 285] width 7 height 12
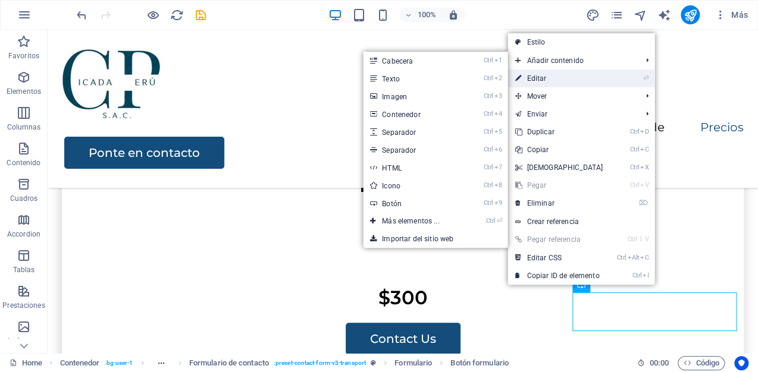
click at [566, 80] on link "⏎ Editar" at bounding box center [558, 79] width 102 height 18
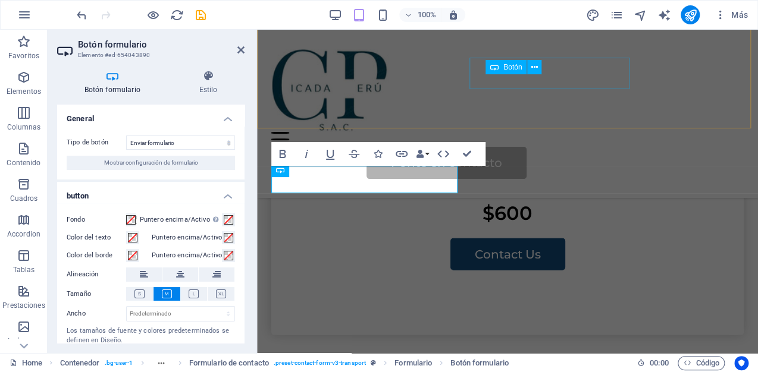
scroll to position [2890, 0]
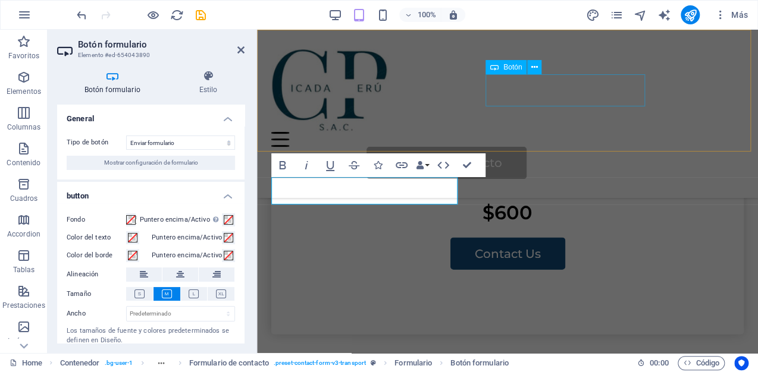
type button "Submit"
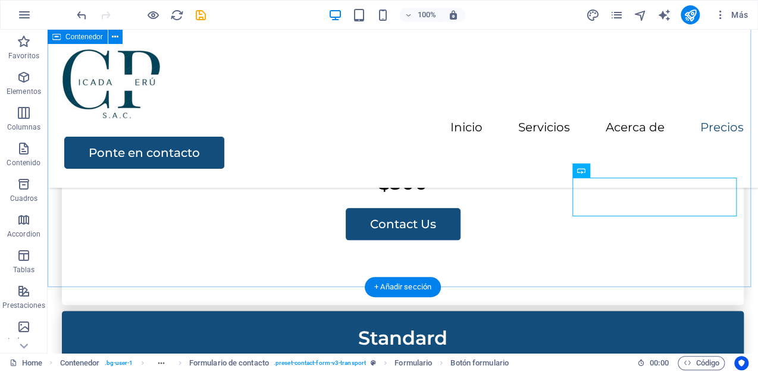
scroll to position [2322, 0]
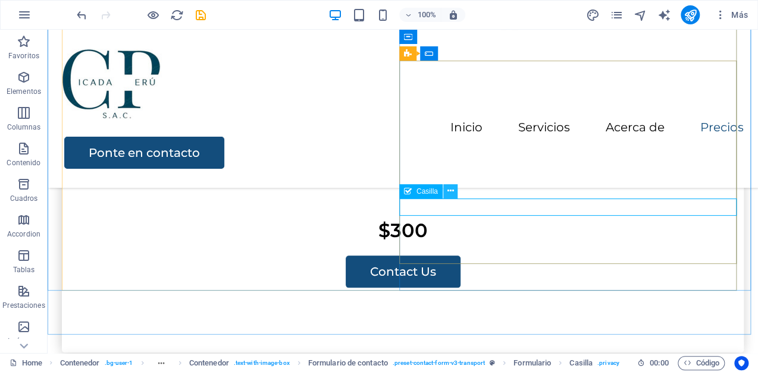
click at [448, 192] on icon at bounding box center [450, 191] width 7 height 12
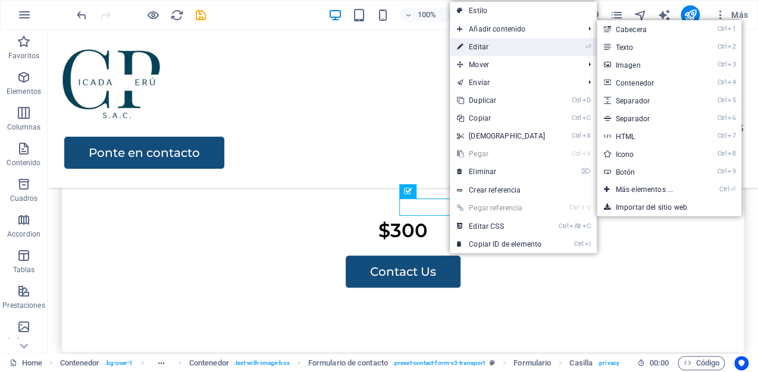
click at [488, 45] on link "⏎ Editar" at bounding box center [501, 47] width 102 height 18
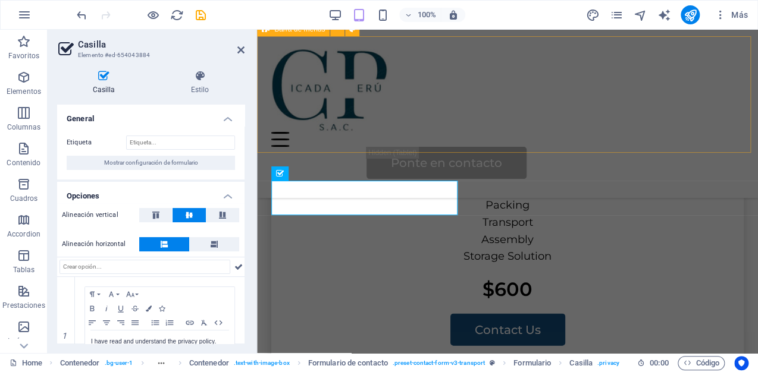
scroll to position [2816, 0]
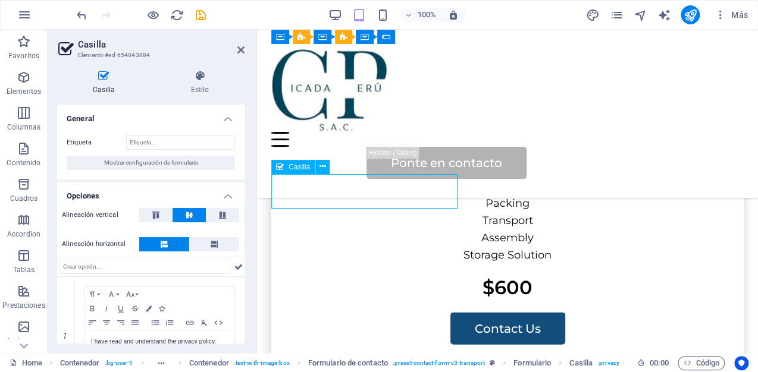
drag, startPoint x: 363, startPoint y: 200, endPoint x: 282, endPoint y: 183, distance: 83.2
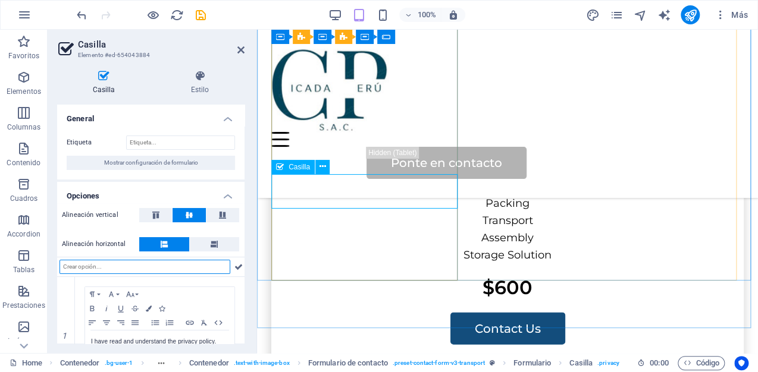
click at [320, 167] on icon at bounding box center [322, 167] width 7 height 12
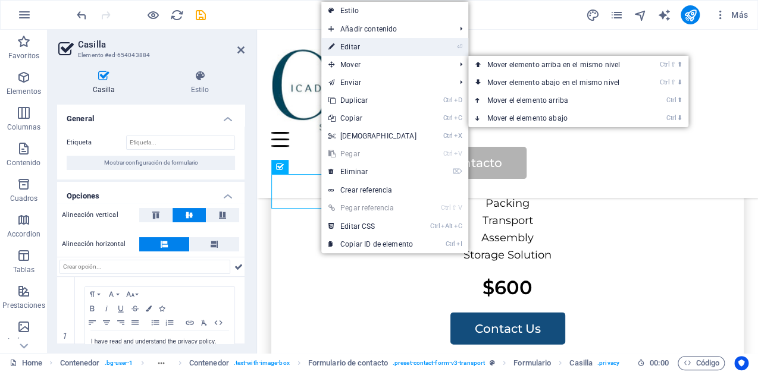
click at [365, 50] on link "⏎ Editar" at bounding box center [372, 47] width 102 height 18
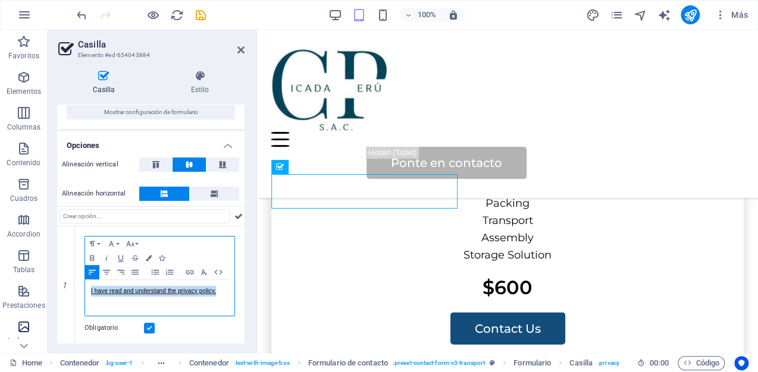
drag, startPoint x: 218, startPoint y: 341, endPoint x: 33, endPoint y: 329, distance: 184.7
click at [34, 329] on section "Favoritos Elementos Columnas Contenido Cuadros Accordion Tablas Prestaciones Im…" at bounding box center [379, 191] width 758 height 323
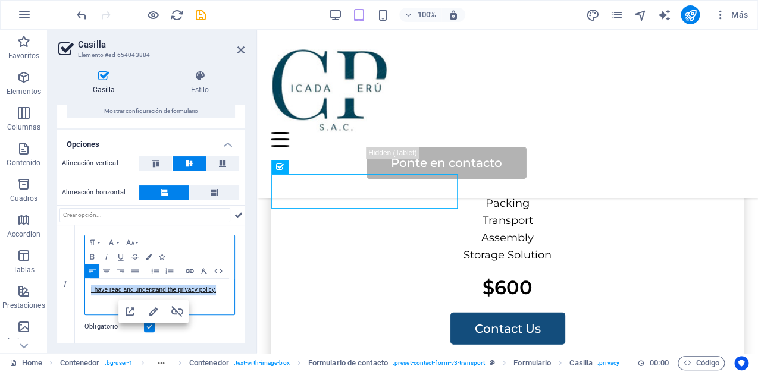
scroll to position [51, 0]
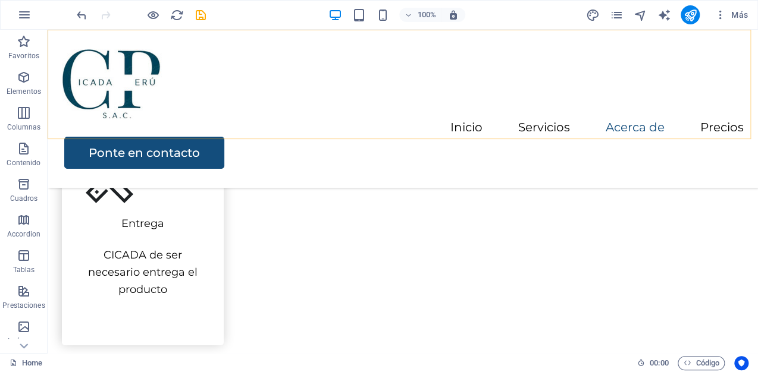
scroll to position [1018, 0]
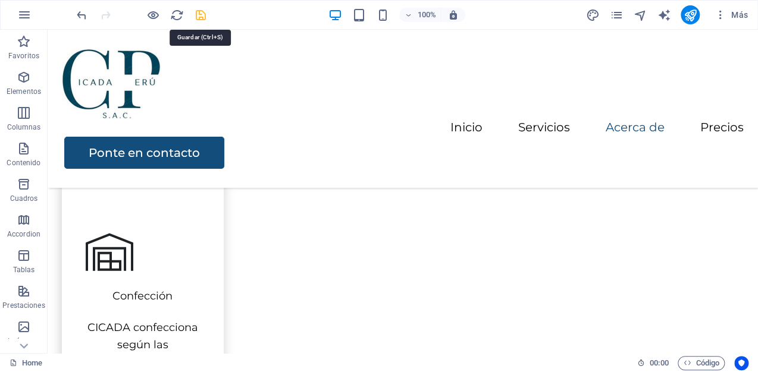
click at [203, 18] on icon "save" at bounding box center [201, 15] width 14 height 14
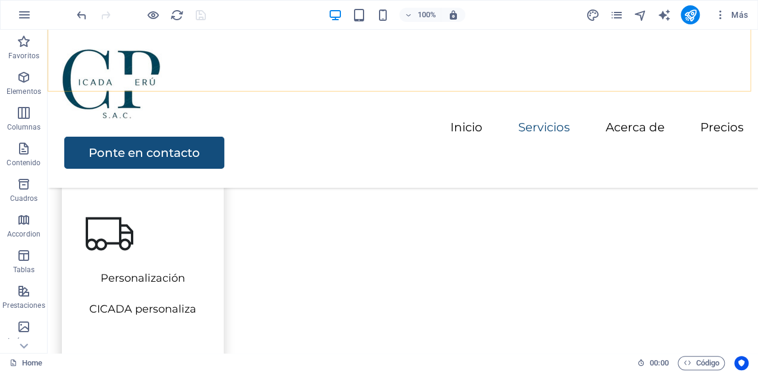
scroll to position [923, 0]
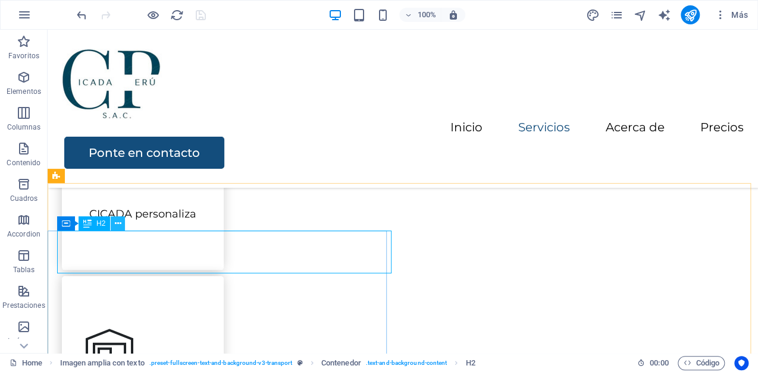
click at [119, 225] on icon at bounding box center [118, 224] width 7 height 12
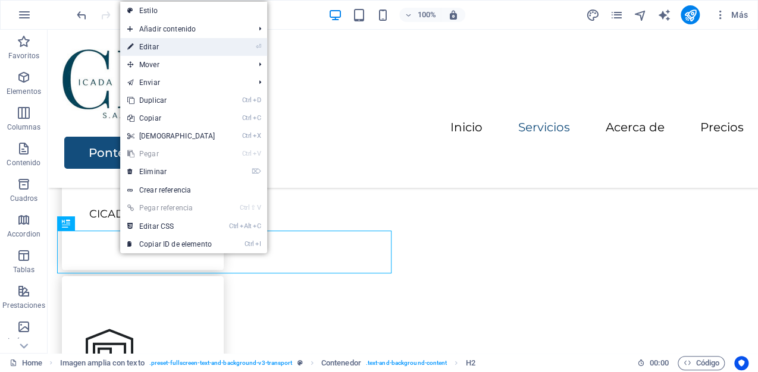
click at [163, 45] on link "⏎ Editar" at bounding box center [171, 47] width 102 height 18
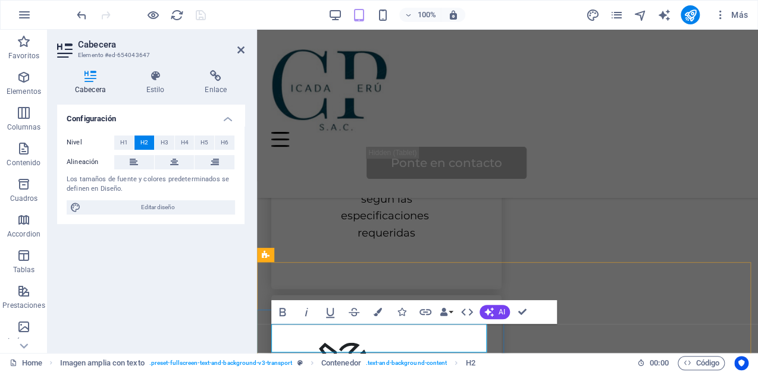
scroll to position [985, 0]
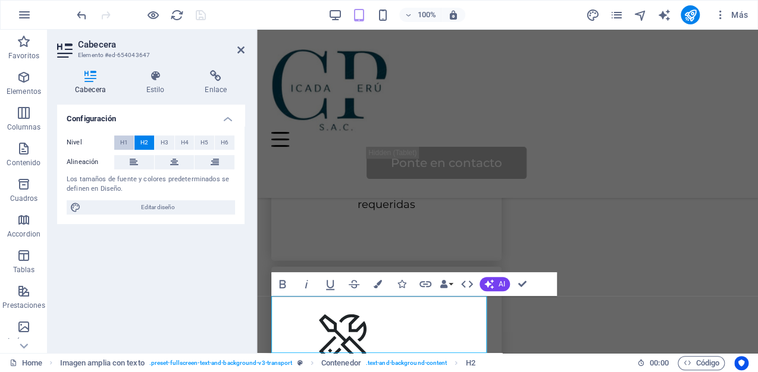
click at [124, 142] on span "H1" at bounding box center [124, 143] width 8 height 14
click at [147, 142] on span "H2" at bounding box center [144, 143] width 8 height 14
click at [162, 140] on span "H3" at bounding box center [165, 143] width 8 height 14
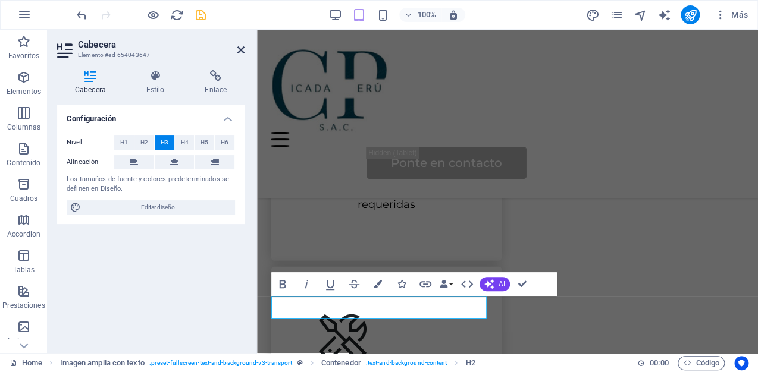
drag, startPoint x: 240, startPoint y: 45, endPoint x: 200, endPoint y: 19, distance: 47.3
click at [240, 45] on icon at bounding box center [240, 50] width 7 height 10
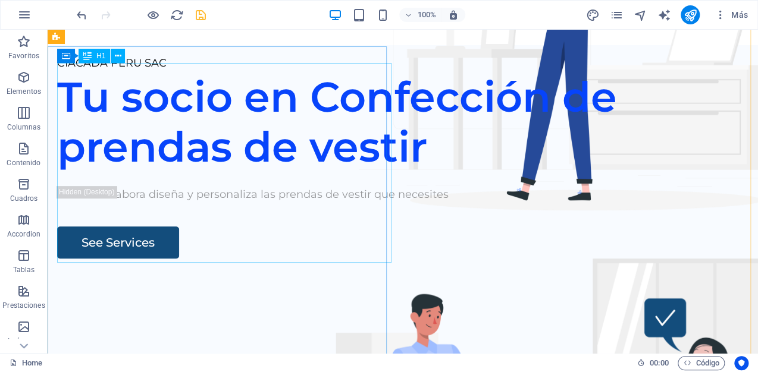
scroll to position [48, 0]
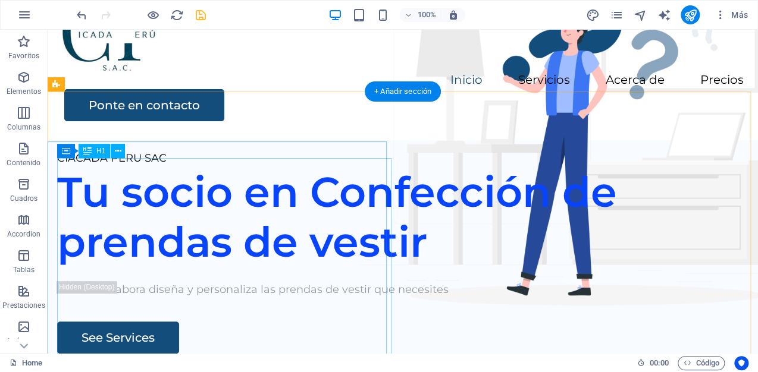
click at [199, 190] on div "Tu socio en Confección de prendas de vestir" at bounding box center [402, 217] width 691 height 100
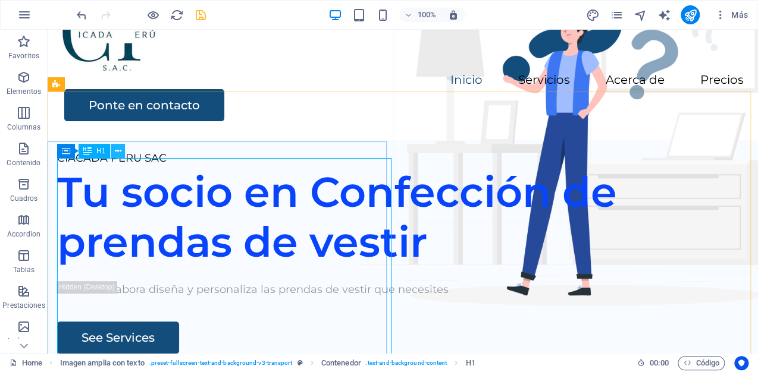
click at [117, 147] on icon at bounding box center [118, 151] width 7 height 12
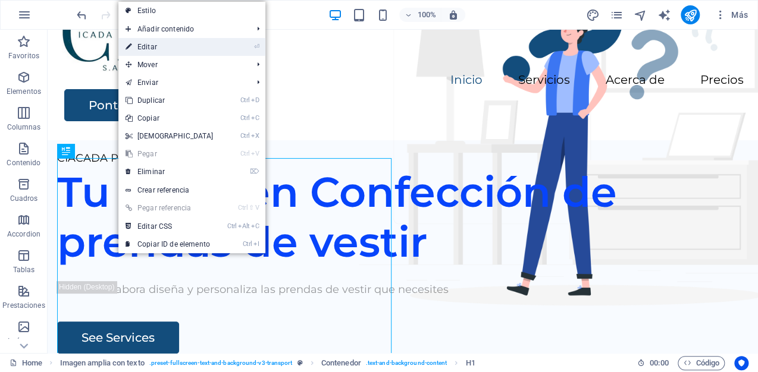
click at [156, 50] on link "⏎ Editar" at bounding box center [169, 47] width 102 height 18
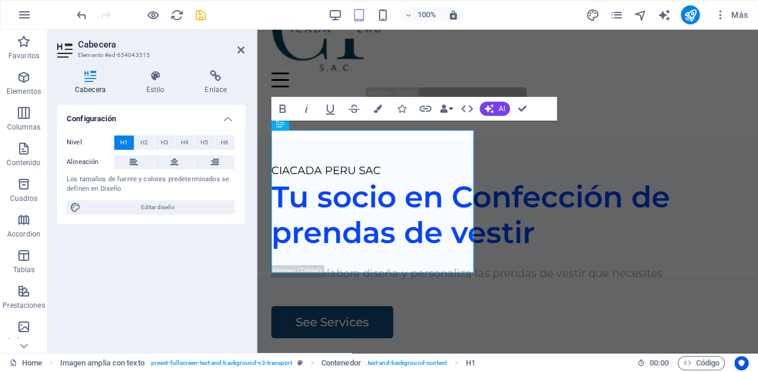
scroll to position [60, 0]
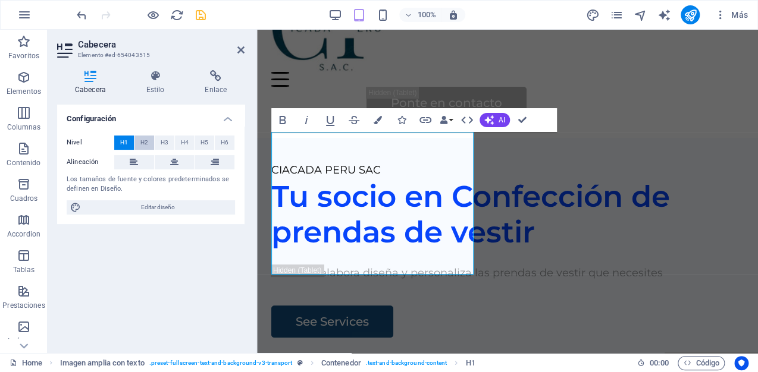
click at [143, 145] on span "H2" at bounding box center [144, 143] width 8 height 14
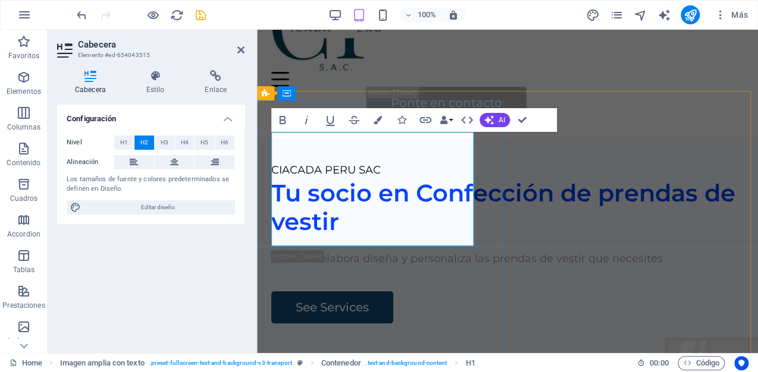
click at [354, 236] on h2 "Tu socio en Confección de prendas de vestir" at bounding box center [507, 207] width 472 height 57
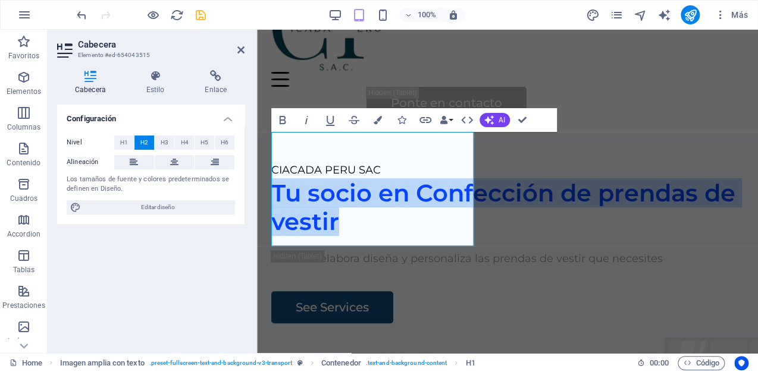
drag, startPoint x: 354, startPoint y: 236, endPoint x: 250, endPoint y: 130, distance: 148.9
click at [281, 122] on icon "button" at bounding box center [282, 120] width 14 height 14
drag, startPoint x: 526, startPoint y: 120, endPoint x: 479, endPoint y: 91, distance: 55.0
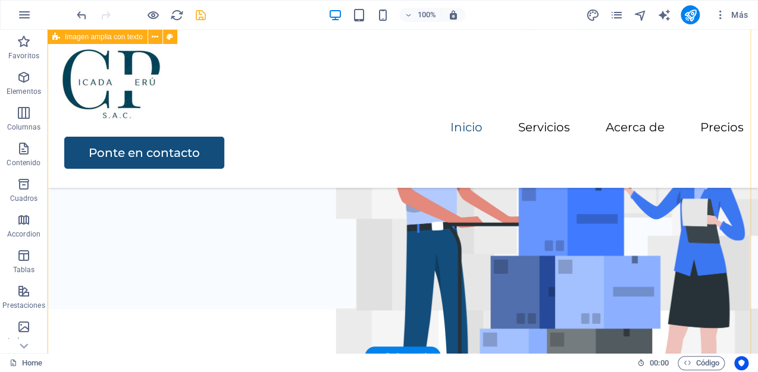
scroll to position [238, 0]
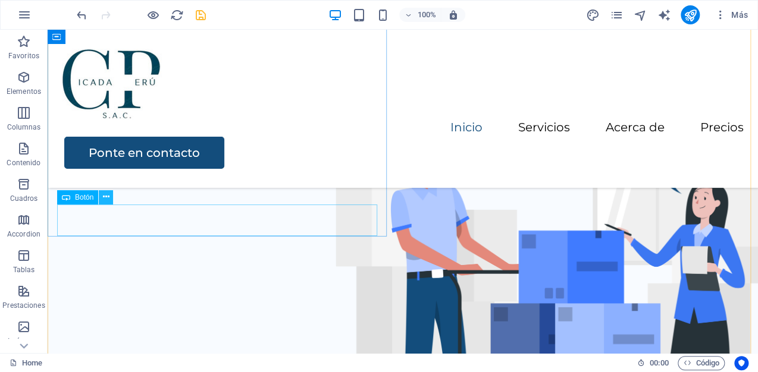
click at [103, 197] on icon at bounding box center [106, 197] width 7 height 12
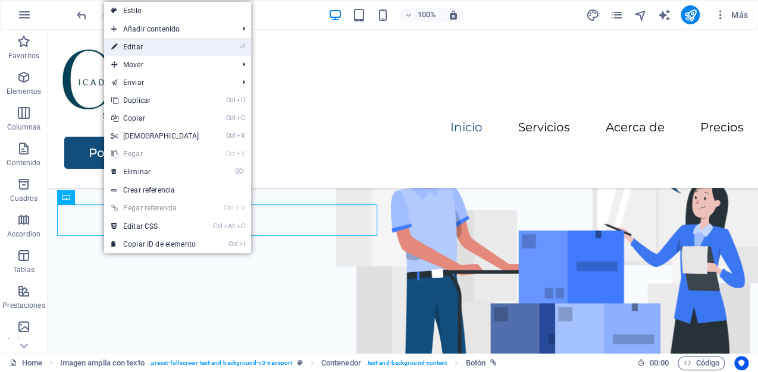
click at [156, 45] on link "⏎ Editar" at bounding box center [155, 47] width 102 height 18
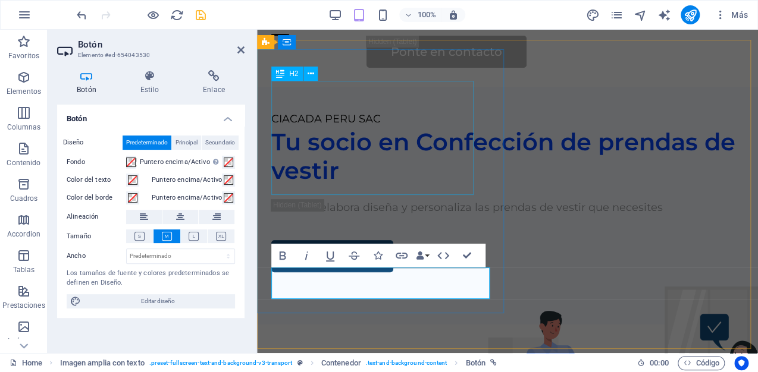
scroll to position [64, 0]
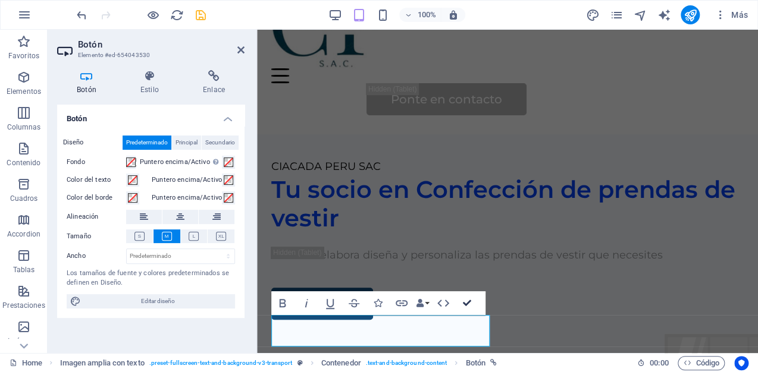
drag, startPoint x: 464, startPoint y: 302, endPoint x: 365, endPoint y: 265, distance: 106.1
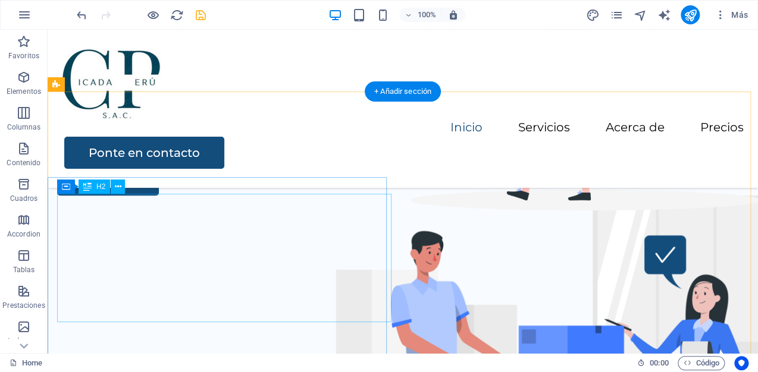
scroll to position [0, 0]
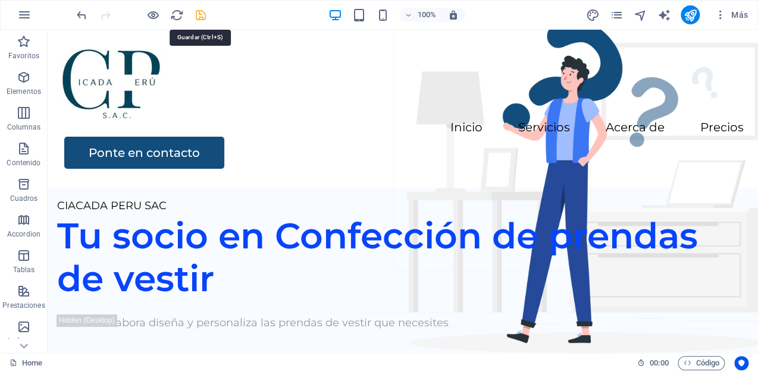
click at [195, 16] on icon "save" at bounding box center [201, 15] width 14 height 14
click at [690, 15] on icon "publish" at bounding box center [690, 15] width 14 height 14
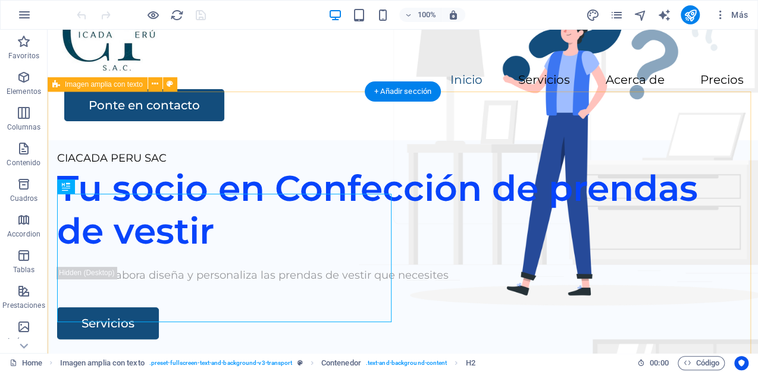
scroll to position [95, 0]
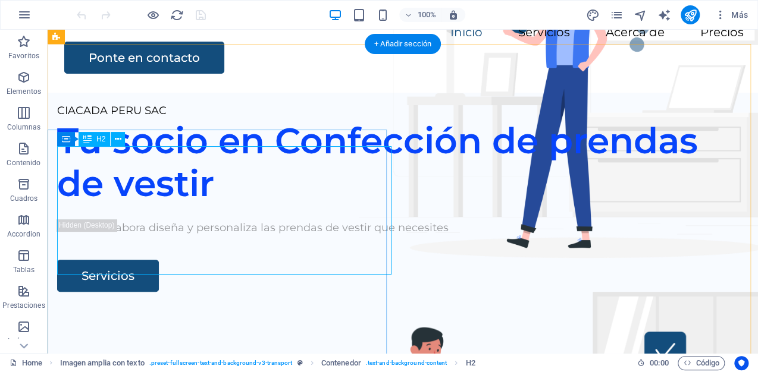
click at [365, 205] on div "Tu socio en Confección de prendas de vestir" at bounding box center [402, 163] width 691 height 86
click at [88, 162] on div "Tu socio en Confección de prendas de vestir" at bounding box center [402, 163] width 691 height 86
click at [121, 140] on icon at bounding box center [118, 139] width 7 height 12
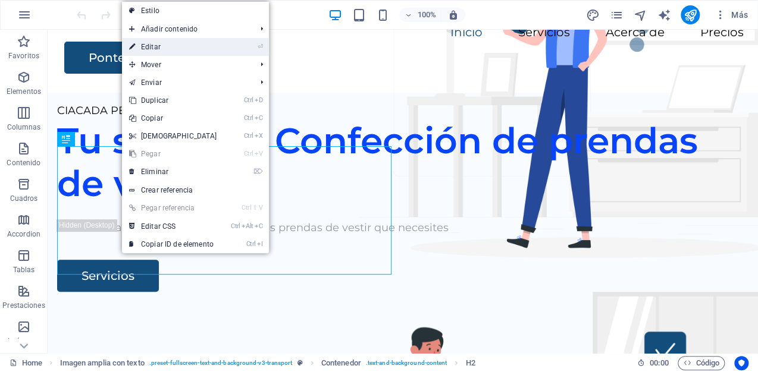
click at [164, 47] on link "⏎ Editar" at bounding box center [173, 47] width 102 height 18
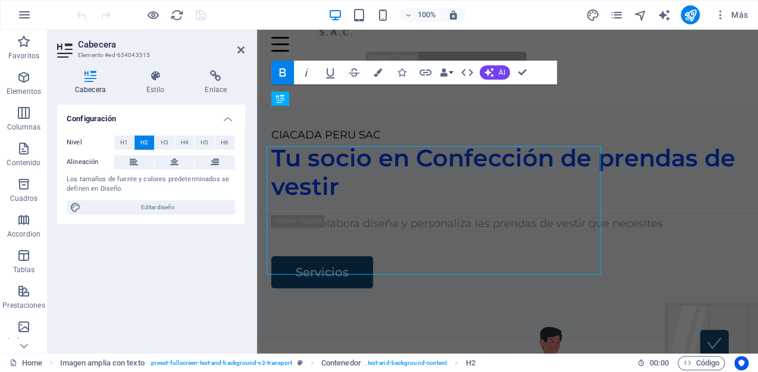
scroll to position [108, 0]
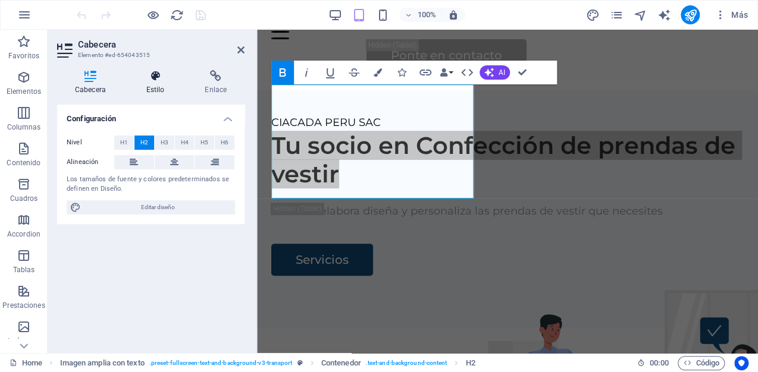
click at [158, 81] on icon at bounding box center [155, 76] width 54 height 12
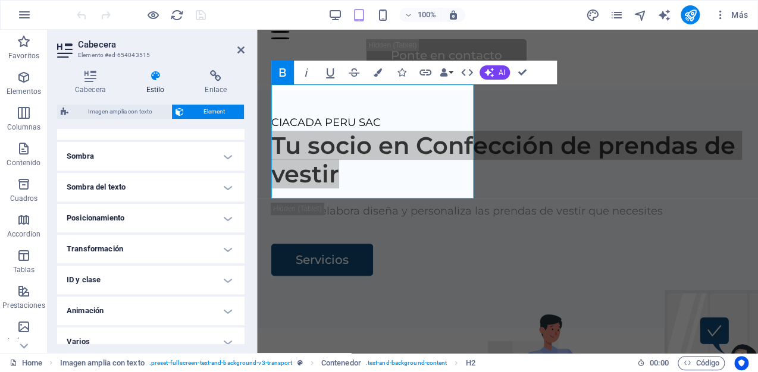
scroll to position [297, 0]
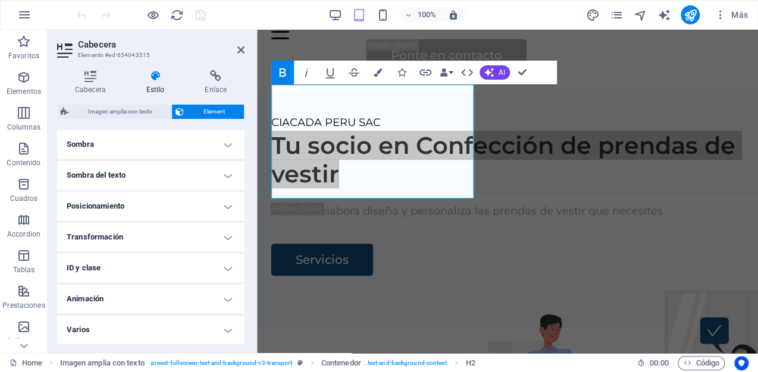
click at [228, 329] on h4 "Varios" at bounding box center [150, 330] width 187 height 29
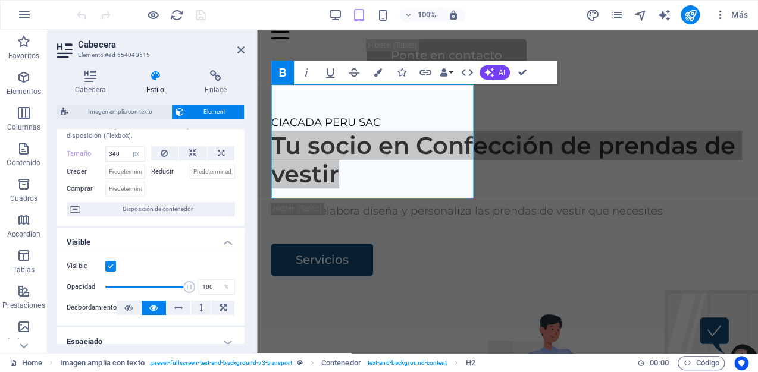
scroll to position [0, 0]
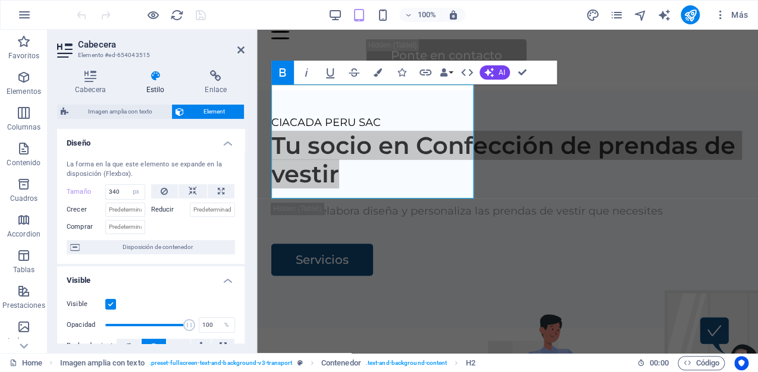
click at [108, 304] on label at bounding box center [110, 304] width 11 height 11
click at [0, 0] on input "Visible" at bounding box center [0, 0] width 0 height 0
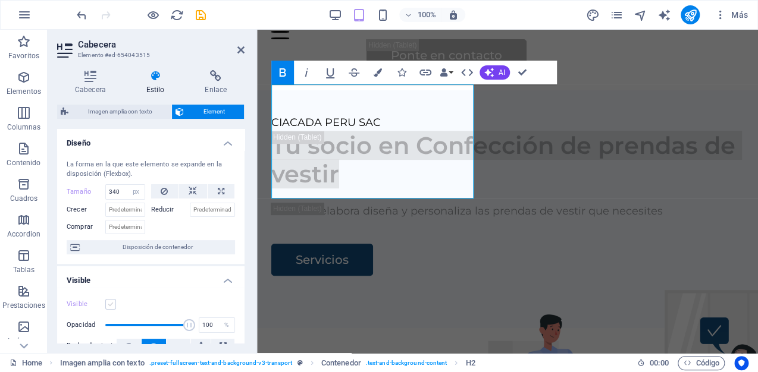
click at [108, 304] on label at bounding box center [110, 304] width 11 height 11
click at [0, 0] on input "Visible" at bounding box center [0, 0] width 0 height 0
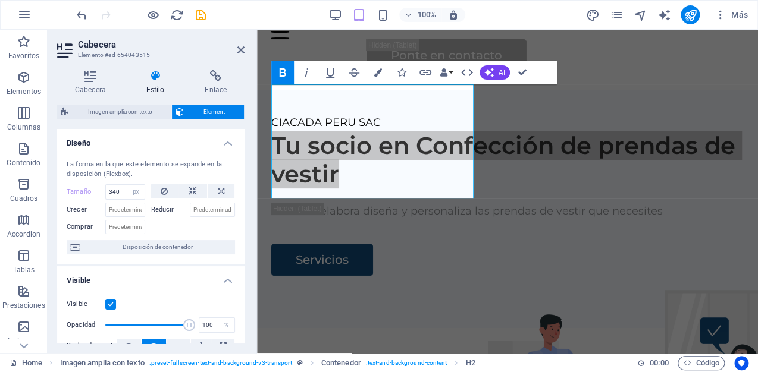
click at [156, 79] on icon at bounding box center [155, 76] width 54 height 12
click at [214, 79] on icon at bounding box center [216, 76] width 58 height 12
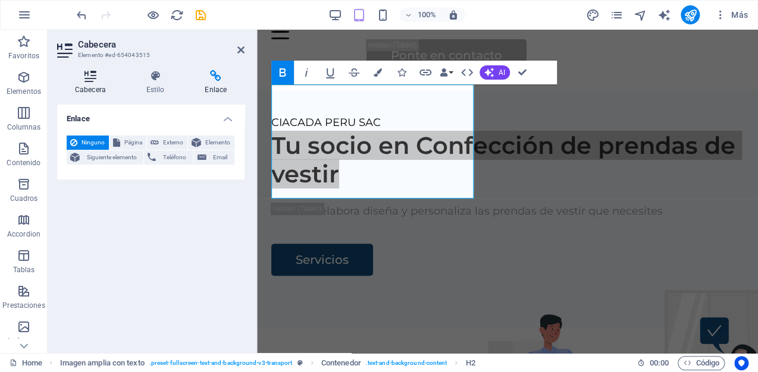
click at [102, 83] on h4 "Cabecera" at bounding box center [92, 82] width 71 height 25
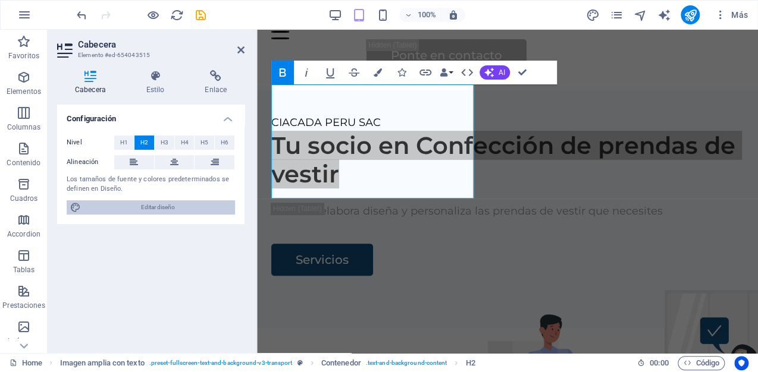
click at [193, 214] on span "Editar diseño" at bounding box center [157, 207] width 147 height 14
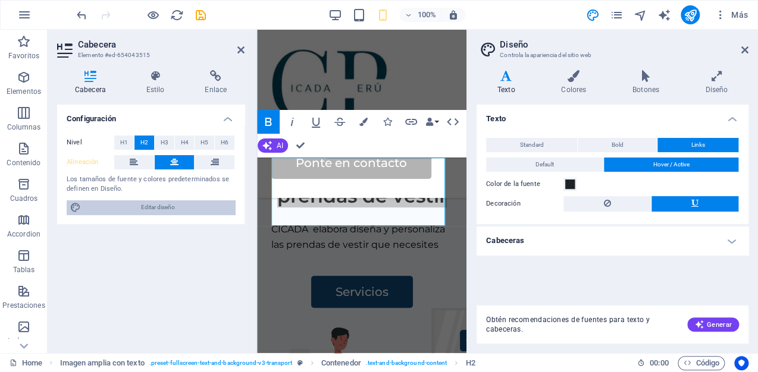
scroll to position [309, 0]
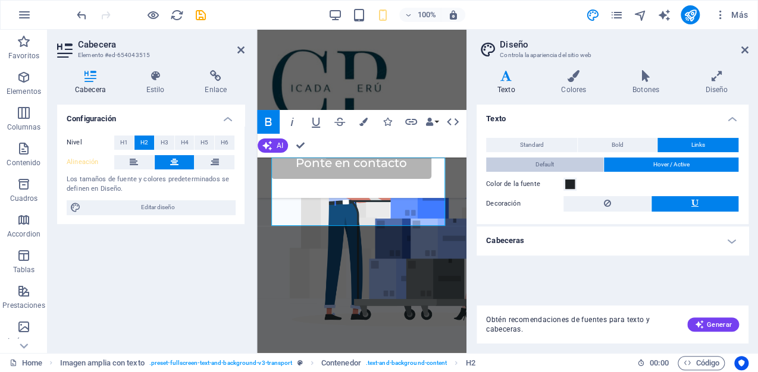
click at [542, 165] on span "Default" at bounding box center [544, 165] width 18 height 14
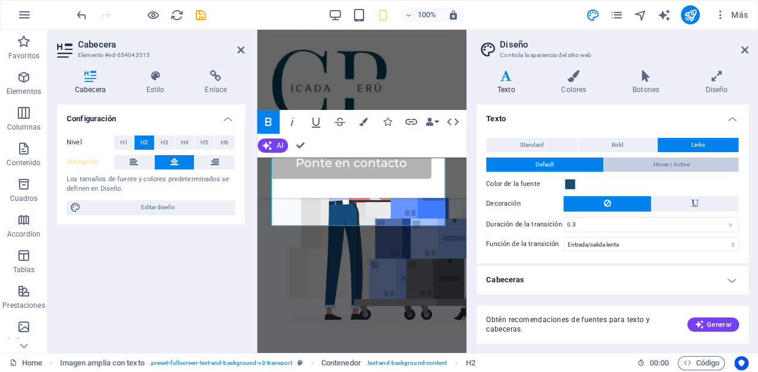
click at [634, 167] on button "Hover / Active" at bounding box center [671, 165] width 135 height 14
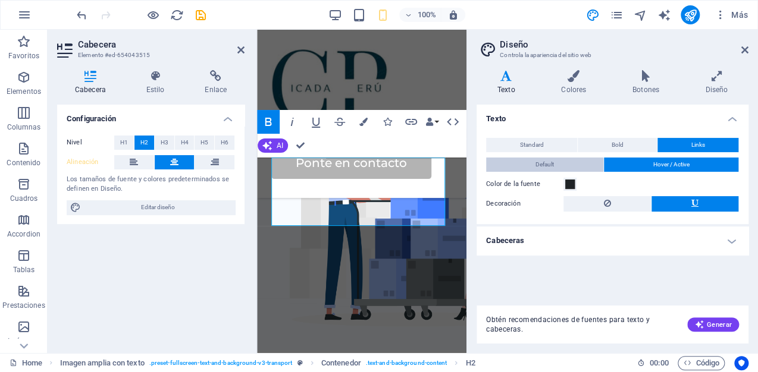
click at [539, 166] on span "Default" at bounding box center [544, 165] width 18 height 14
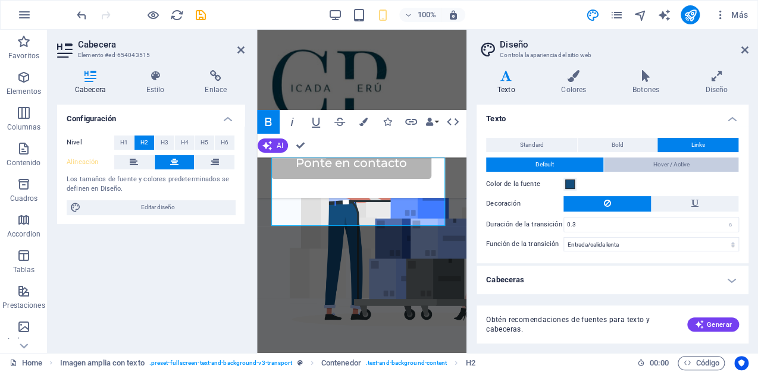
click at [658, 162] on span "Hover / Active" at bounding box center [670, 165] width 36 height 14
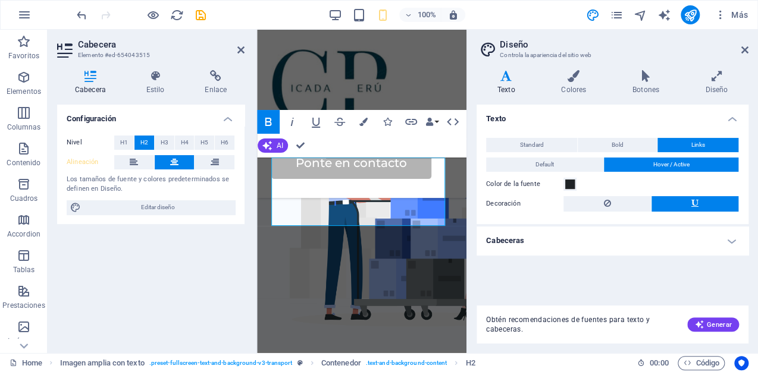
click at [505, 85] on h4 "Texto" at bounding box center [508, 82] width 64 height 25
click at [721, 88] on h4 "Diseño" at bounding box center [716, 82] width 64 height 25
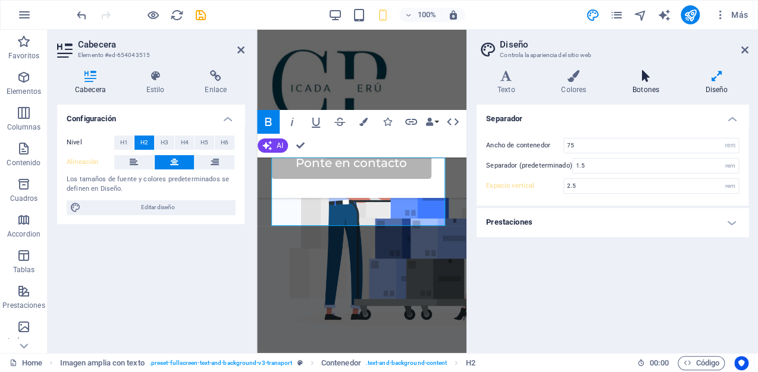
click at [659, 85] on h4 "Botones" at bounding box center [647, 82] width 73 height 25
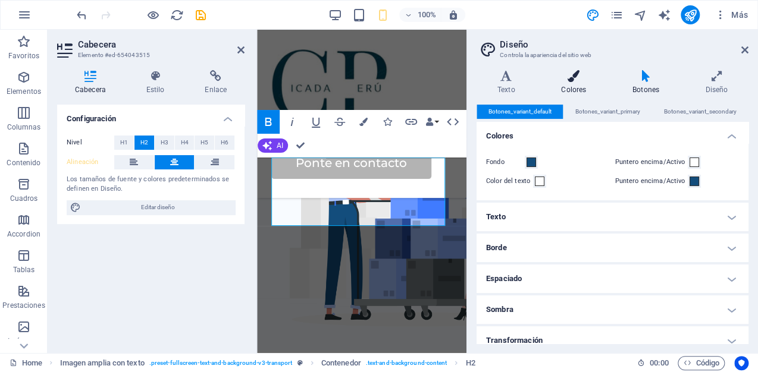
click at [566, 76] on icon at bounding box center [573, 76] width 67 height 12
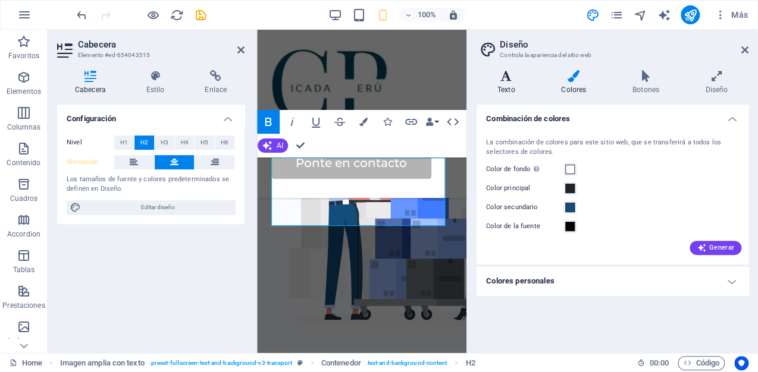
click at [503, 83] on h4 "Texto" at bounding box center [508, 82] width 64 height 25
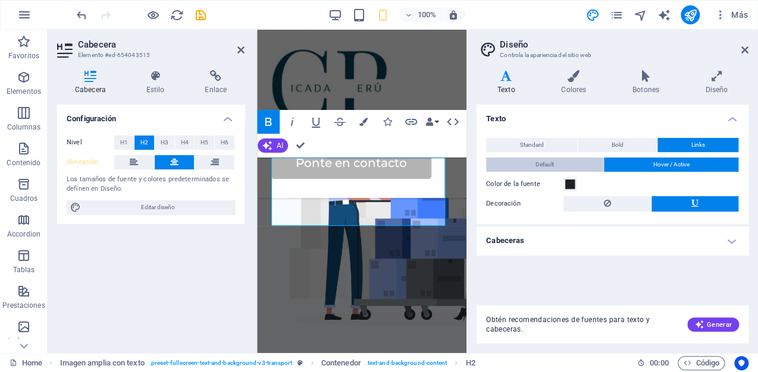
click at [549, 167] on span "Default" at bounding box center [544, 165] width 18 height 14
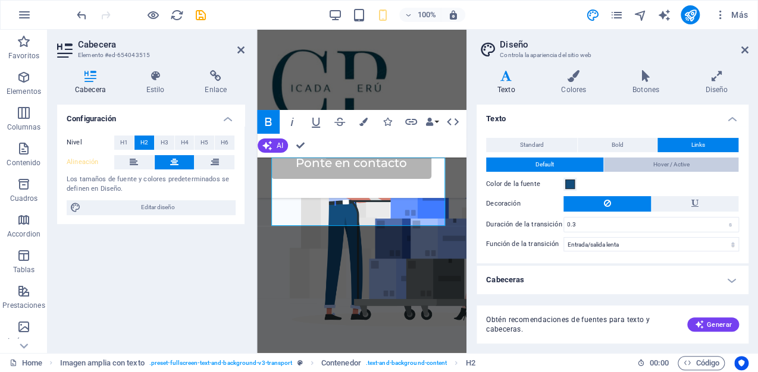
click at [637, 169] on button "Hover / Active" at bounding box center [671, 165] width 135 height 14
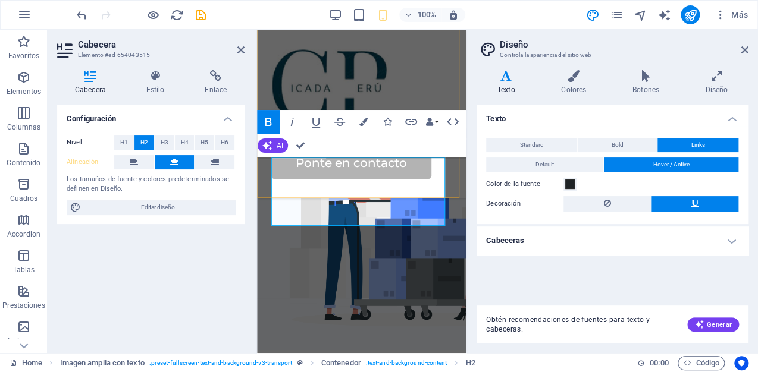
click at [422, 50] on div "Inicio Servicios Acerca de Precios Ponte en contacto" at bounding box center [361, 114] width 209 height 168
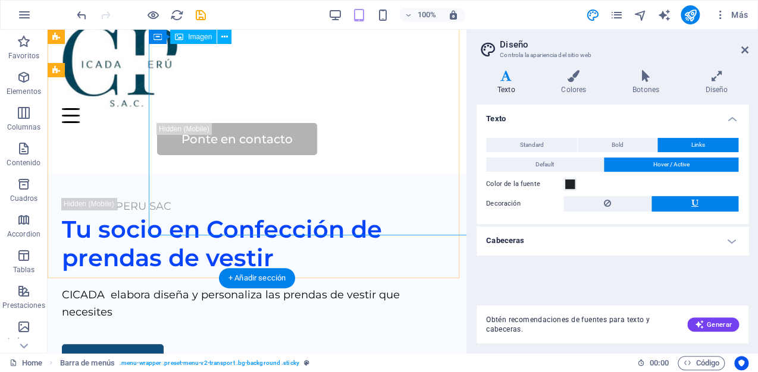
scroll to position [0, 0]
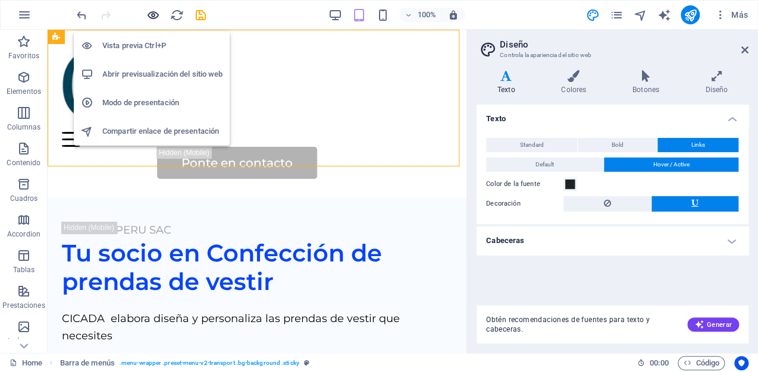
click at [152, 14] on icon "button" at bounding box center [153, 15] width 14 height 14
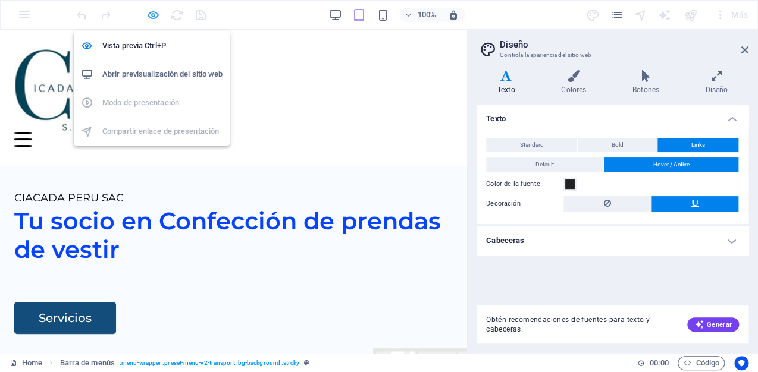
click at [152, 14] on icon "button" at bounding box center [153, 15] width 14 height 14
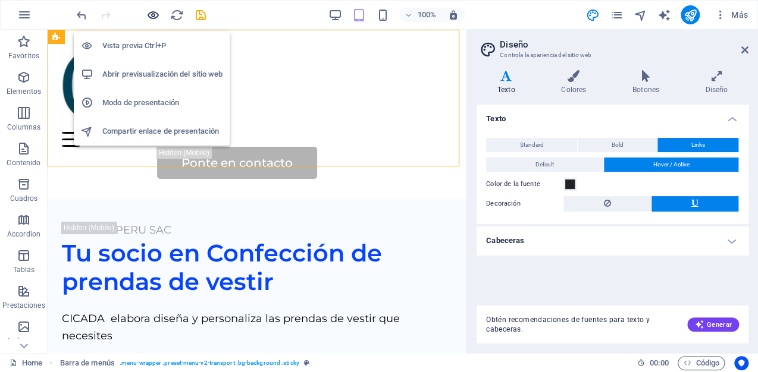
click at [150, 16] on icon "button" at bounding box center [153, 15] width 14 height 14
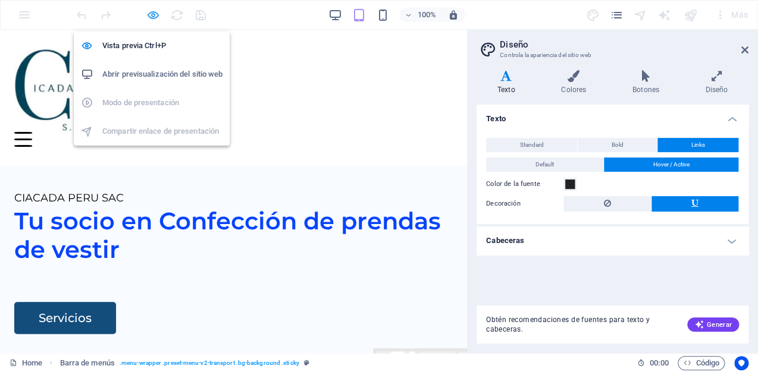
click at [150, 14] on icon "button" at bounding box center [153, 15] width 14 height 14
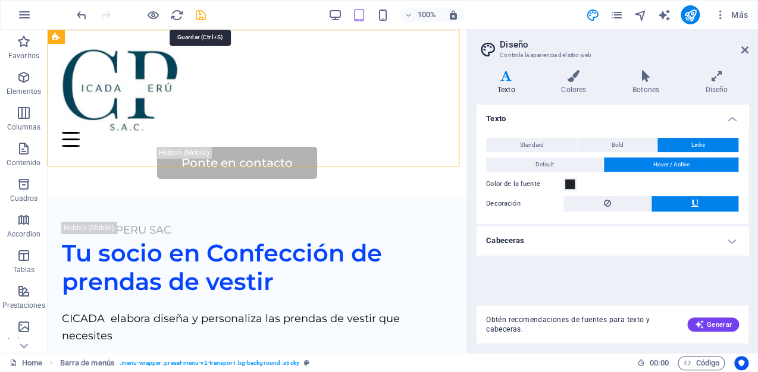
click at [201, 14] on icon "save" at bounding box center [201, 15] width 14 height 14
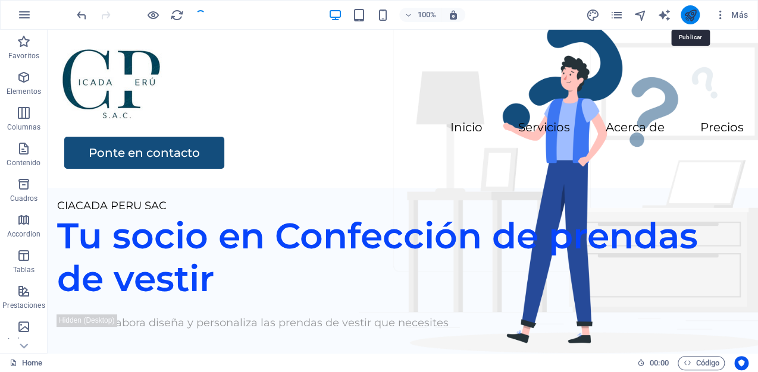
click at [693, 14] on icon "publish" at bounding box center [690, 15] width 14 height 14
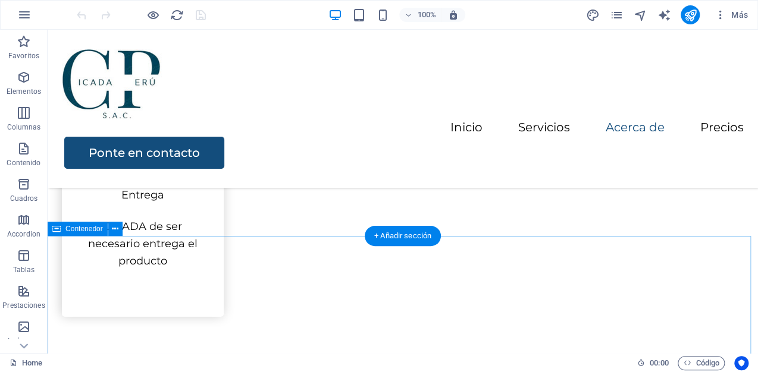
scroll to position [1332, 0]
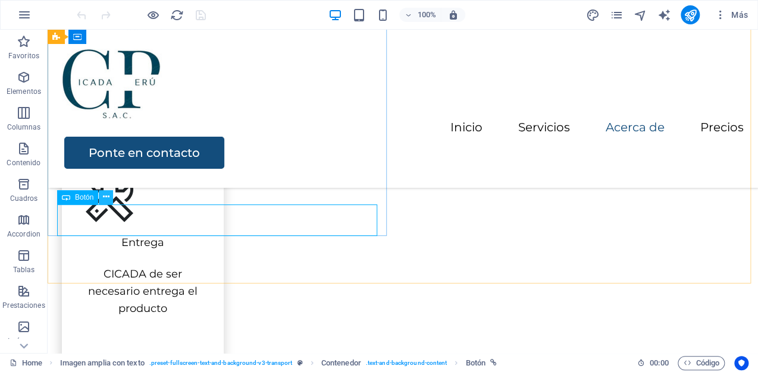
click at [105, 193] on icon at bounding box center [106, 197] width 7 height 12
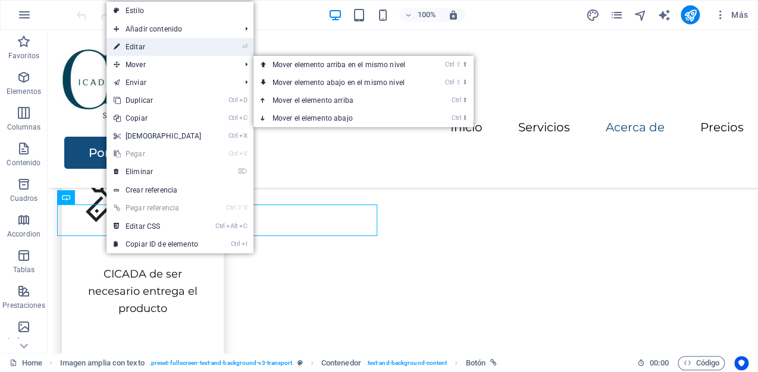
click at [150, 51] on link "⏎ Editar" at bounding box center [157, 47] width 102 height 18
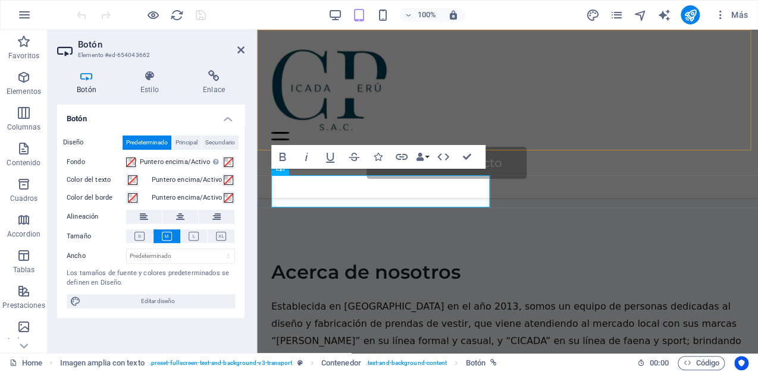
scroll to position [1532, 0]
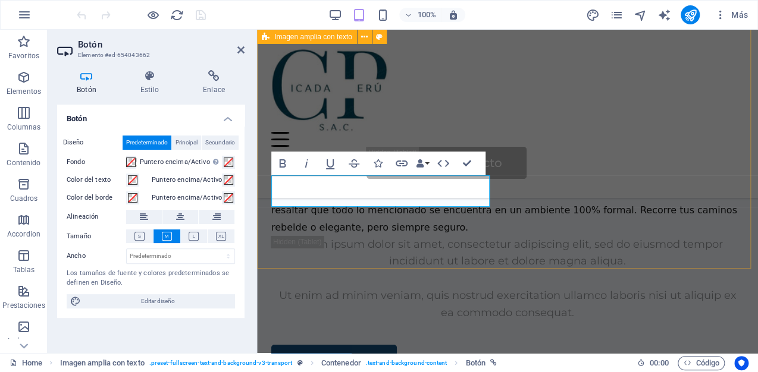
click at [455, 238] on div "Acerca de nosotros Establecida en [GEOGRAPHIC_DATA] en el año 2013, somos un eq…" at bounding box center [507, 219] width 501 height 439
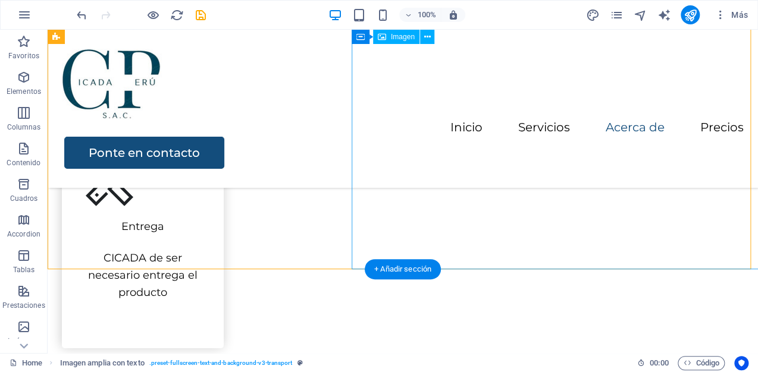
scroll to position [1361, 0]
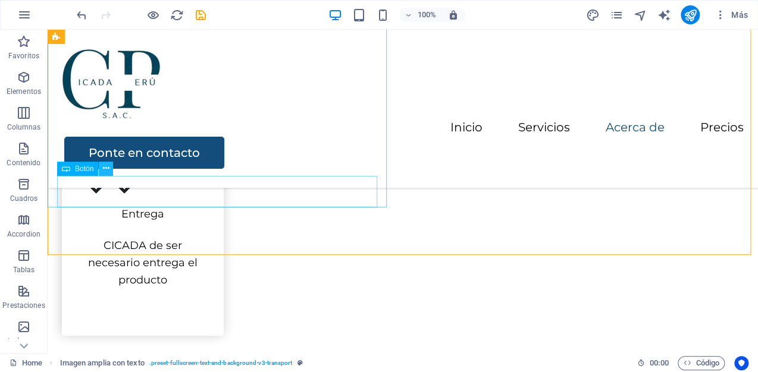
click at [105, 167] on icon at bounding box center [106, 168] width 7 height 12
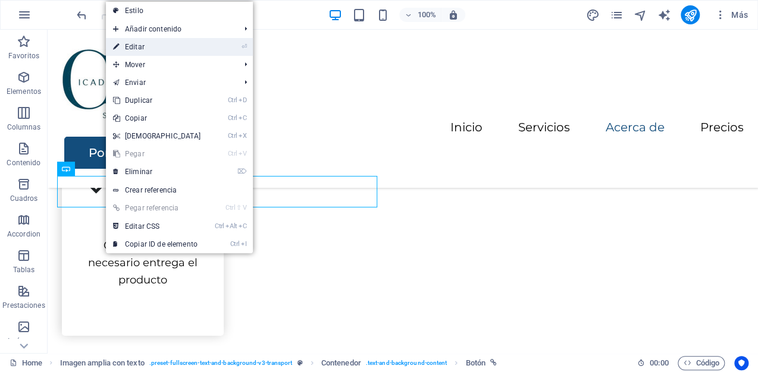
click at [139, 52] on link "⏎ Editar" at bounding box center [157, 47] width 102 height 18
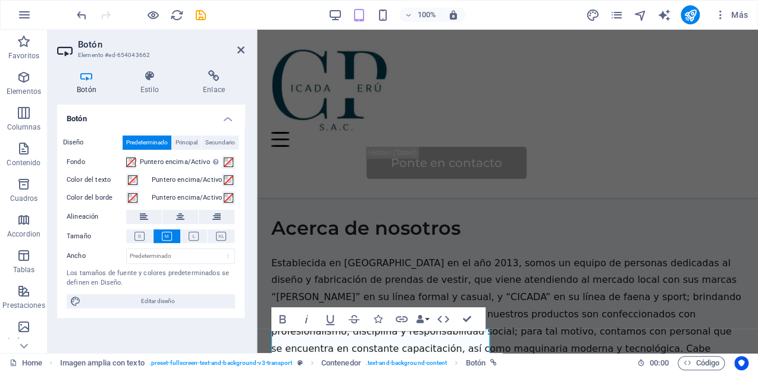
scroll to position [1377, 0]
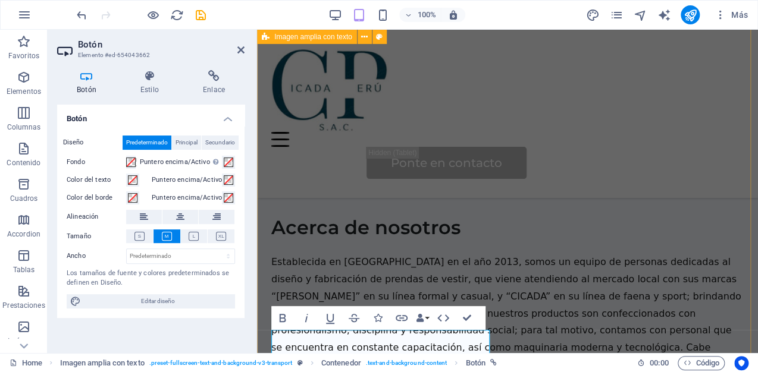
click at [542, 314] on div "Acerca de nosotros Establecida en [GEOGRAPHIC_DATA] en el año 2013, somos un eq…" at bounding box center [507, 374] width 501 height 439
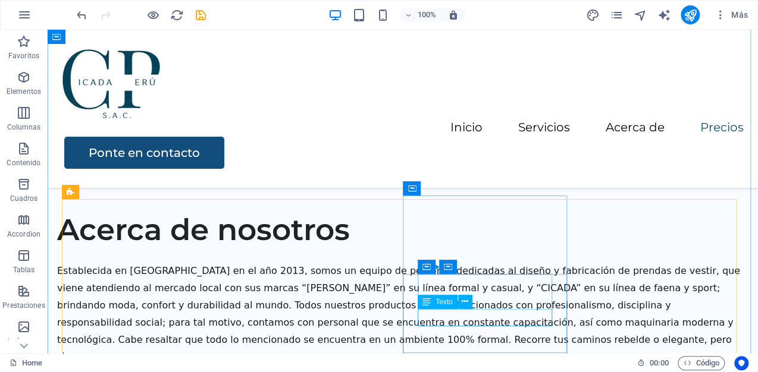
scroll to position [1508, 0]
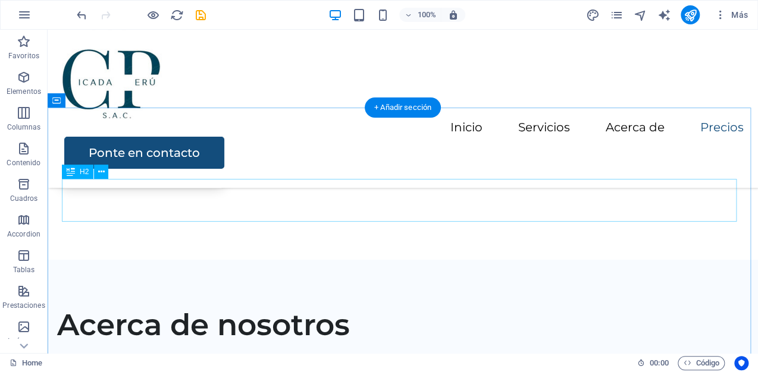
click at [103, 172] on icon at bounding box center [101, 172] width 7 height 12
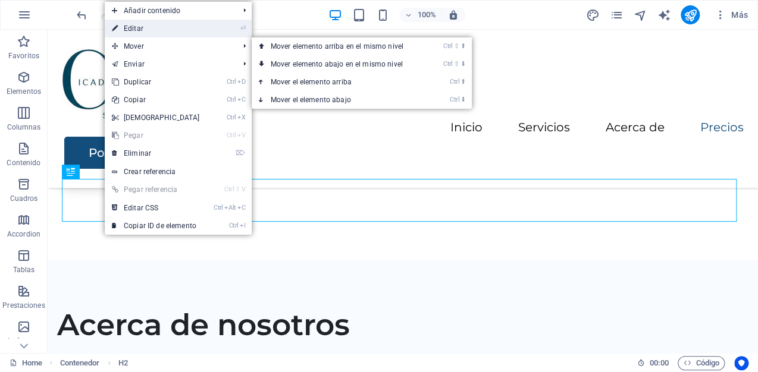
click at [148, 26] on link "⏎ Editar" at bounding box center [156, 29] width 102 height 18
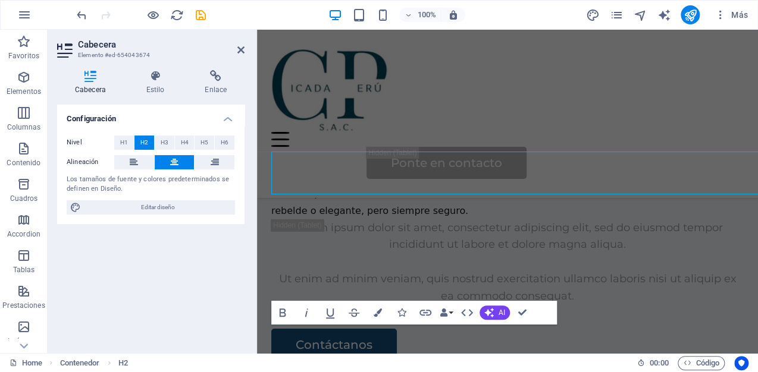
scroll to position [1548, 0]
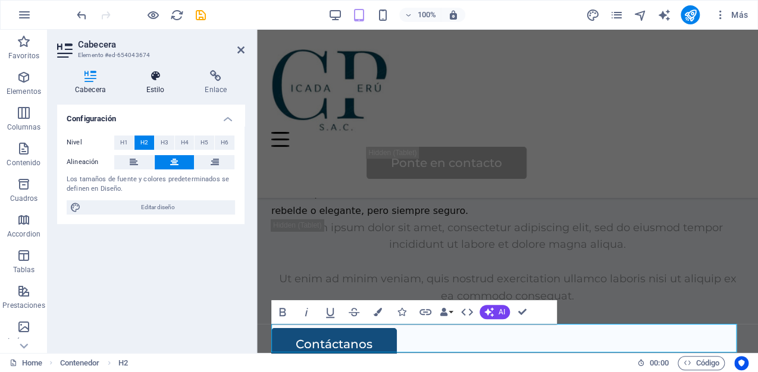
click at [159, 76] on icon at bounding box center [155, 76] width 54 height 12
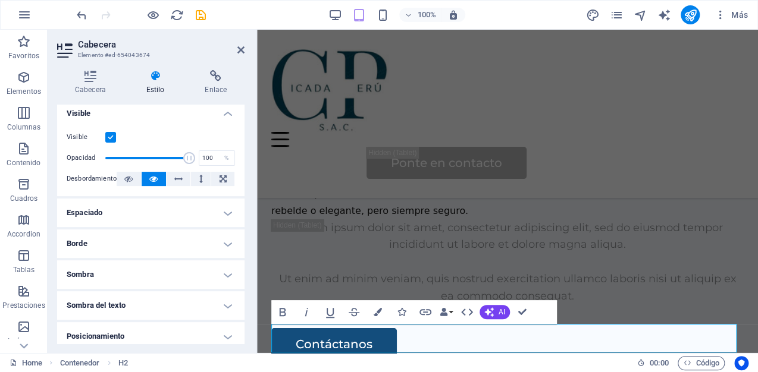
scroll to position [0, 0]
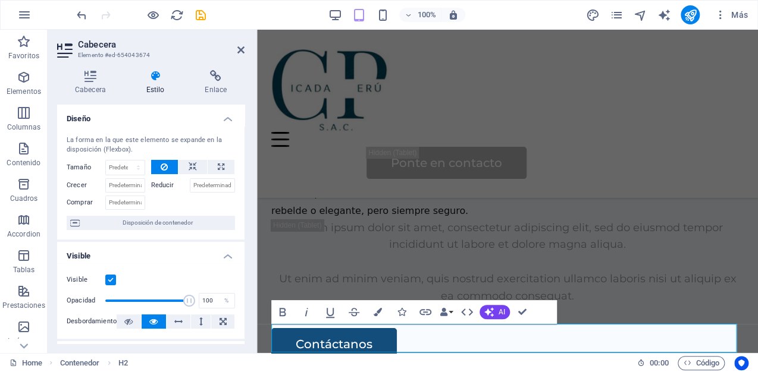
click at [109, 281] on label at bounding box center [110, 280] width 11 height 11
click at [0, 0] on input "Visible" at bounding box center [0, 0] width 0 height 0
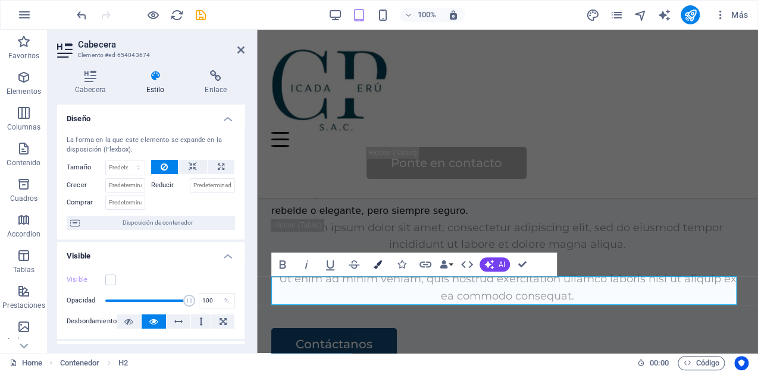
scroll to position [1644, 0]
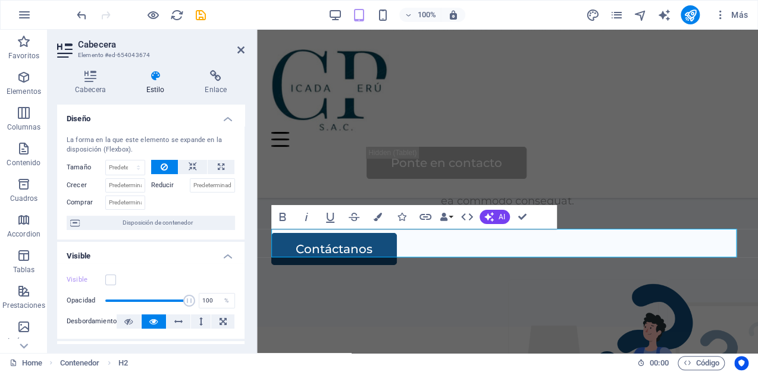
click at [244, 51] on aside "Cabecera Elemento #ed-654043674 Cabecera Estilo Enlace Configuración Nivel H1 H…" at bounding box center [152, 191] width 209 height 323
click at [240, 48] on icon at bounding box center [240, 50] width 7 height 10
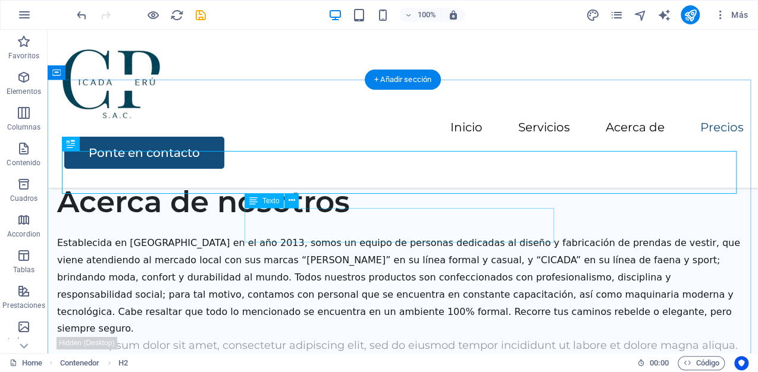
scroll to position [1536, 0]
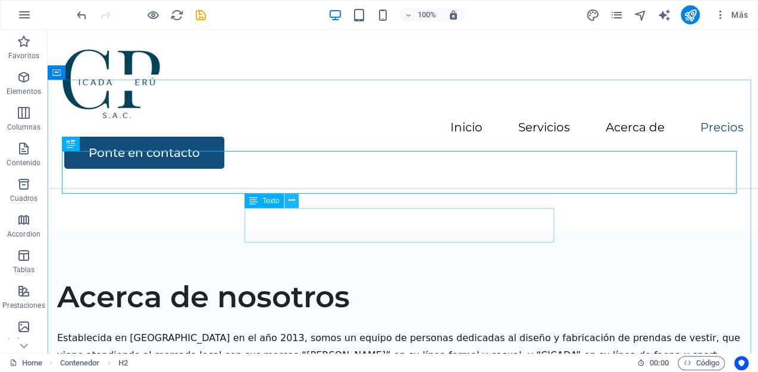
click at [293, 204] on icon at bounding box center [291, 200] width 7 height 12
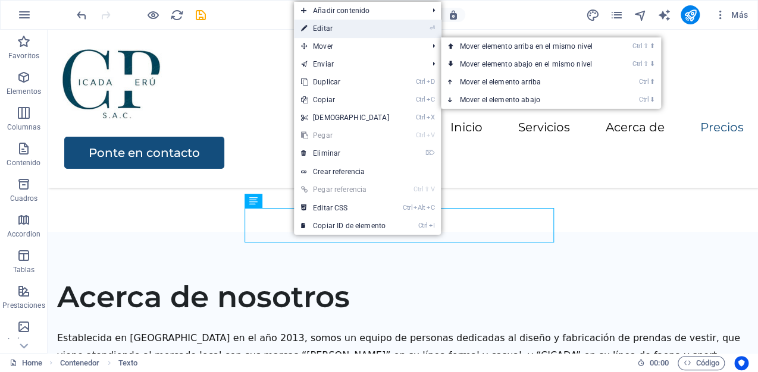
click at [335, 30] on link "⏎ Editar" at bounding box center [345, 29] width 102 height 18
select select "px"
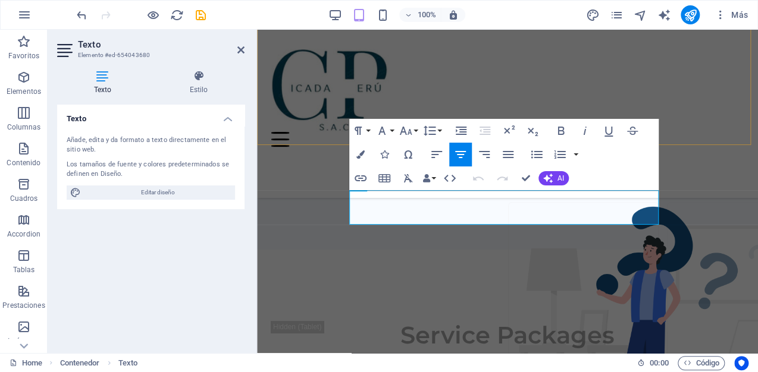
scroll to position [1724, 0]
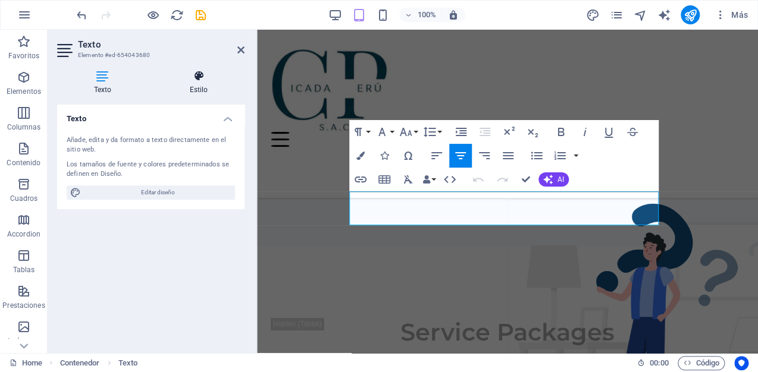
click at [196, 84] on h4 "Estilo" at bounding box center [199, 82] width 92 height 25
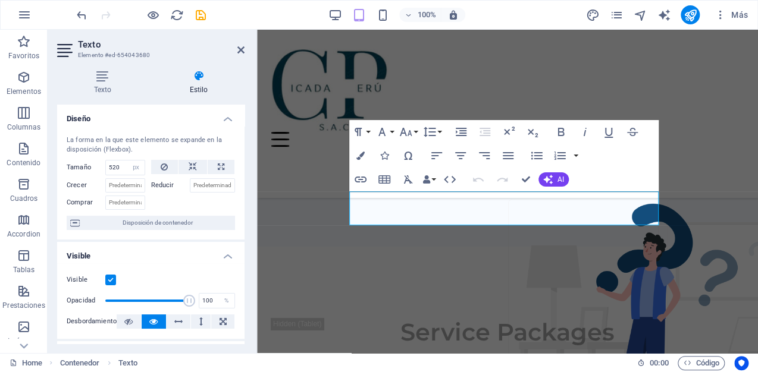
click at [111, 279] on label at bounding box center [110, 280] width 11 height 11
click at [0, 0] on input "Visible" at bounding box center [0, 0] width 0 height 0
click at [237, 49] on icon at bounding box center [240, 50] width 7 height 10
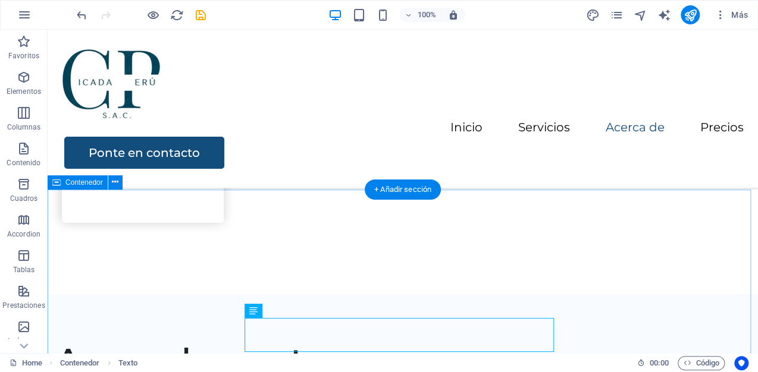
scroll to position [1426, 0]
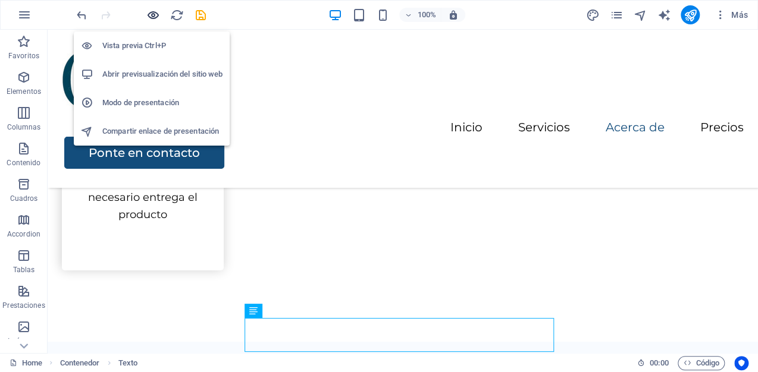
click at [149, 10] on icon "button" at bounding box center [153, 15] width 14 height 14
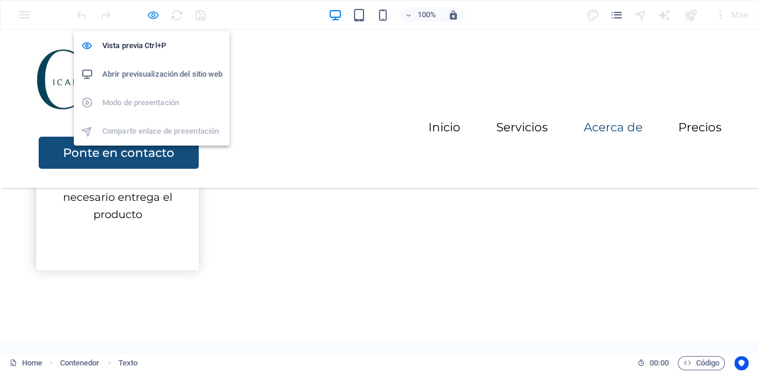
click at [150, 14] on icon "button" at bounding box center [153, 15] width 14 height 14
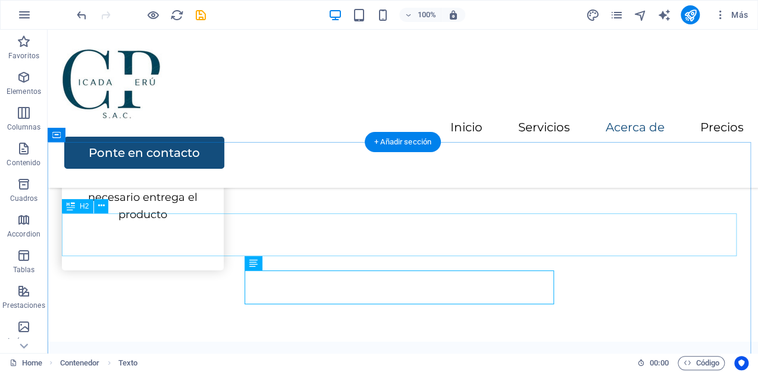
scroll to position [1474, 0]
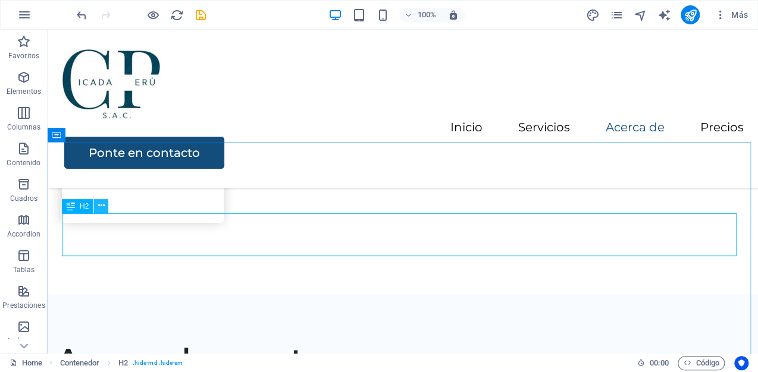
click at [103, 208] on icon at bounding box center [101, 206] width 7 height 12
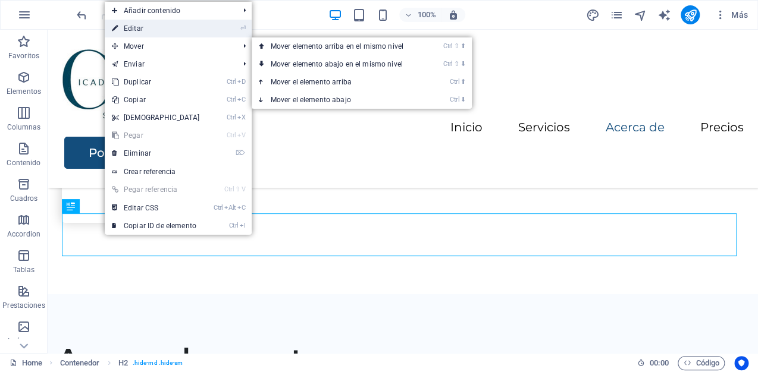
click at [146, 34] on link "⏎ Editar" at bounding box center [156, 29] width 102 height 18
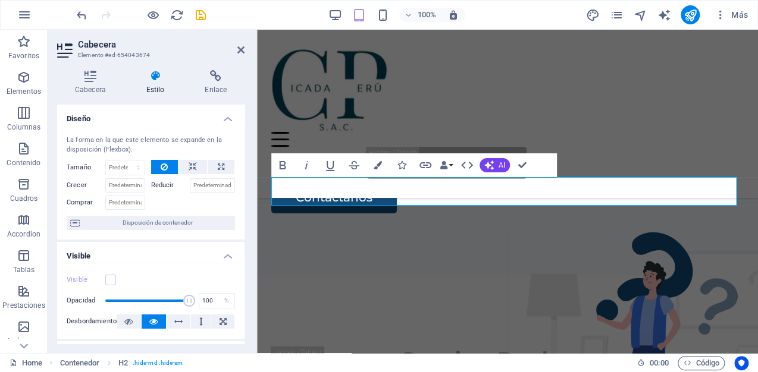
scroll to position [95, 0]
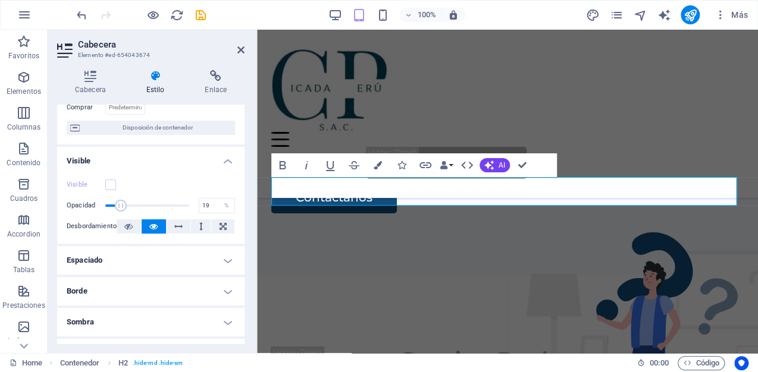
drag, startPoint x: 179, startPoint y: 205, endPoint x: 120, endPoint y: 212, distance: 59.4
click at [120, 212] on span at bounding box center [147, 206] width 84 height 18
type input "100"
drag, startPoint x: 119, startPoint y: 206, endPoint x: 206, endPoint y: 209, distance: 86.9
click at [206, 209] on div "Opacidad 100 %" at bounding box center [151, 206] width 168 height 18
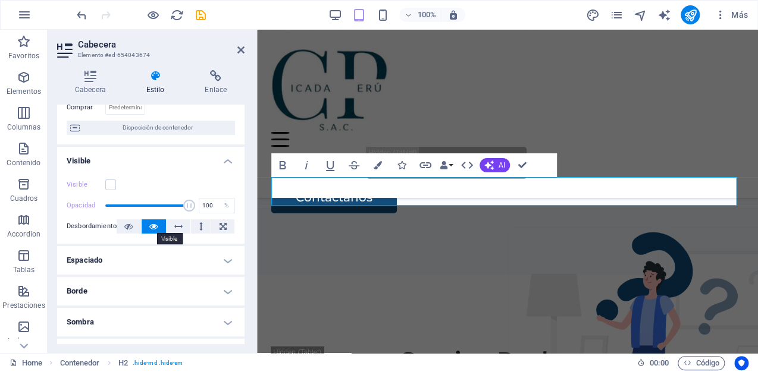
click at [151, 231] on icon at bounding box center [153, 226] width 8 height 14
click at [150, 226] on icon at bounding box center [153, 226] width 8 height 14
click at [126, 226] on icon at bounding box center [128, 226] width 8 height 14
click at [239, 53] on icon at bounding box center [240, 50] width 7 height 10
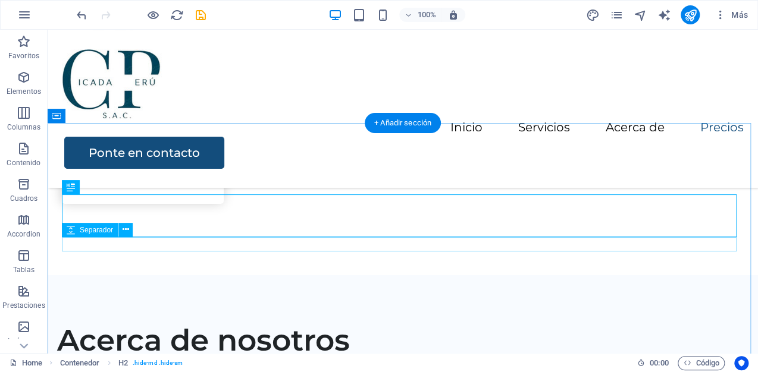
scroll to position [1445, 0]
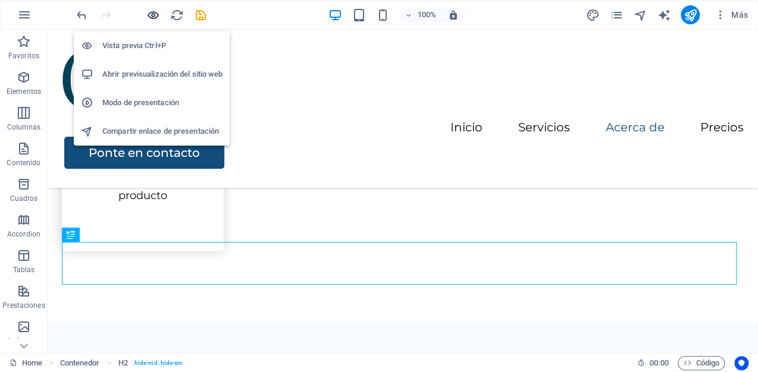
click at [153, 14] on icon "button" at bounding box center [153, 15] width 14 height 14
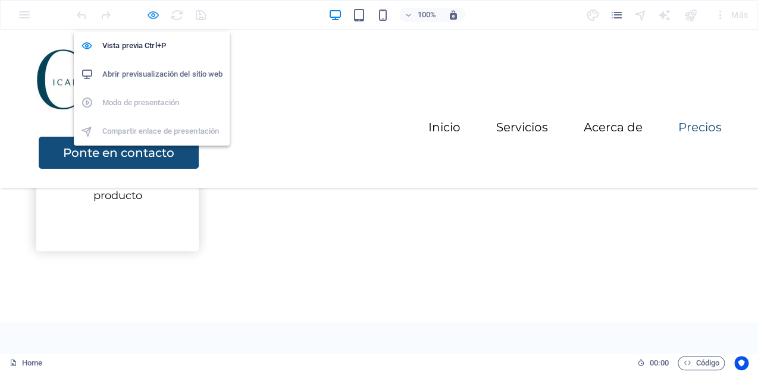
click at [150, 14] on icon "button" at bounding box center [153, 15] width 14 height 14
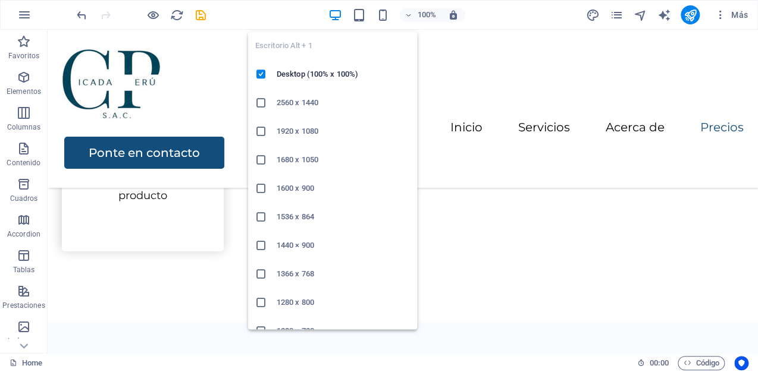
click at [333, 17] on icon "button" at bounding box center [335, 15] width 14 height 14
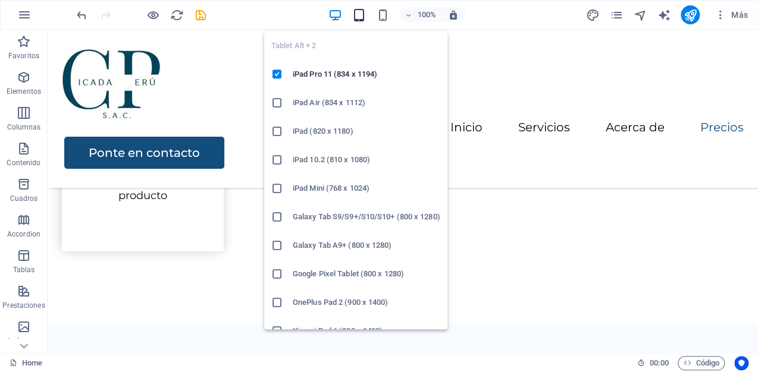
click at [358, 17] on icon "button" at bounding box center [359, 15] width 14 height 14
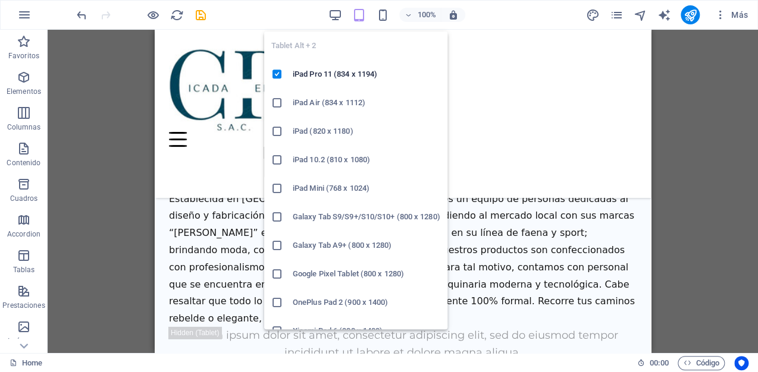
scroll to position [1458, 0]
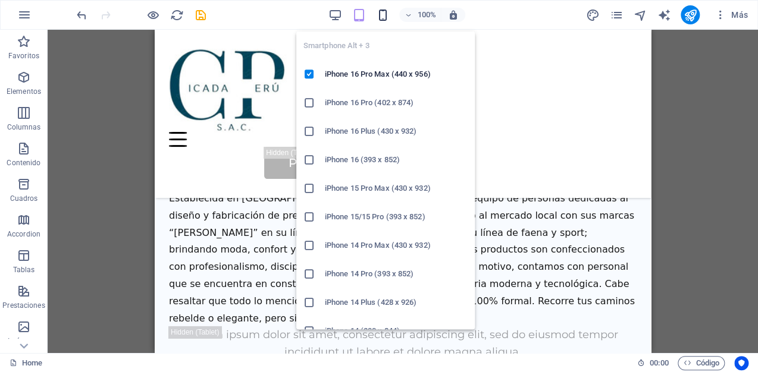
click at [381, 17] on icon "button" at bounding box center [383, 15] width 14 height 14
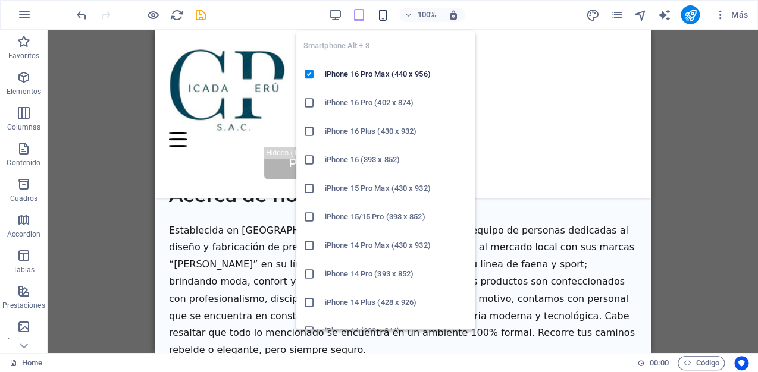
scroll to position [1490, 0]
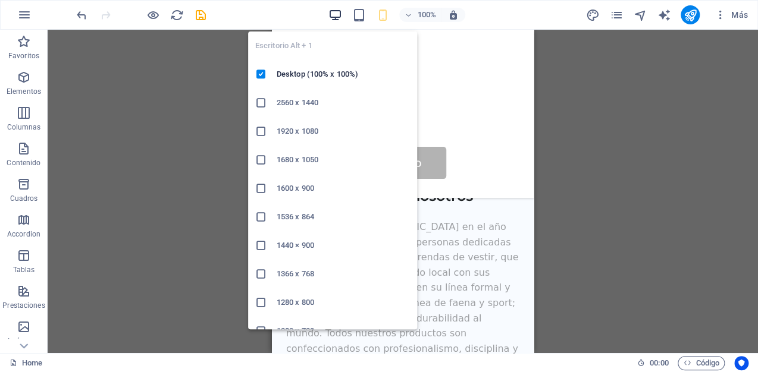
click at [331, 15] on icon "button" at bounding box center [335, 15] width 14 height 14
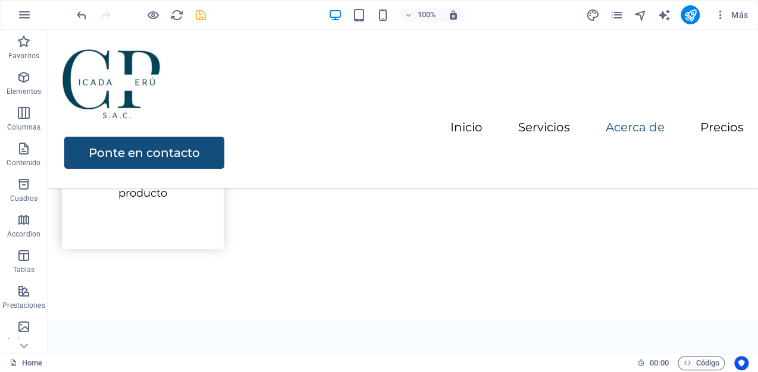
scroll to position [1446, 0]
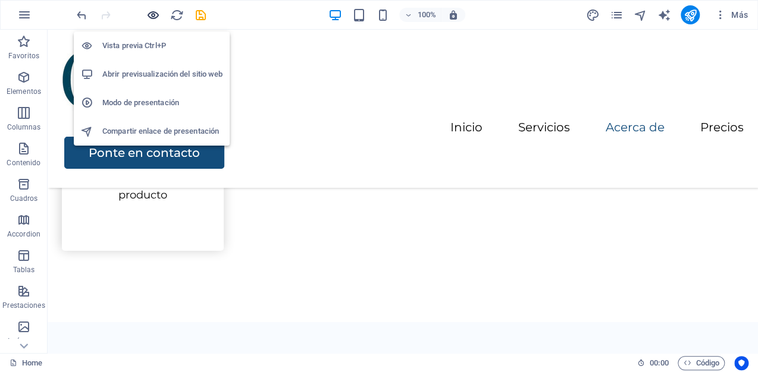
click at [155, 14] on icon "button" at bounding box center [153, 15] width 14 height 14
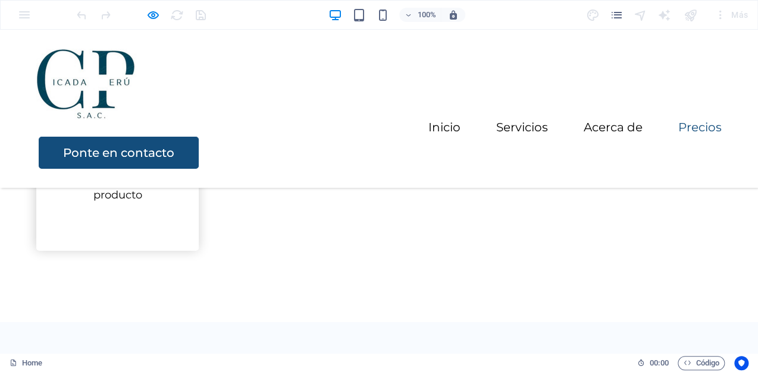
scroll to position [1255, 0]
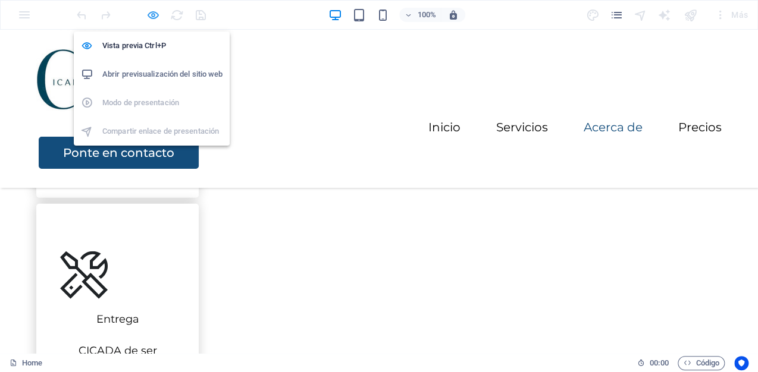
click at [152, 11] on icon "button" at bounding box center [153, 15] width 14 height 14
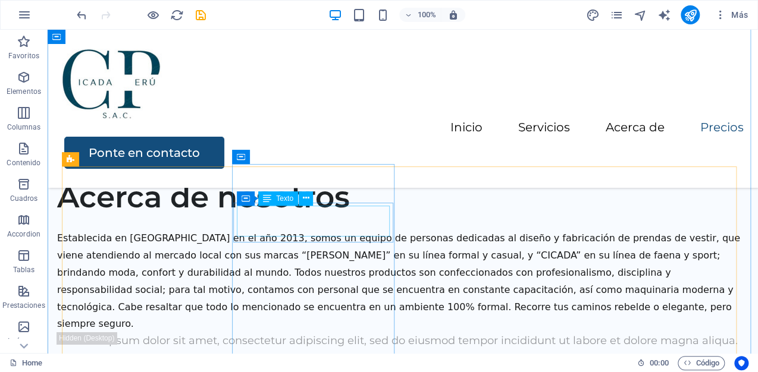
scroll to position [1541, 0]
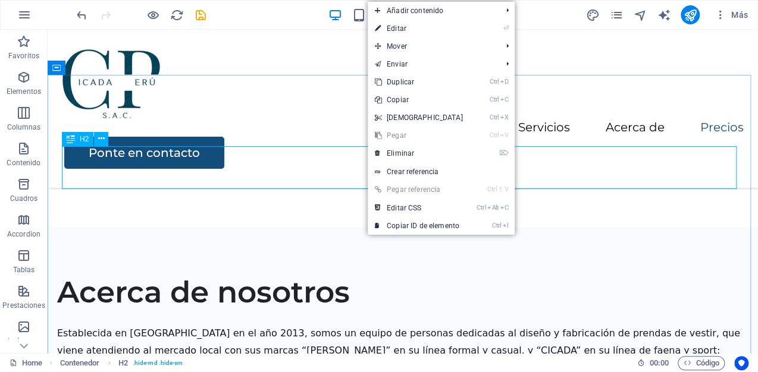
click at [86, 140] on span "H2" at bounding box center [84, 139] width 9 height 7
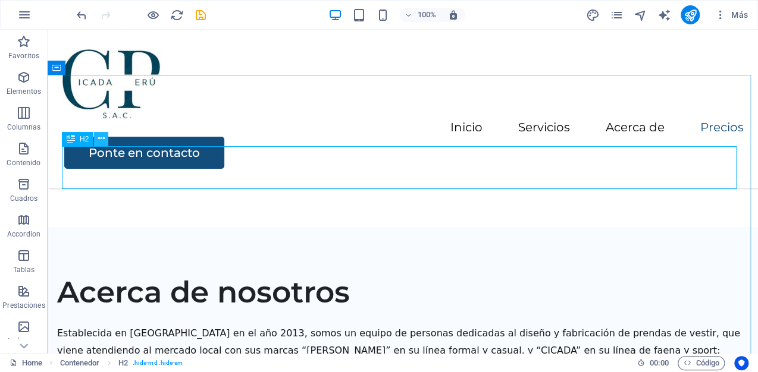
click at [102, 142] on icon at bounding box center [101, 139] width 7 height 12
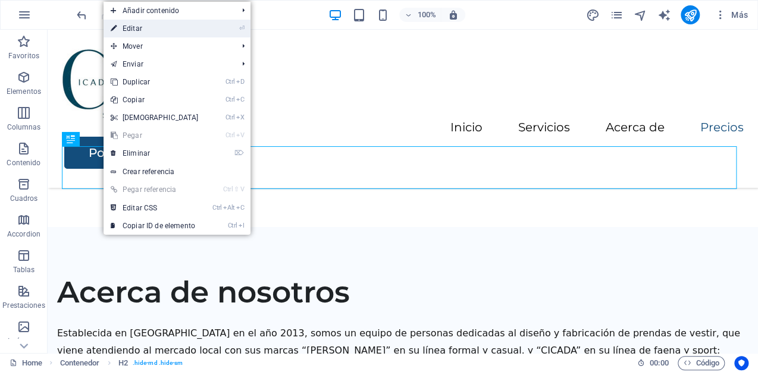
click at [171, 26] on link "⏎ Editar" at bounding box center [154, 29] width 102 height 18
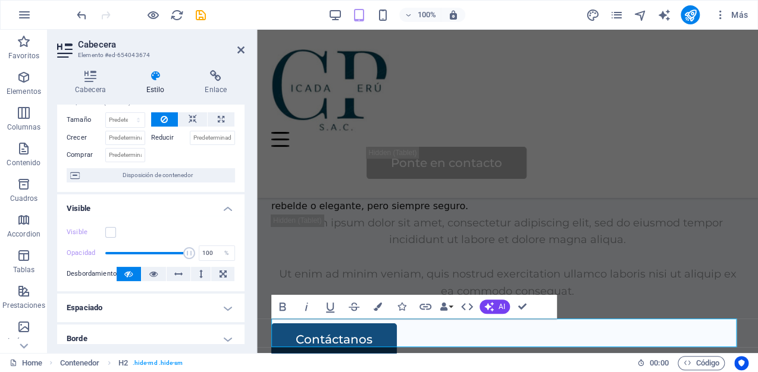
scroll to position [0, 0]
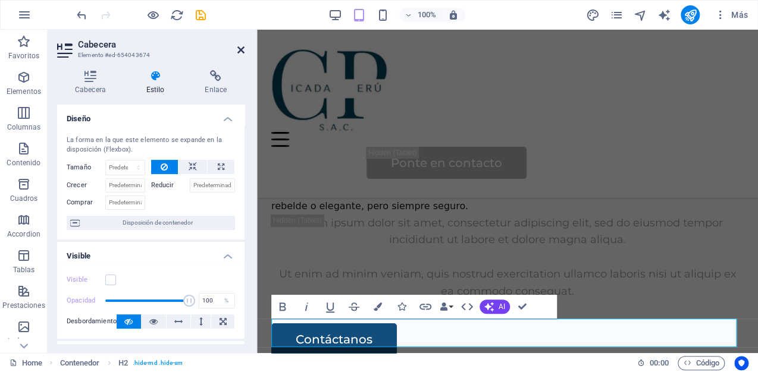
click at [242, 49] on icon at bounding box center [240, 50] width 7 height 10
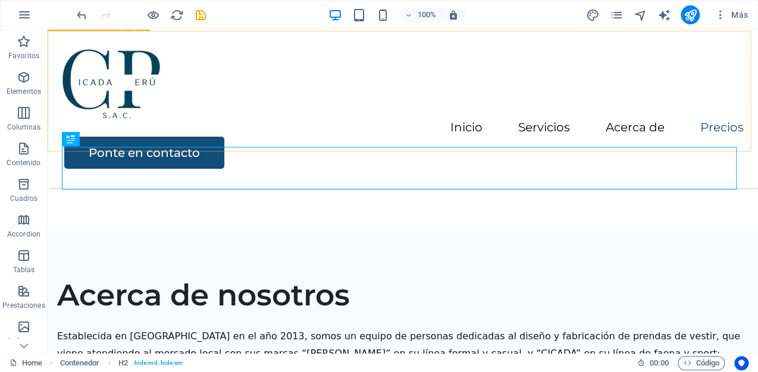
scroll to position [1541, 0]
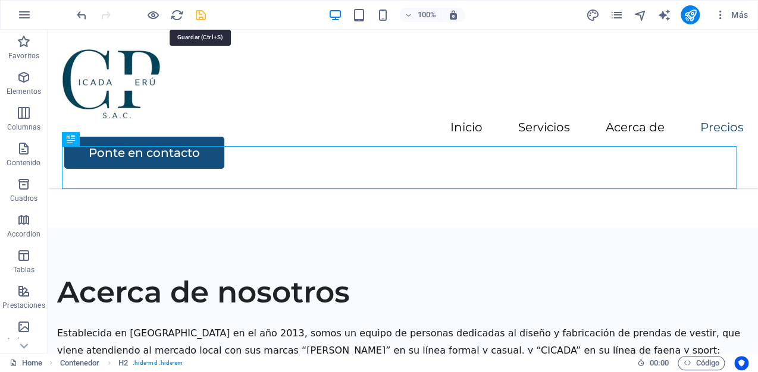
click at [200, 14] on icon "save" at bounding box center [201, 15] width 14 height 14
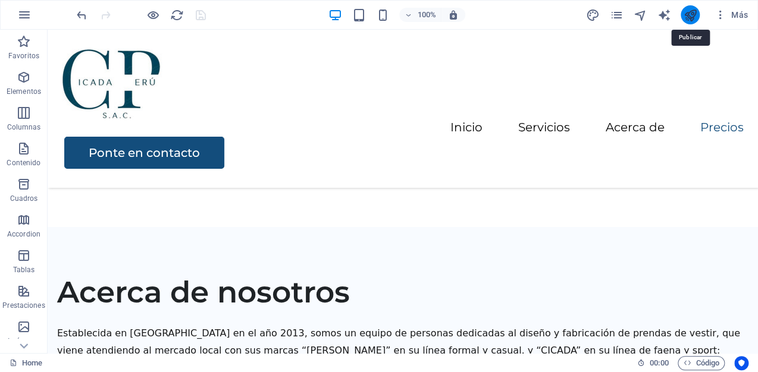
click at [687, 14] on icon "publish" at bounding box center [690, 15] width 14 height 14
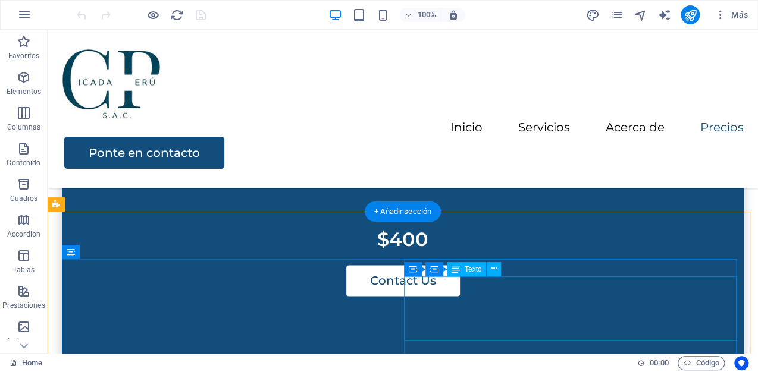
scroll to position [2438, 0]
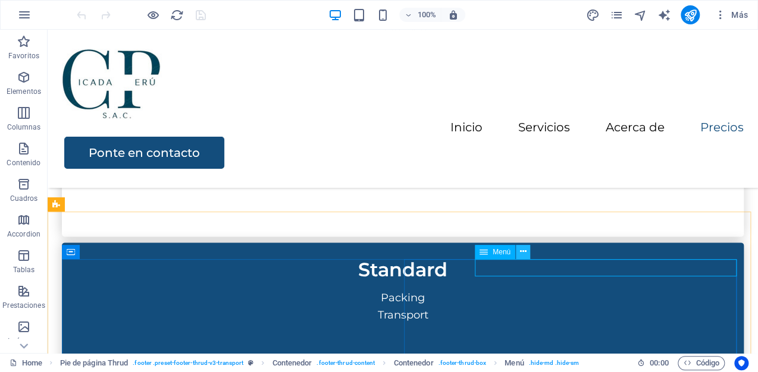
click at [526, 251] on icon at bounding box center [523, 252] width 7 height 12
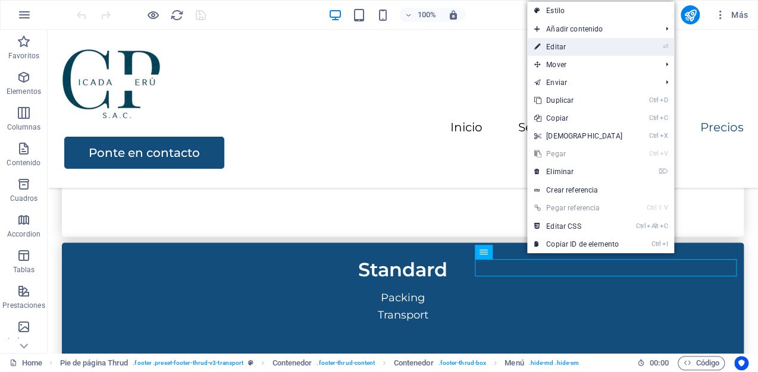
drag, startPoint x: 567, startPoint y: 42, endPoint x: 294, endPoint y: 49, distance: 273.0
click at [567, 42] on link "⏎ Editar" at bounding box center [578, 47] width 102 height 18
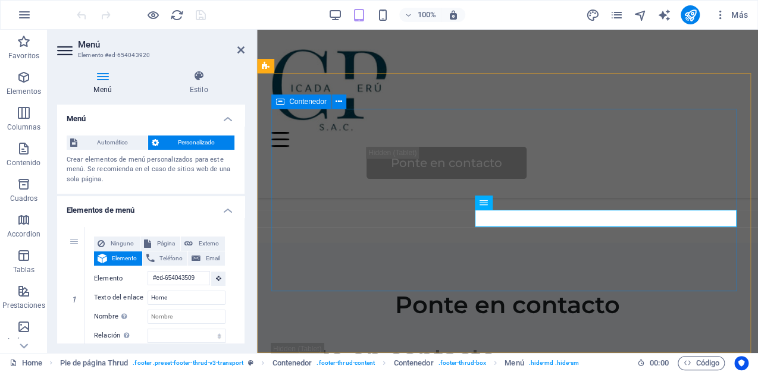
scroll to position [3036, 0]
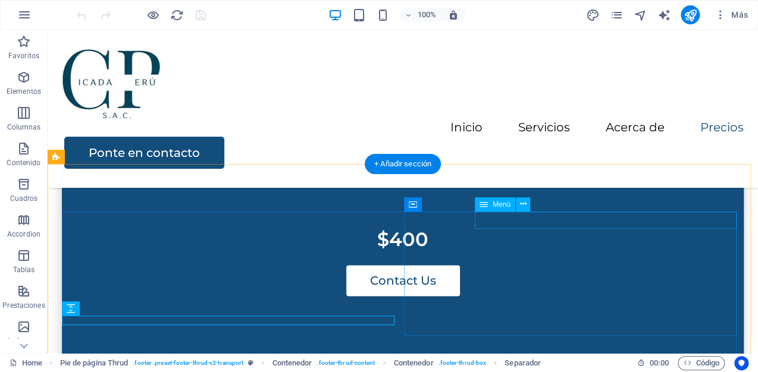
scroll to position [2438, 0]
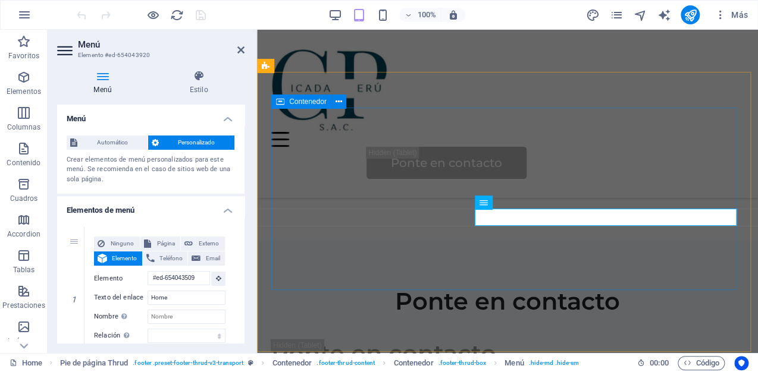
scroll to position [3036, 0]
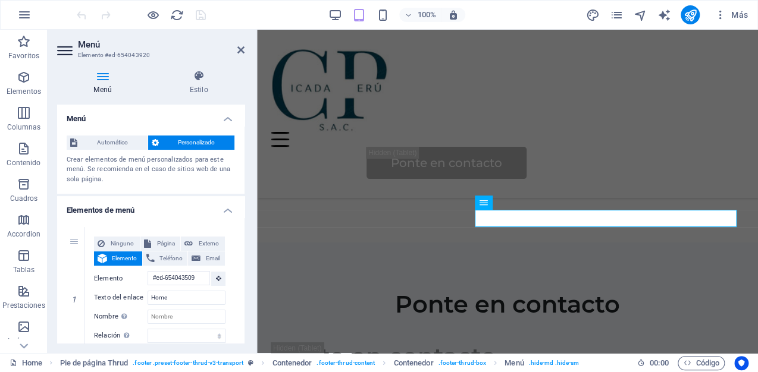
click at [236, 54] on header "Menú Elemento #ed-654043920" at bounding box center [150, 45] width 187 height 31
click at [239, 51] on icon at bounding box center [240, 50] width 7 height 10
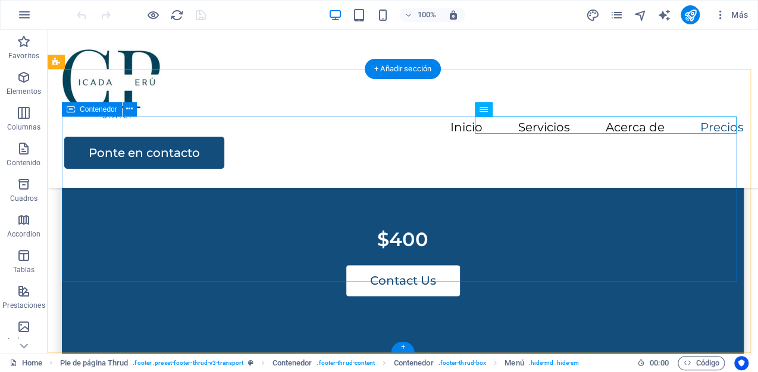
scroll to position [2486, 0]
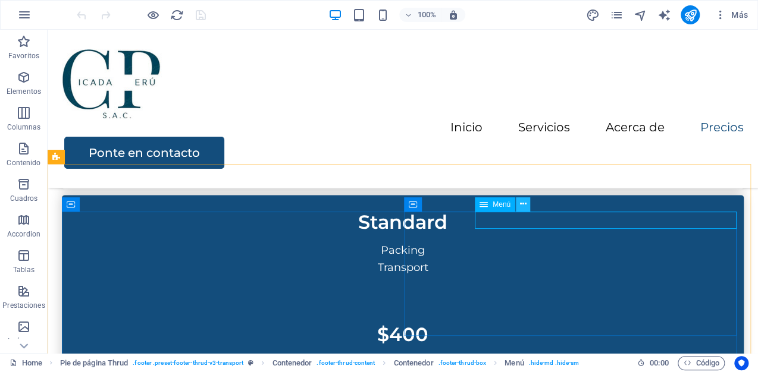
click at [526, 207] on button at bounding box center [523, 204] width 14 height 14
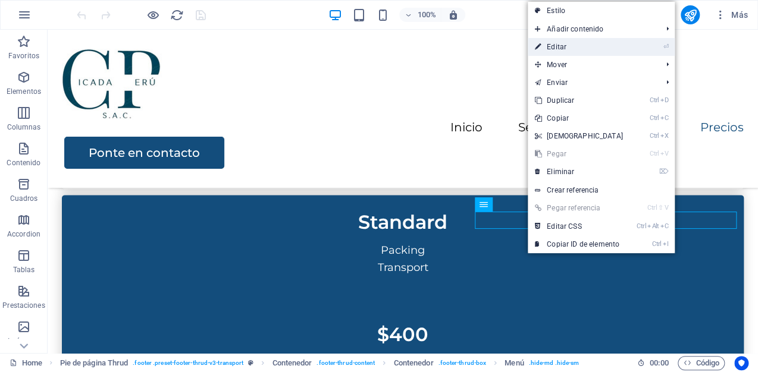
click at [561, 48] on link "⏎ Editar" at bounding box center [578, 47] width 102 height 18
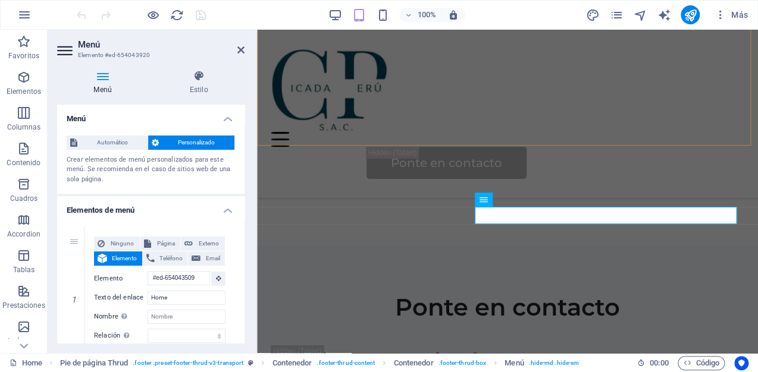
scroll to position [3036, 0]
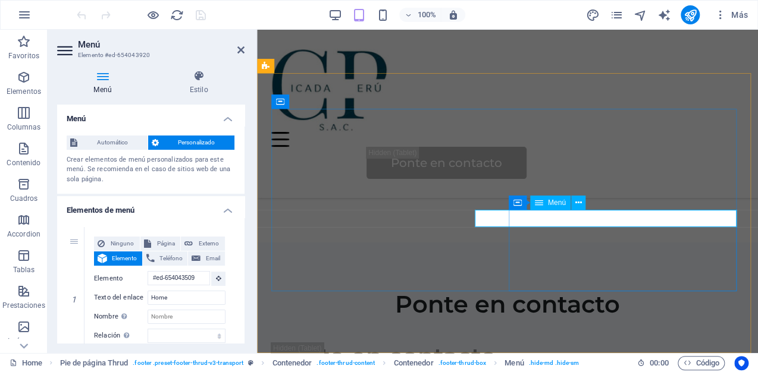
click at [578, 202] on icon at bounding box center [577, 203] width 7 height 12
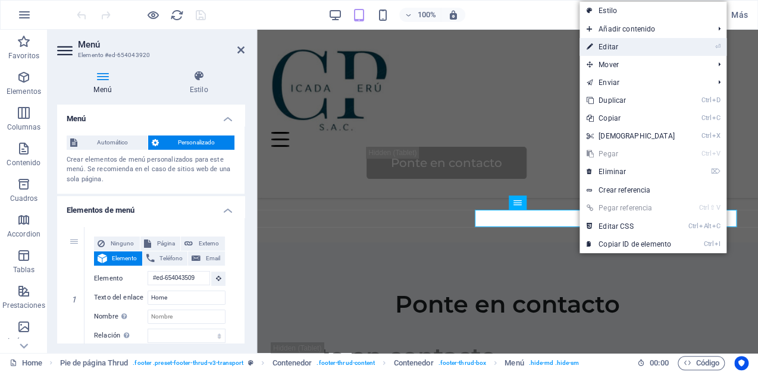
click at [624, 49] on link "⏎ Editar" at bounding box center [630, 47] width 102 height 18
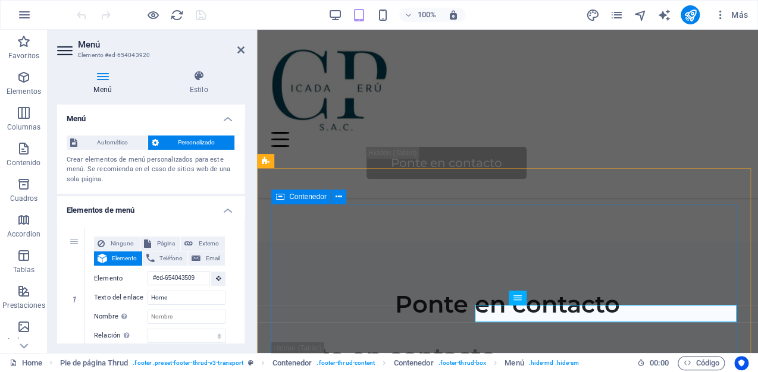
scroll to position [2846, 0]
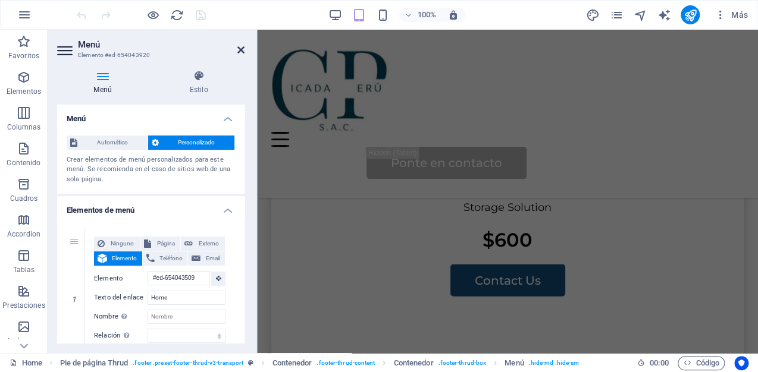
click at [240, 53] on icon at bounding box center [240, 50] width 7 height 10
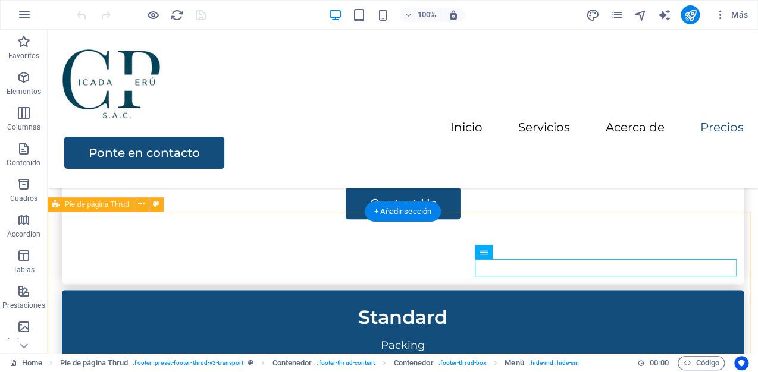
scroll to position [2486, 0]
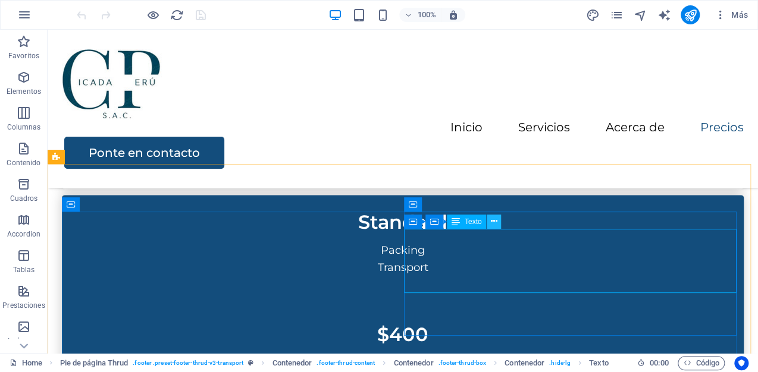
click at [495, 224] on icon at bounding box center [494, 221] width 7 height 12
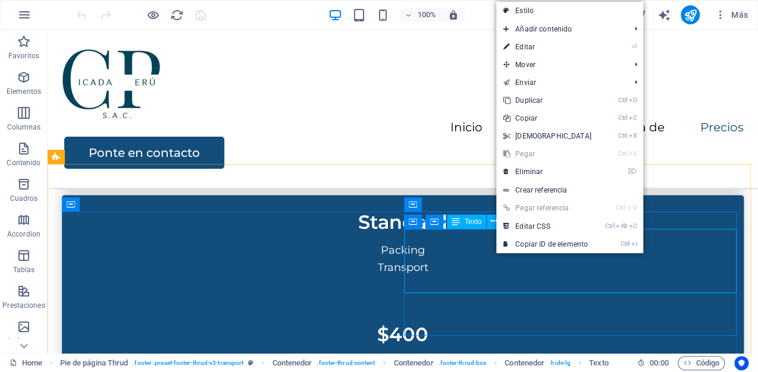
click at [469, 221] on span "Texto" at bounding box center [472, 221] width 17 height 7
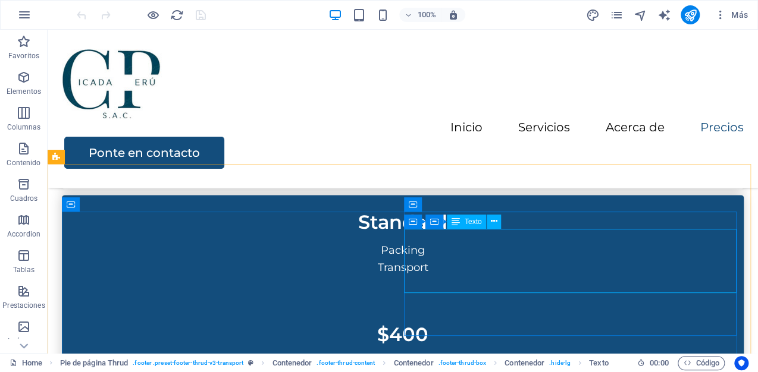
click at [473, 221] on span "Texto" at bounding box center [472, 221] width 17 height 7
click at [458, 225] on icon at bounding box center [455, 222] width 8 height 14
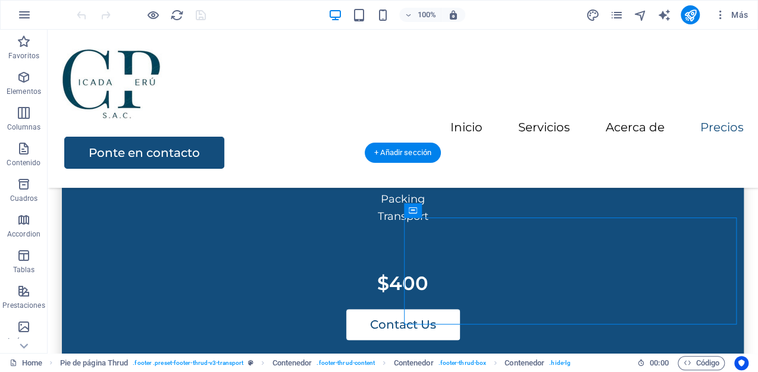
scroll to position [2544, 0]
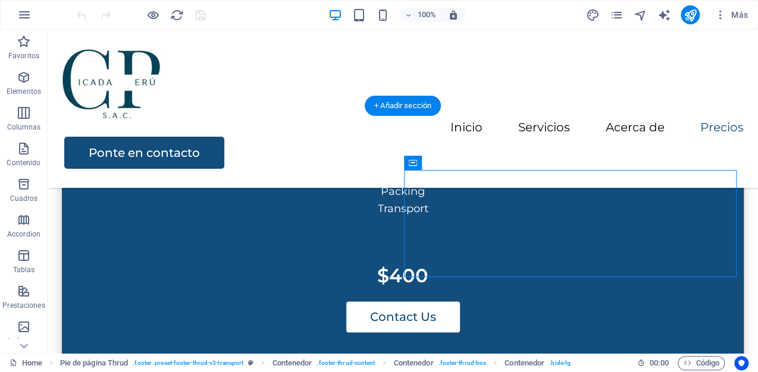
drag, startPoint x: 482, startPoint y: 253, endPoint x: 411, endPoint y: 247, distance: 71.1
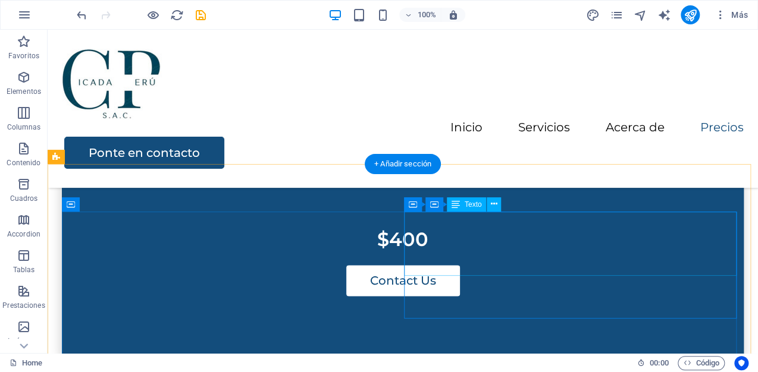
scroll to position [2486, 0]
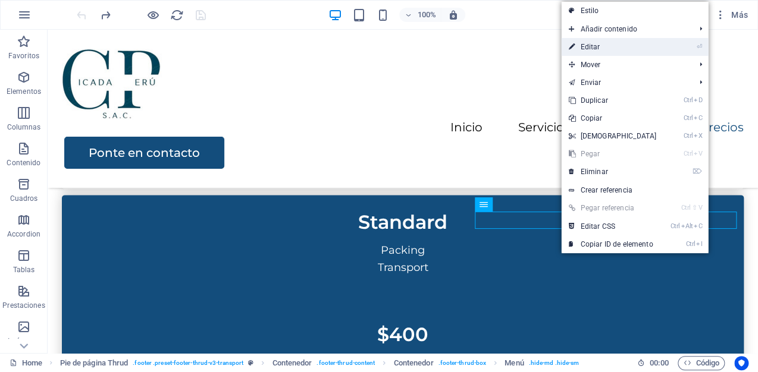
click at [602, 54] on link "⏎ Editar" at bounding box center [612, 47] width 102 height 18
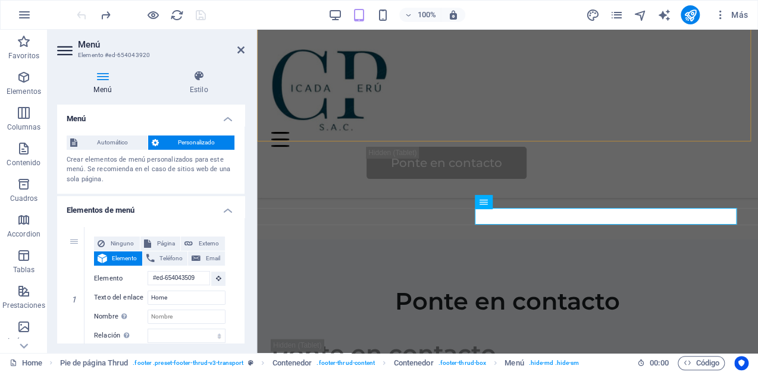
scroll to position [3036, 0]
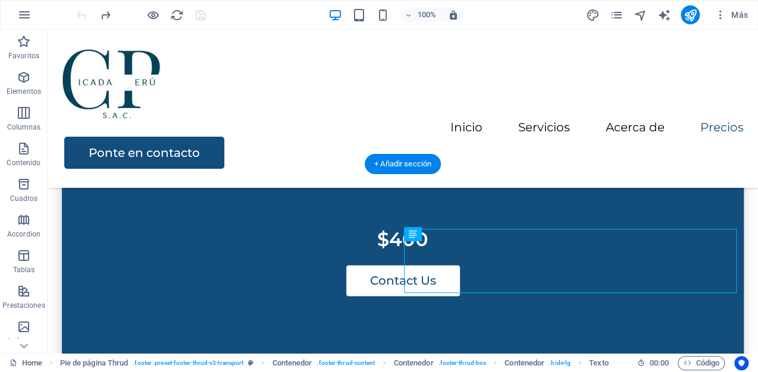
scroll to position [2438, 0]
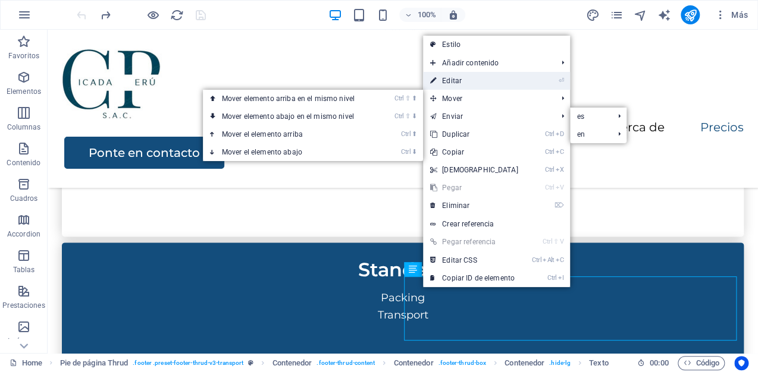
click at [440, 77] on link "⏎ Editar" at bounding box center [474, 81] width 102 height 18
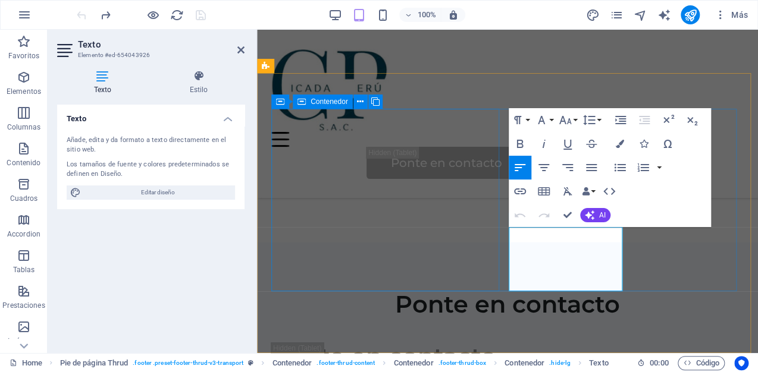
scroll to position [3036, 0]
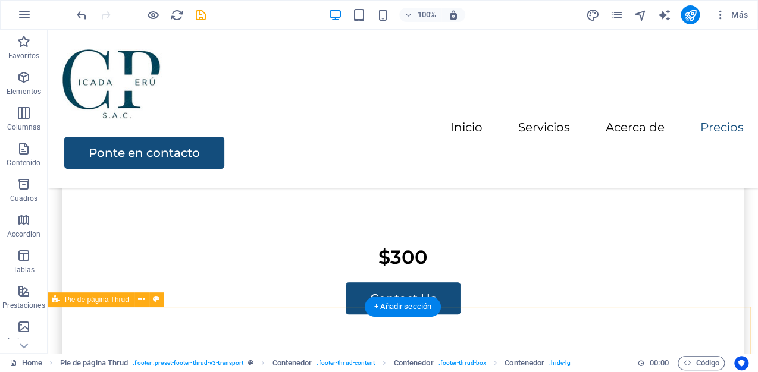
scroll to position [2200, 0]
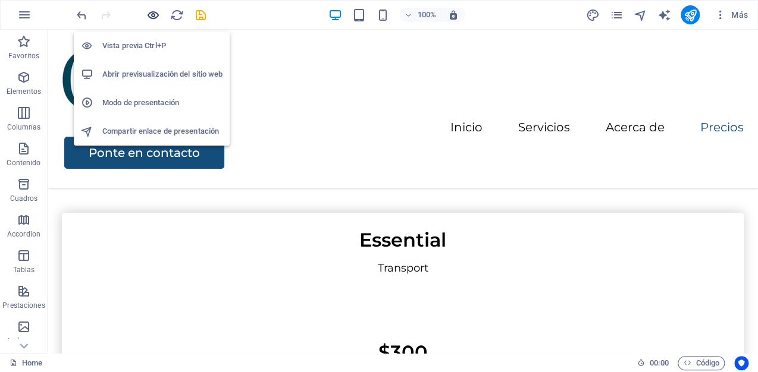
click at [150, 19] on icon "button" at bounding box center [153, 15] width 14 height 14
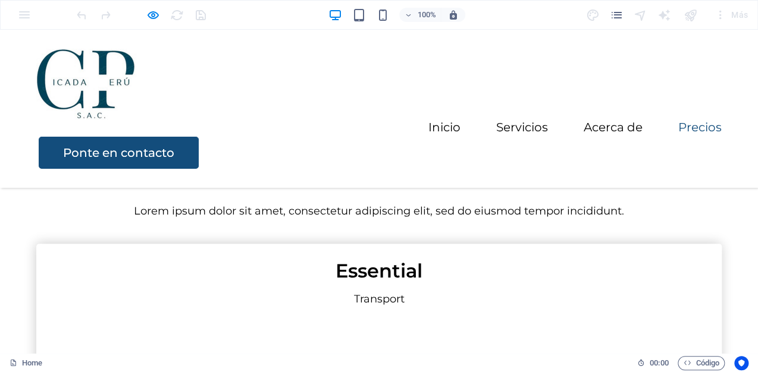
scroll to position [1979, 0]
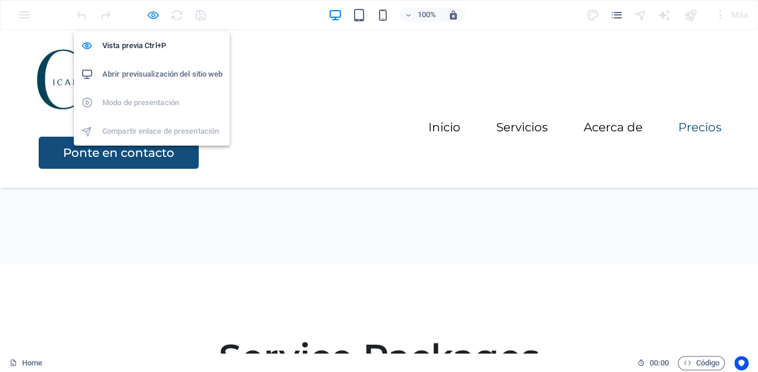
click at [150, 18] on icon "button" at bounding box center [153, 15] width 14 height 14
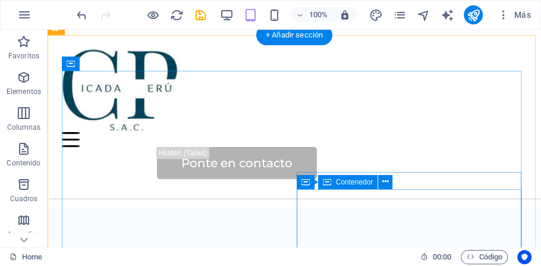
scroll to position [3054, 0]
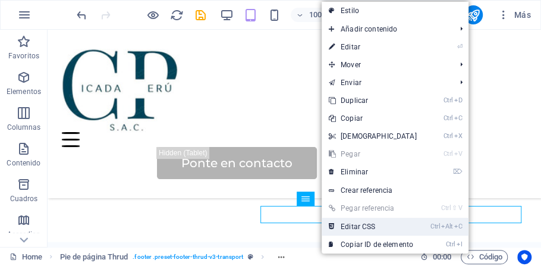
click at [344, 220] on link "Ctrl Alt C Editar CSS" at bounding box center [373, 227] width 102 height 18
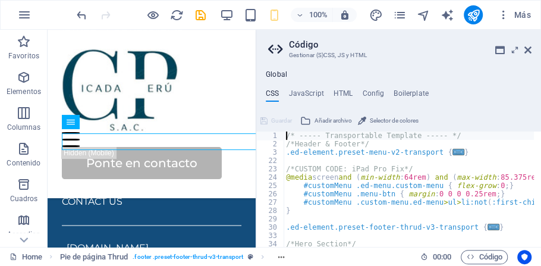
scroll to position [4568, 0]
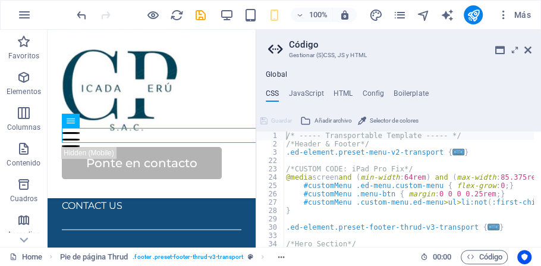
click at [531, 48] on aside "Código Gestionar (S)CSS, JS y HTML Global CSS JavaScript HTML Config Boilerplat…" at bounding box center [398, 138] width 285 height 217
click at [526, 52] on icon at bounding box center [527, 50] width 7 height 10
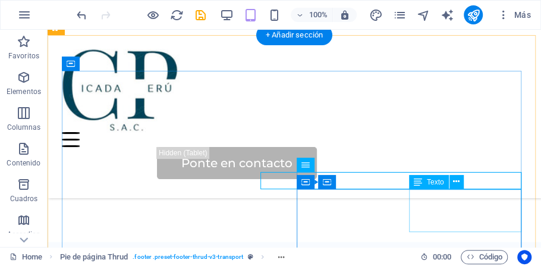
scroll to position [3088, 0]
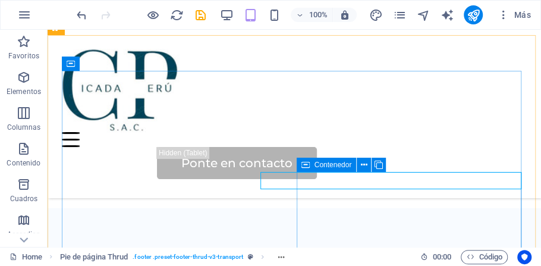
click at [307, 167] on icon at bounding box center [305, 165] width 8 height 14
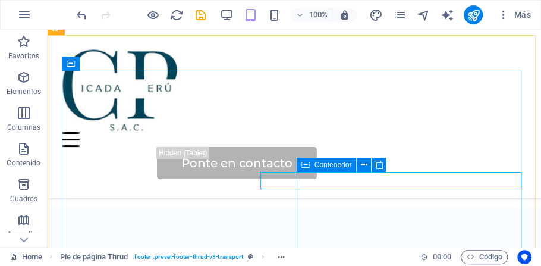
click at [305, 165] on icon at bounding box center [305, 165] width 8 height 14
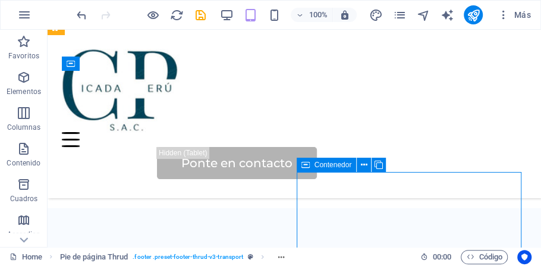
drag, startPoint x: 305, startPoint y: 165, endPoint x: 297, endPoint y: 162, distance: 8.3
click at [297, 162] on div "Contenedor" at bounding box center [327, 165] width 60 height 14
click at [362, 165] on icon at bounding box center [364, 165] width 7 height 12
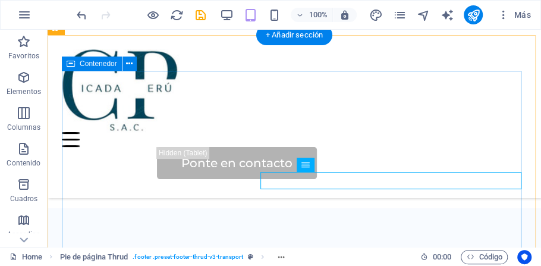
drag, startPoint x: 291, startPoint y: 180, endPoint x: 282, endPoint y: 181, distance: 9.5
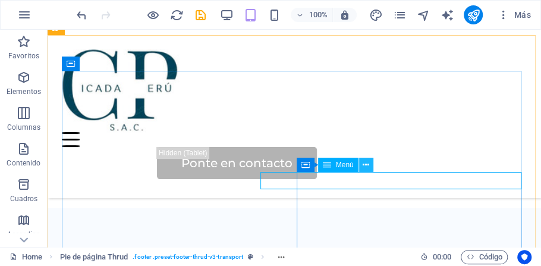
click at [365, 164] on icon at bounding box center [366, 165] width 7 height 12
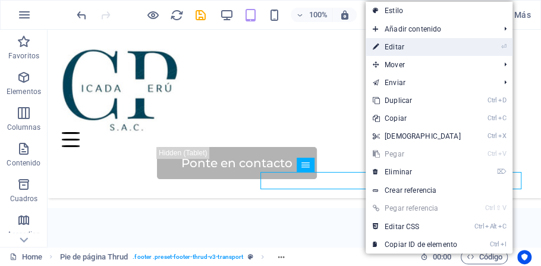
click at [408, 49] on link "⏎ Editar" at bounding box center [417, 47] width 102 height 18
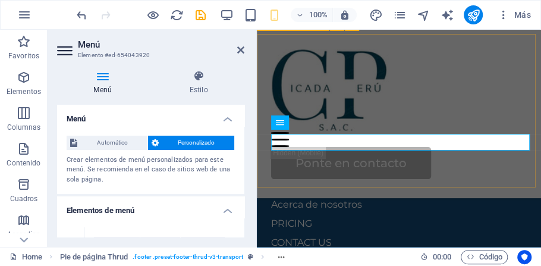
scroll to position [4223, 0]
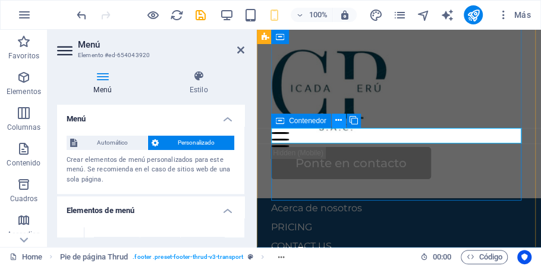
click at [337, 122] on icon at bounding box center [338, 120] width 7 height 12
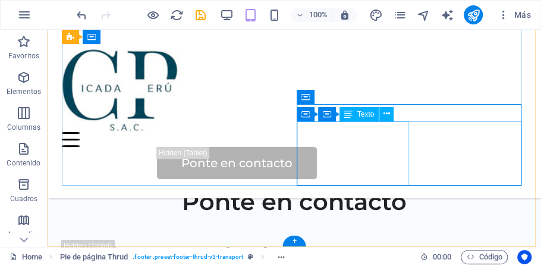
scroll to position [3054, 0]
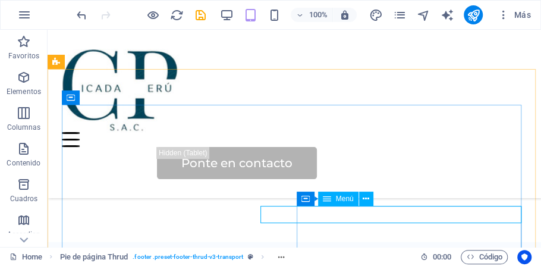
click at [337, 200] on span "Menú" at bounding box center [345, 198] width 18 height 7
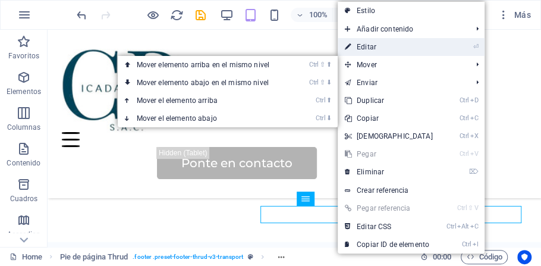
click at [360, 49] on link "⏎ Editar" at bounding box center [389, 47] width 102 height 18
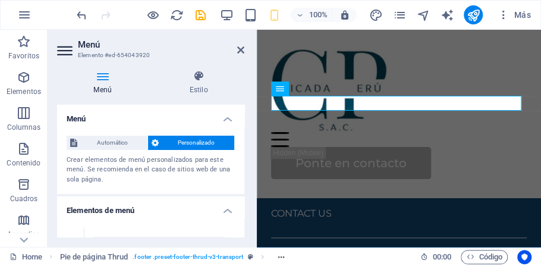
scroll to position [102, 0]
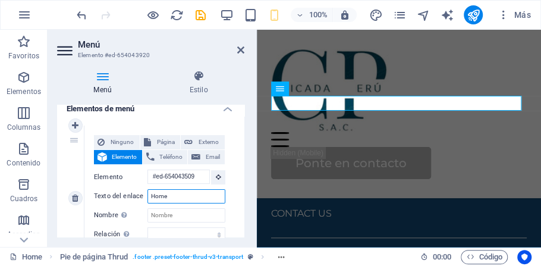
click at [194, 200] on input "Home" at bounding box center [186, 196] width 78 height 14
type input "H"
select select
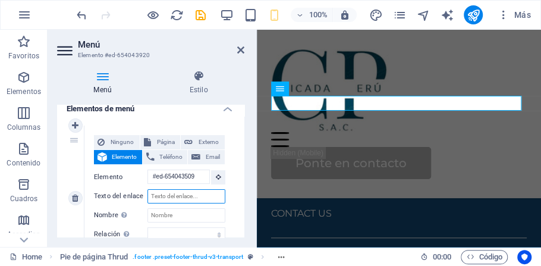
select select
type input "In"
select select
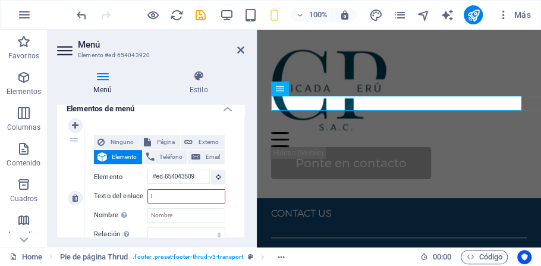
select select
type input "Inicio"
select select
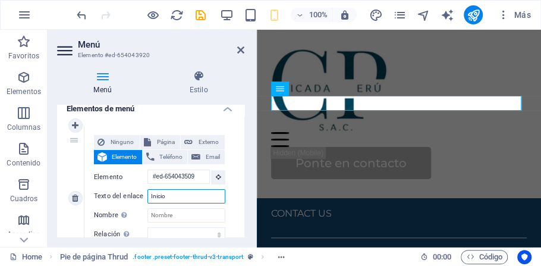
select select
type input "Inicio"
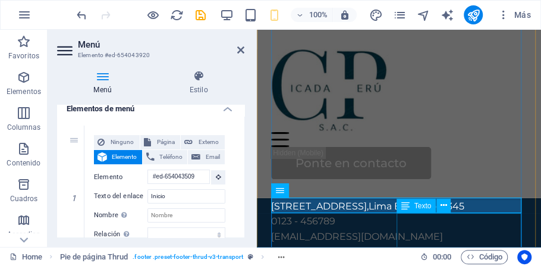
scroll to position [4154, 0]
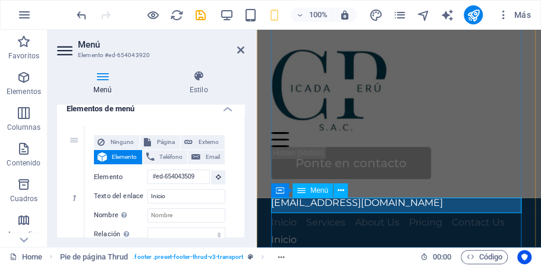
click at [319, 215] on nav "Inicio Services About Us Pricing Contact Us" at bounding box center [399, 222] width 256 height 15
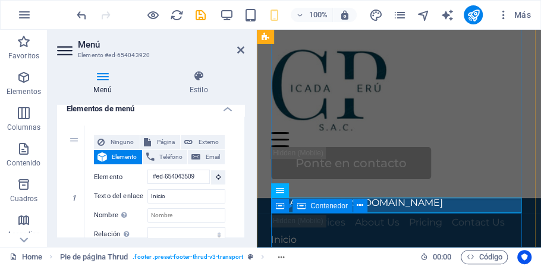
click at [330, 208] on span "Contenedor" at bounding box center [328, 205] width 37 height 7
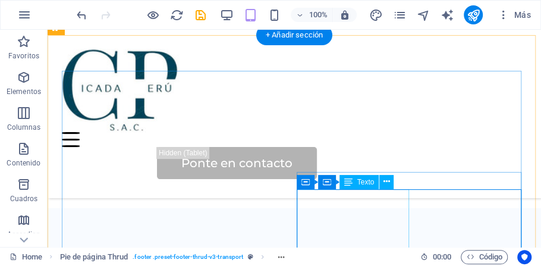
scroll to position [3054, 0]
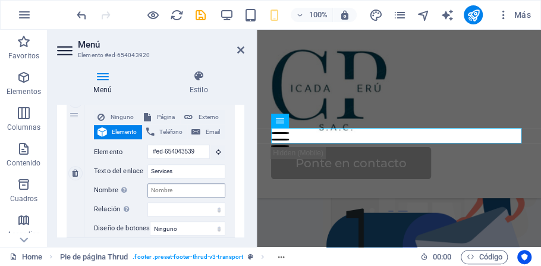
scroll to position [4223, 0]
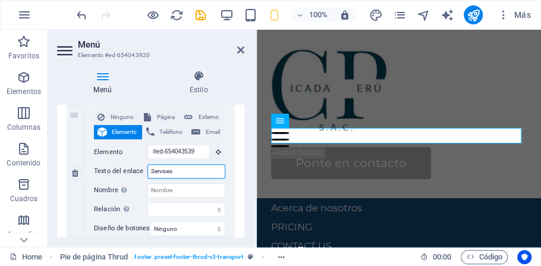
drag, startPoint x: 183, startPoint y: 173, endPoint x: 103, endPoint y: 172, distance: 79.7
click at [103, 172] on div "Texto del enlace Services" at bounding box center [159, 171] width 131 height 14
type input "Servicios"
select select
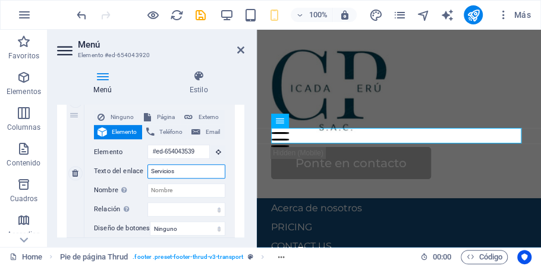
select select
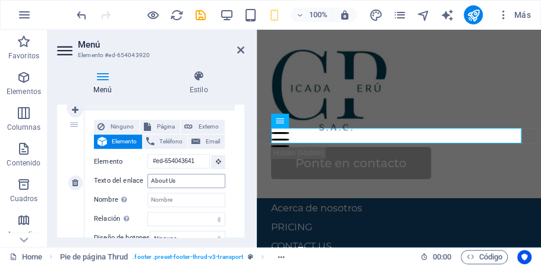
type input "Servicios"
drag, startPoint x: 183, startPoint y: 184, endPoint x: 28, endPoint y: 171, distance: 155.2
click at [28, 171] on section "Favoritos Elementos Columnas Contenido Cuadros Accordion Tablas Prestaciones Im…" at bounding box center [270, 138] width 541 height 217
type input "Acerca"
select select
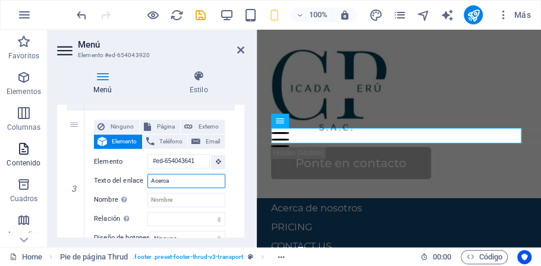
select select
type input "Acerca de notros"
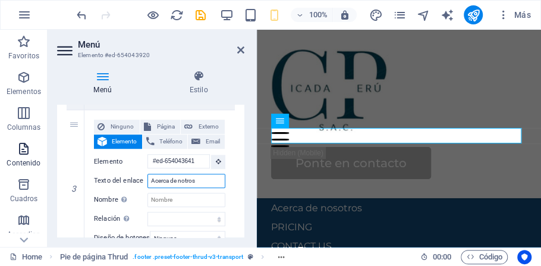
select select
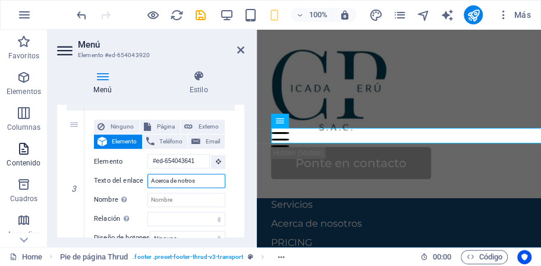
type input "Acerca de nostros"
select select
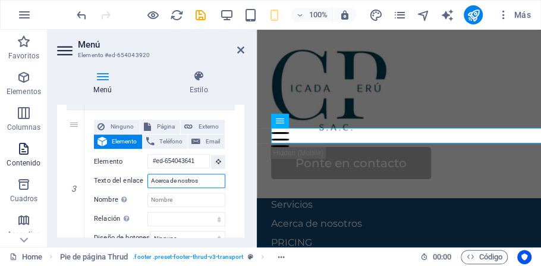
select select
type input "Acerca de nositros"
select select
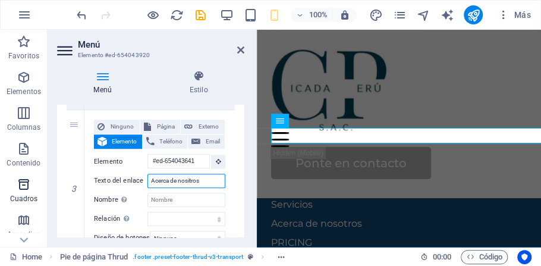
select select
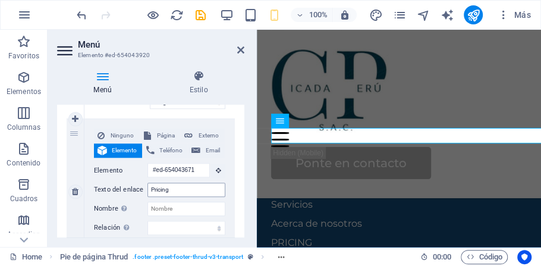
type input "Acerca de nositros"
drag, startPoint x: 177, startPoint y: 189, endPoint x: 93, endPoint y: 187, distance: 83.9
click at [93, 187] on div "Ninguno Página Externo Elemento Teléfono Email Página Home Legal Notice Privacy…" at bounding box center [159, 191] width 150 height 144
type input "Precios"
select select
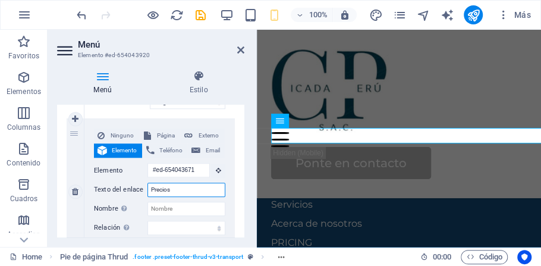
select select
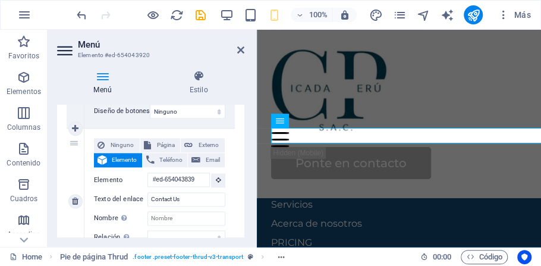
scroll to position [714, 0]
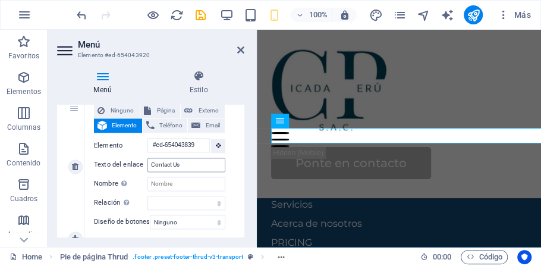
type input "Precios"
drag, startPoint x: 208, startPoint y: 169, endPoint x: 101, endPoint y: 164, distance: 106.6
click at [101, 164] on div "Texto del enlace Contact Us" at bounding box center [159, 165] width 131 height 14
type input "Contactanos"
select select
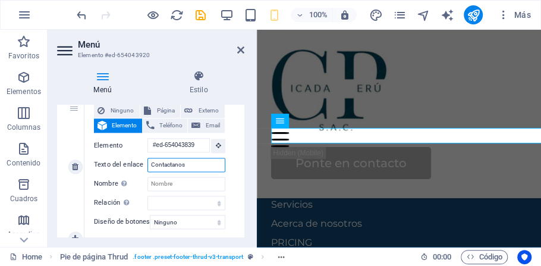
select select
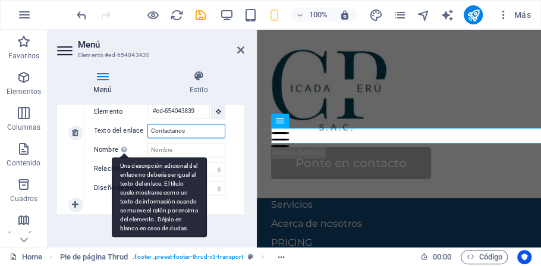
scroll to position [755, 0]
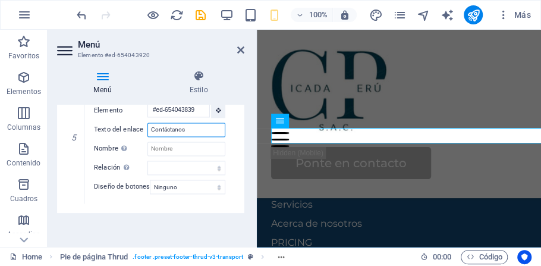
type input "Contáctanos"
select select
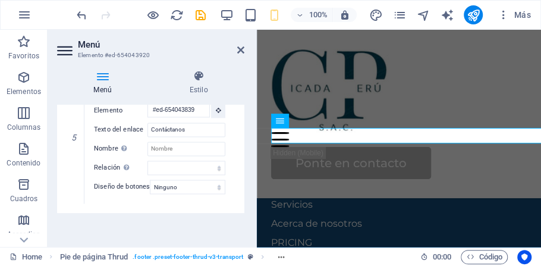
select select
click at [246, 183] on div "Menú Estilo Menú Automático Personalizado Crear elementos de menú personalizado…" at bounding box center [151, 154] width 206 height 186
click at [241, 51] on icon at bounding box center [240, 50] width 7 height 10
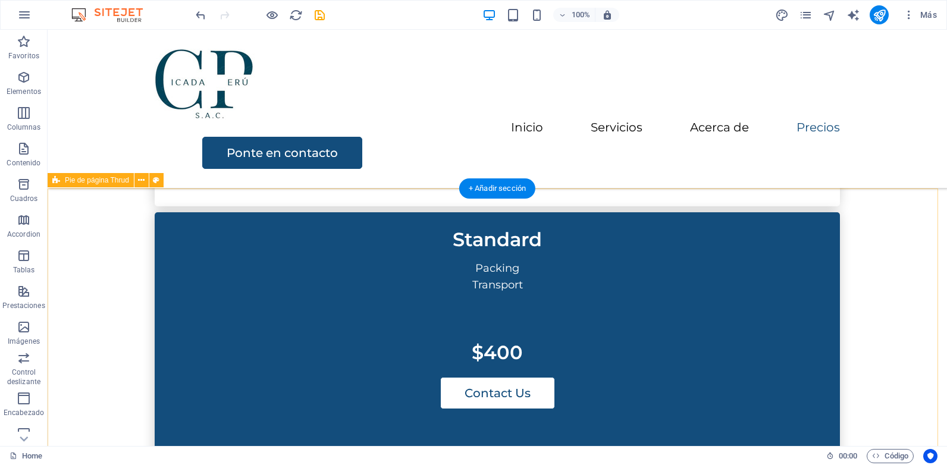
scroll to position [2464, 0]
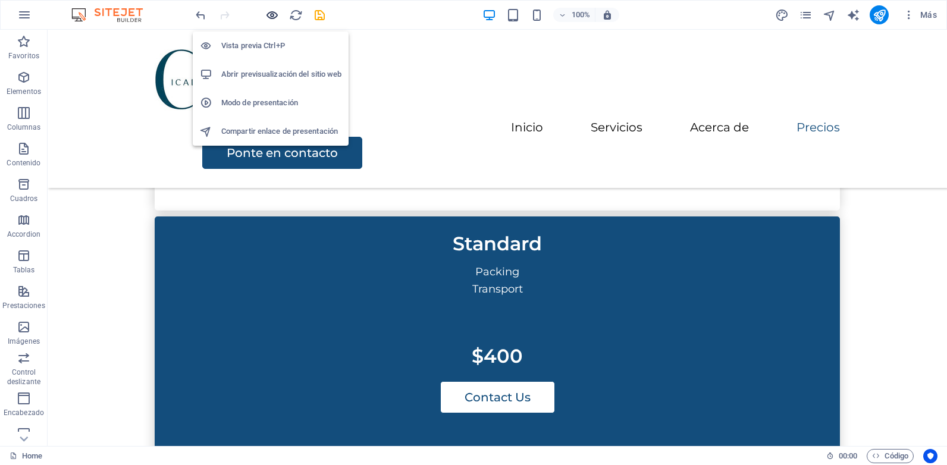
click at [268, 21] on icon "button" at bounding box center [272, 15] width 14 height 14
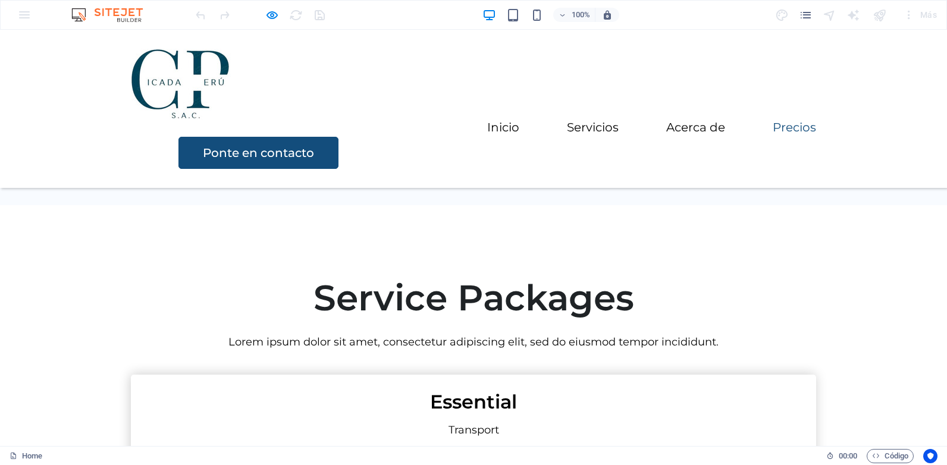
scroll to position [1860, 0]
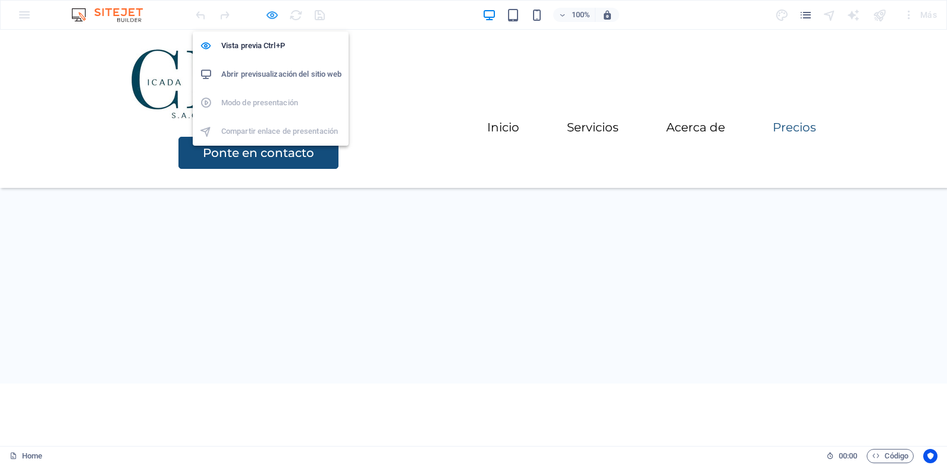
click at [275, 11] on icon "button" at bounding box center [272, 15] width 14 height 14
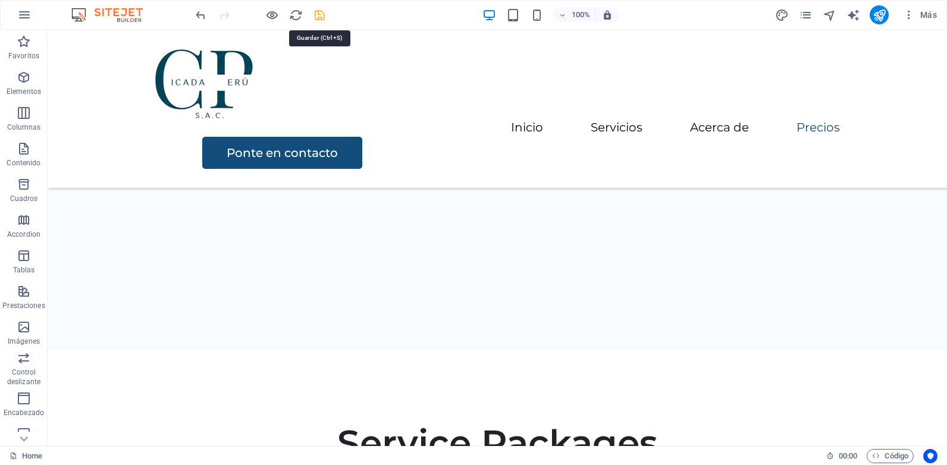
click at [318, 11] on icon "save" at bounding box center [320, 15] width 14 height 14
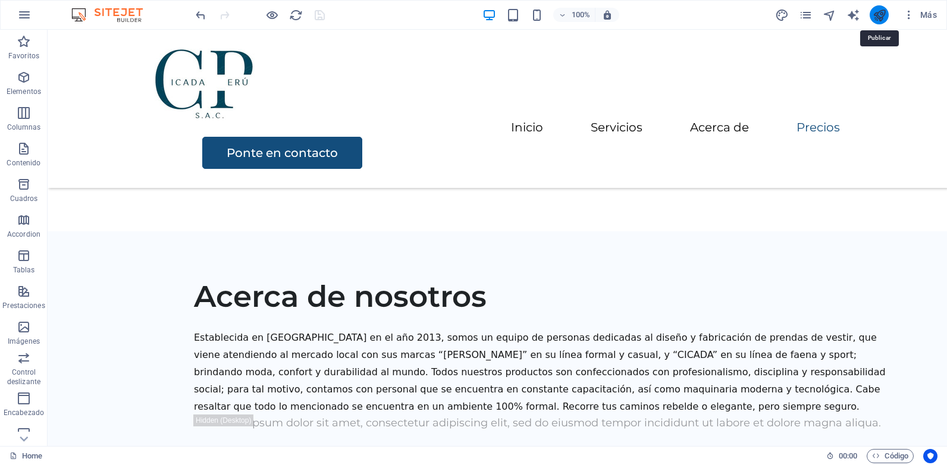
click at [757, 17] on icon "publish" at bounding box center [879, 15] width 14 height 14
